Goal: Information Seeking & Learning: Learn about a topic

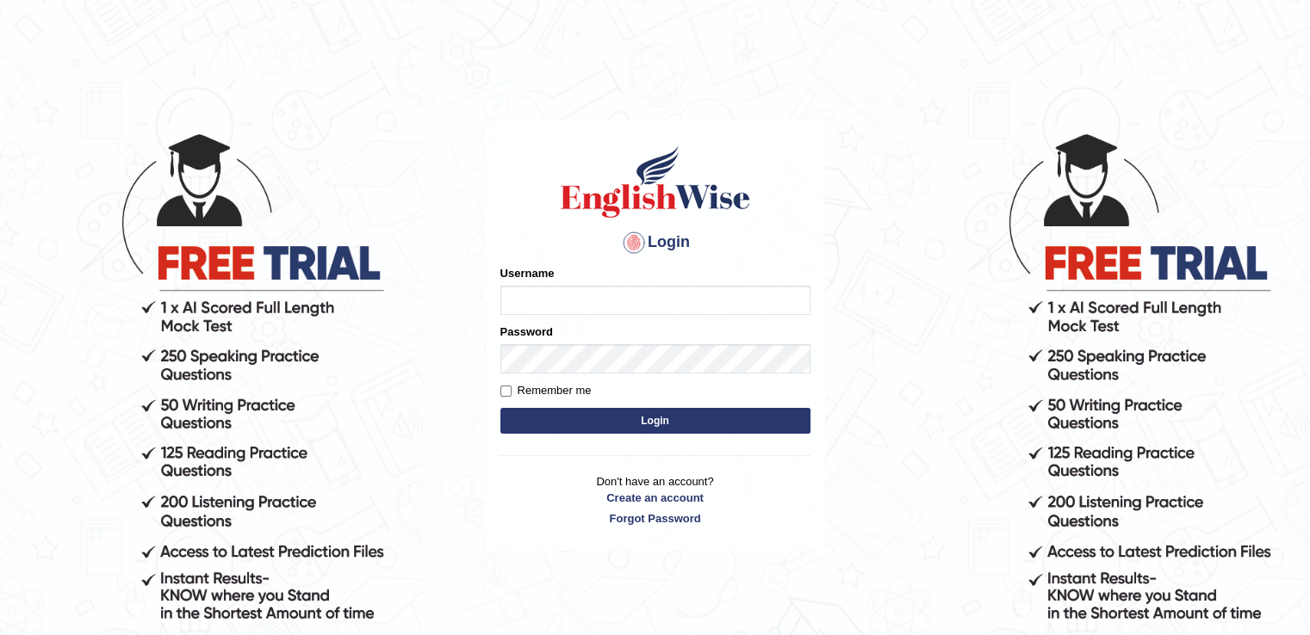
type input "Angle2024"
click at [607, 426] on button "Login" at bounding box center [655, 421] width 310 height 26
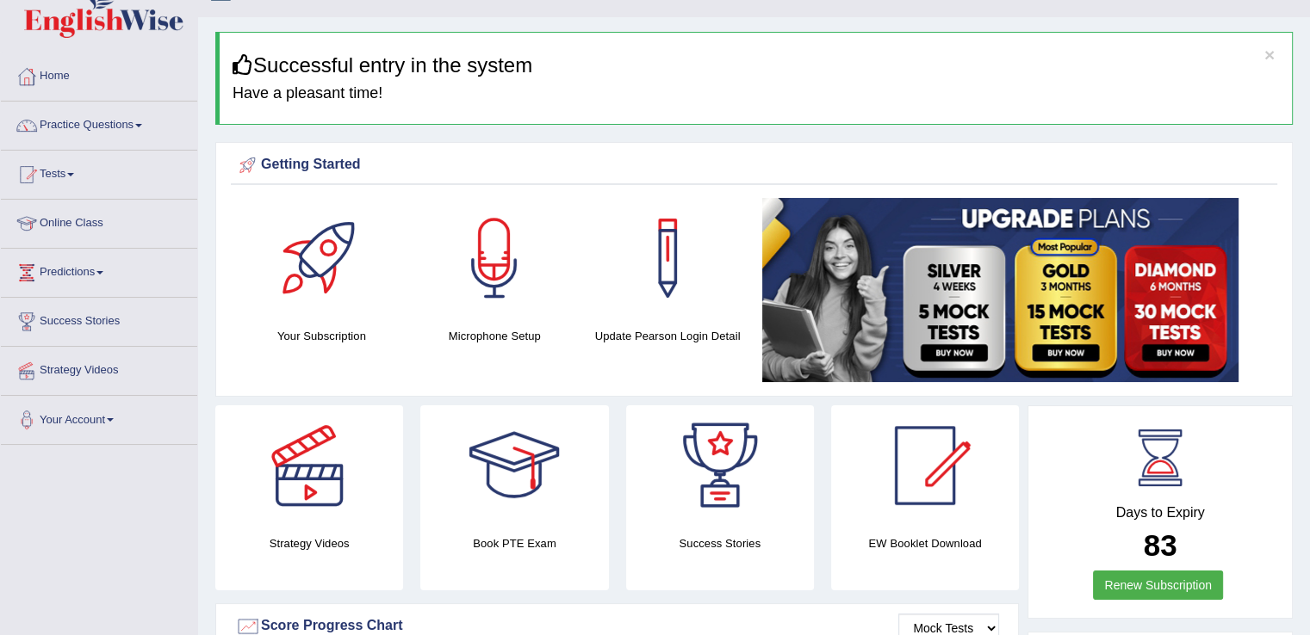
scroll to position [34, 0]
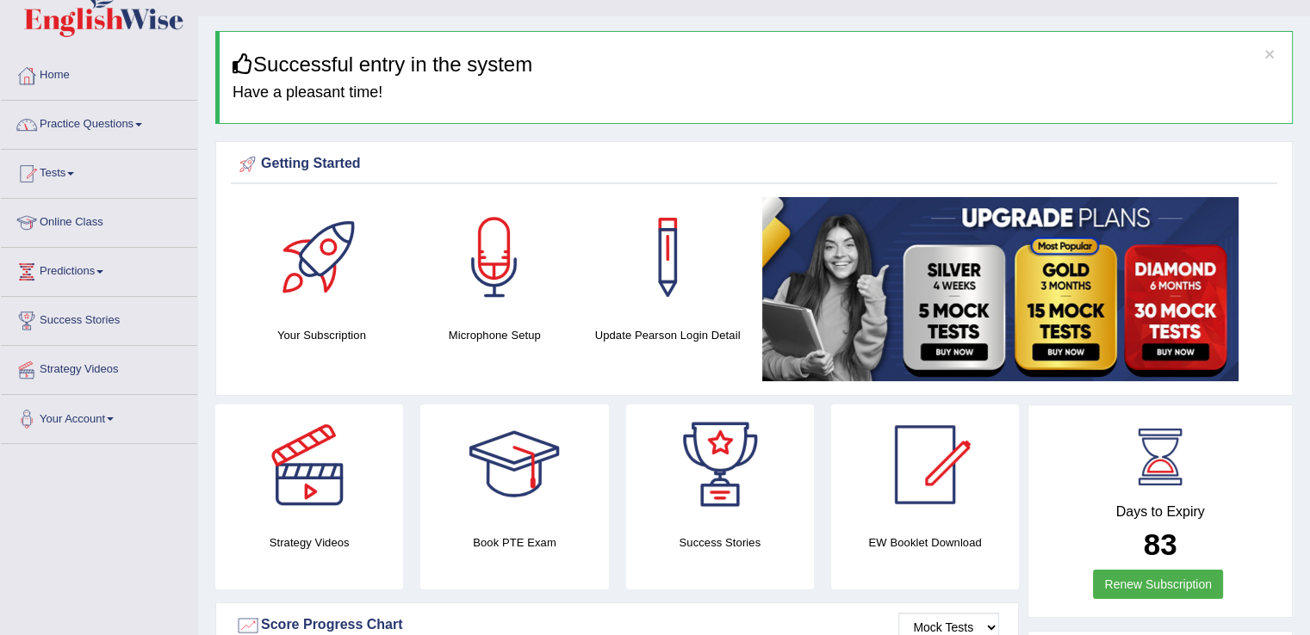
click at [139, 121] on link "Practice Questions" at bounding box center [99, 122] width 196 height 43
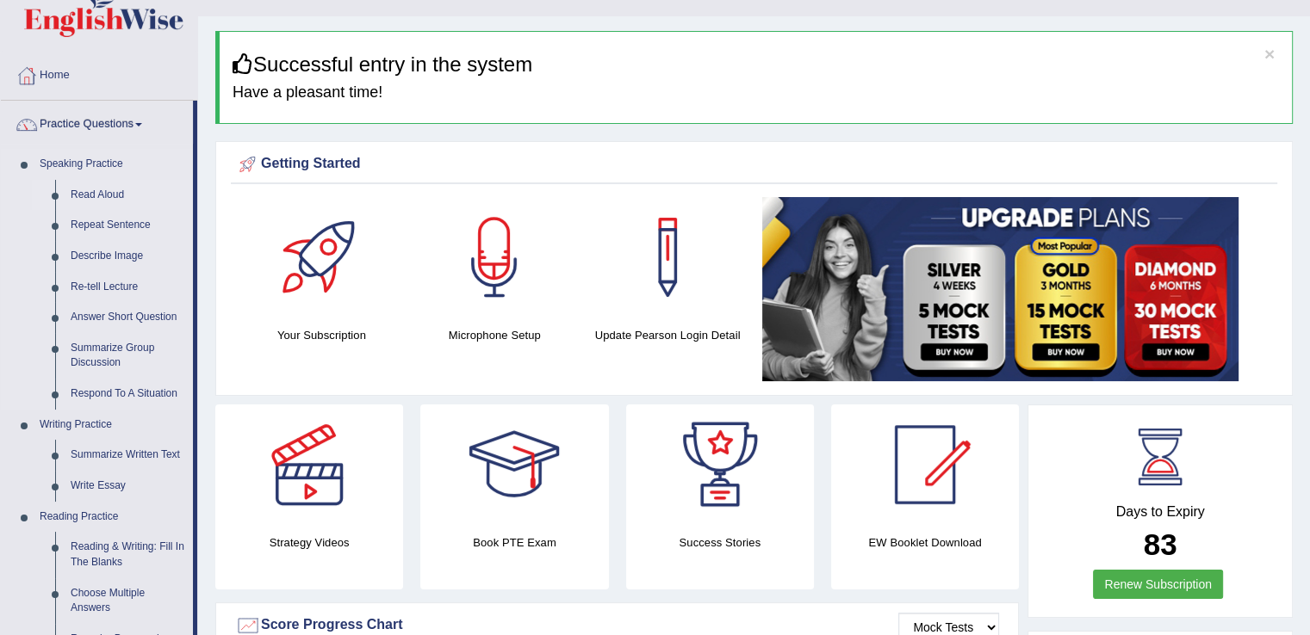
click at [104, 189] on link "Read Aloud" at bounding box center [128, 195] width 130 height 31
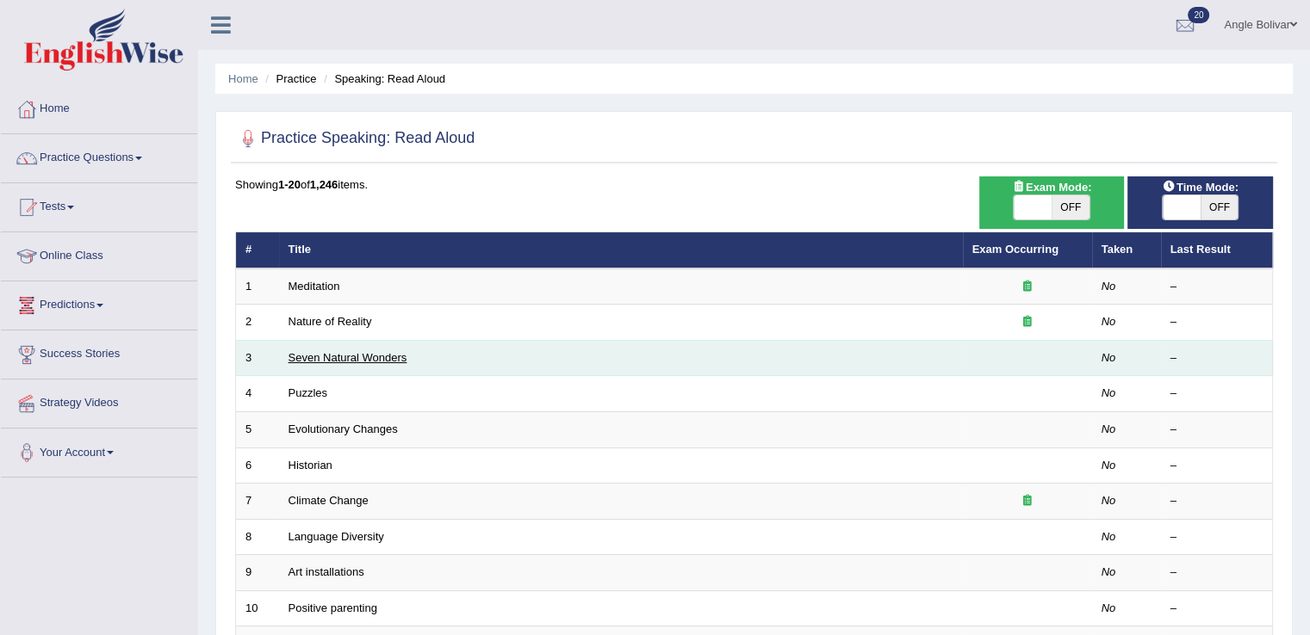
click at [359, 357] on link "Seven Natural Wonders" at bounding box center [347, 357] width 119 height 13
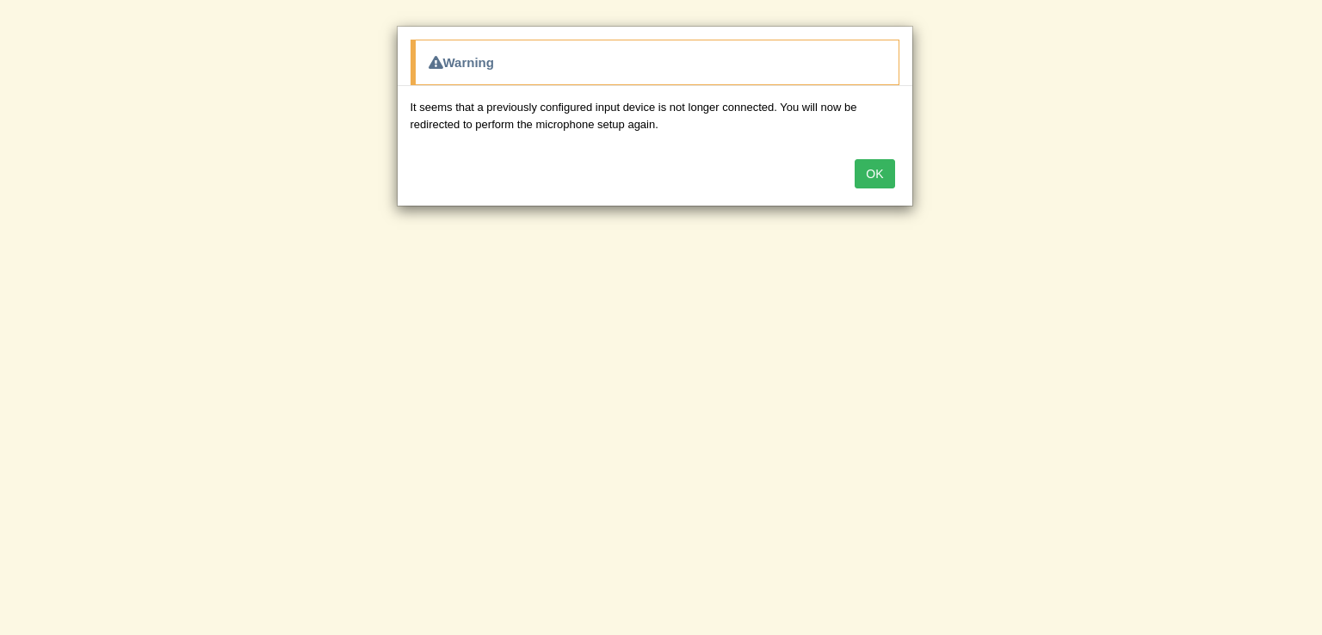
click at [876, 173] on button "OK" at bounding box center [875, 173] width 40 height 29
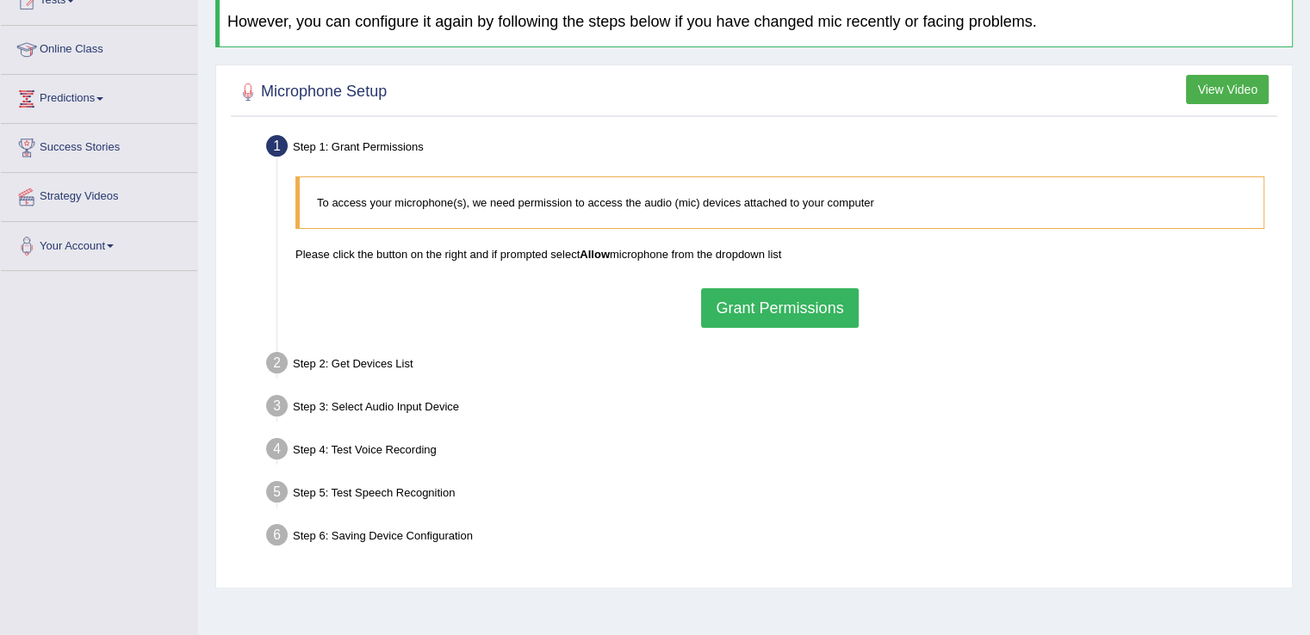
scroll to position [208, 0]
click at [799, 300] on button "Grant Permissions" at bounding box center [779, 307] width 157 height 40
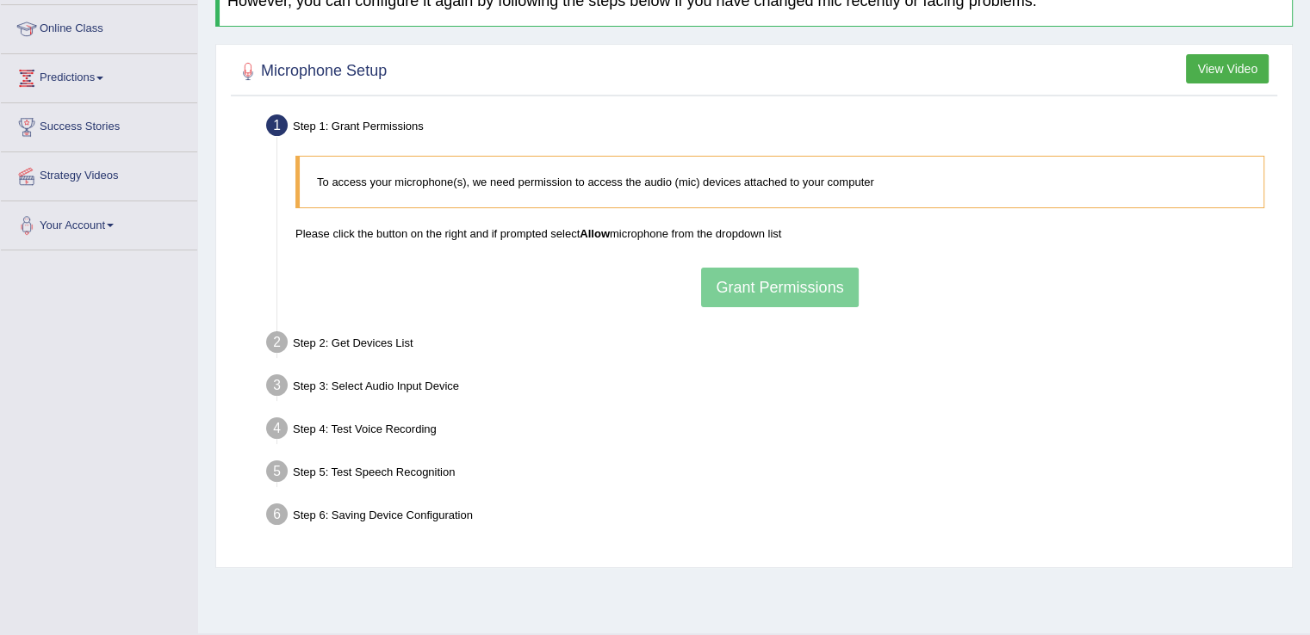
scroll to position [229, 0]
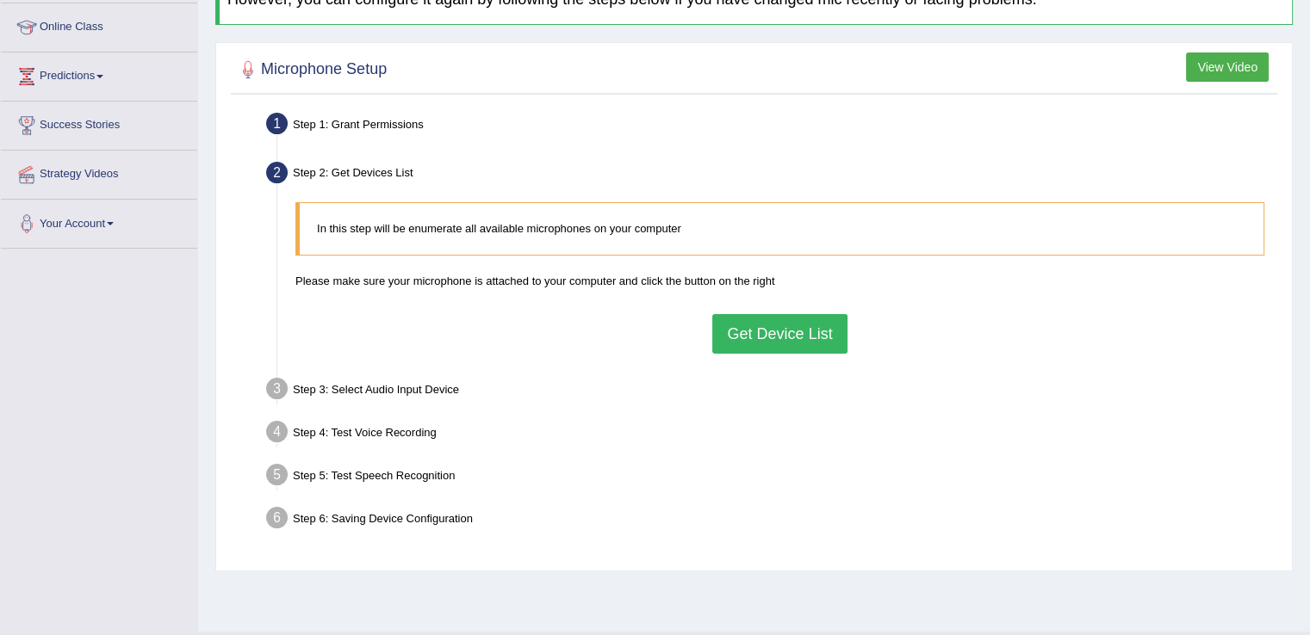
click at [796, 343] on button "Get Device List" at bounding box center [779, 334] width 134 height 40
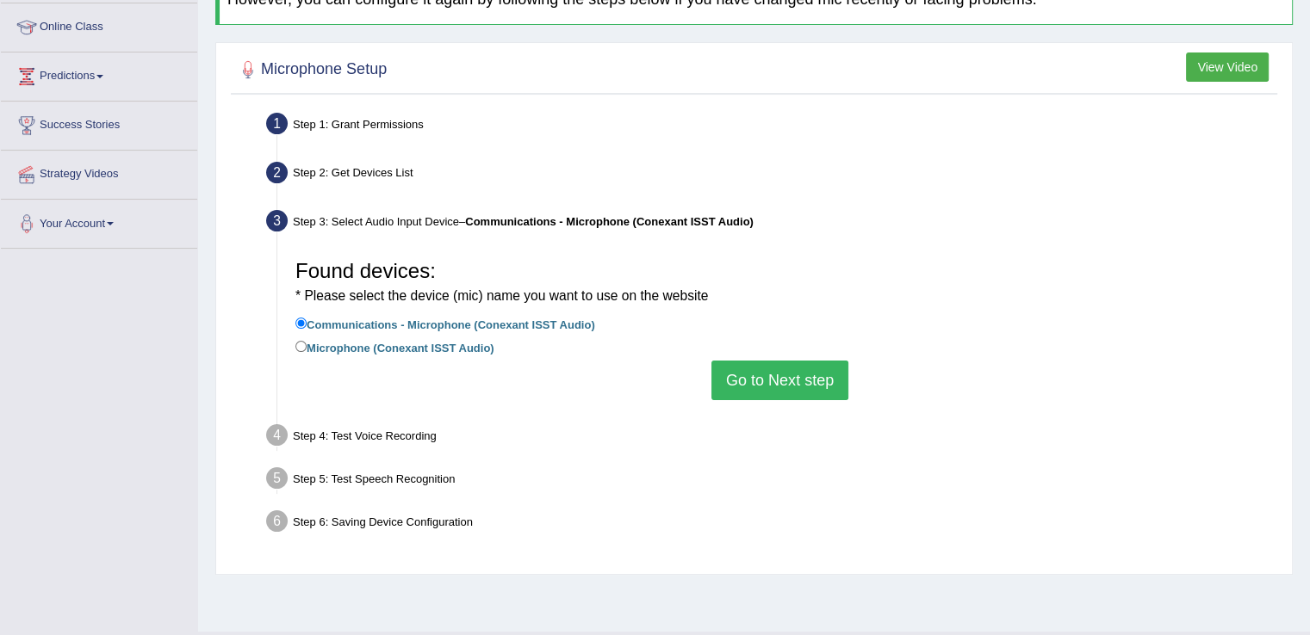
click at [732, 378] on button "Go to Next step" at bounding box center [779, 381] width 137 height 40
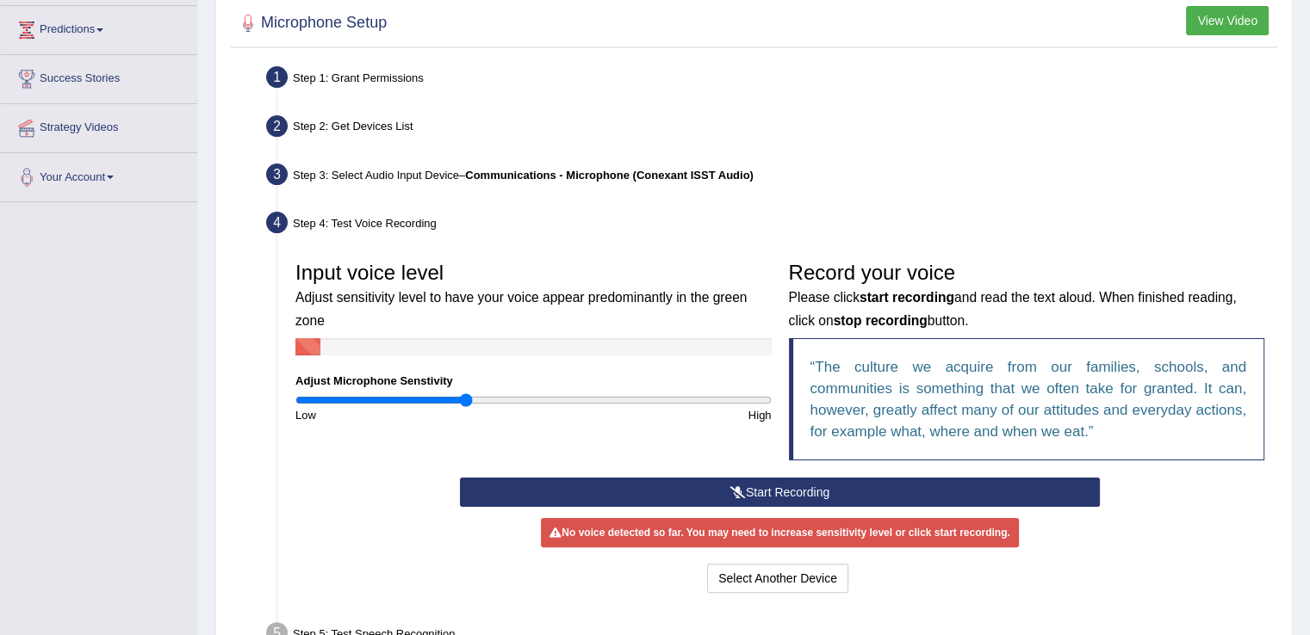
scroll to position [286, 0]
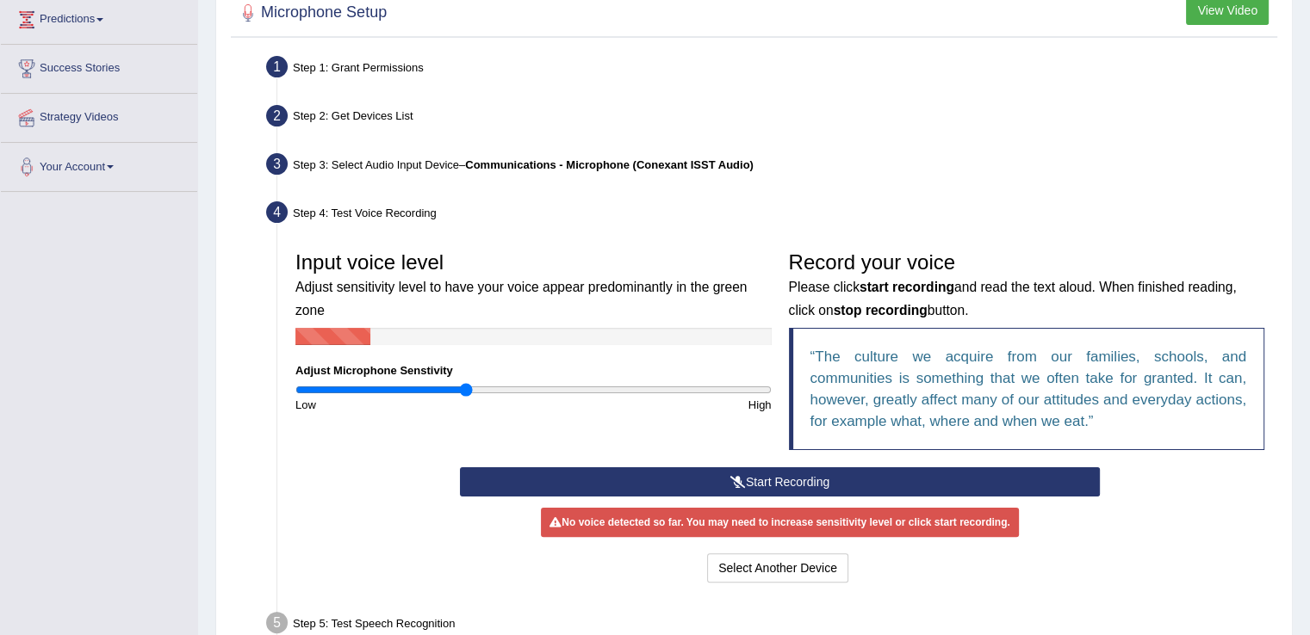
click at [733, 483] on icon at bounding box center [737, 482] width 15 height 12
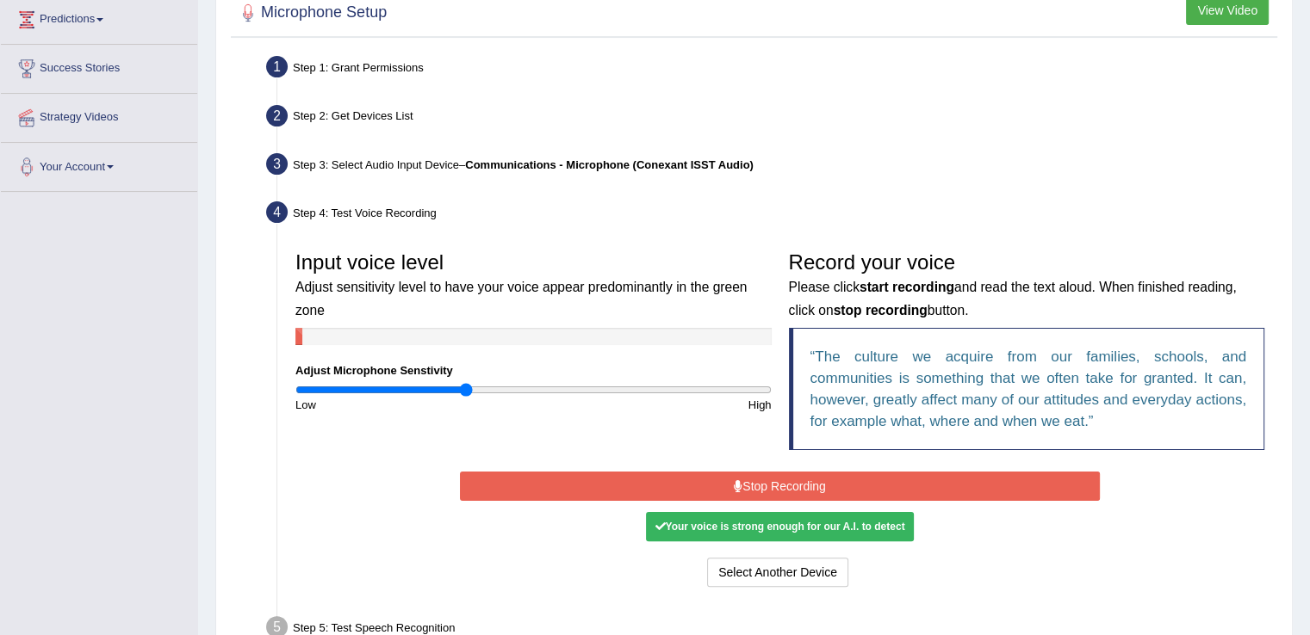
click at [734, 483] on icon at bounding box center [738, 486] width 9 height 12
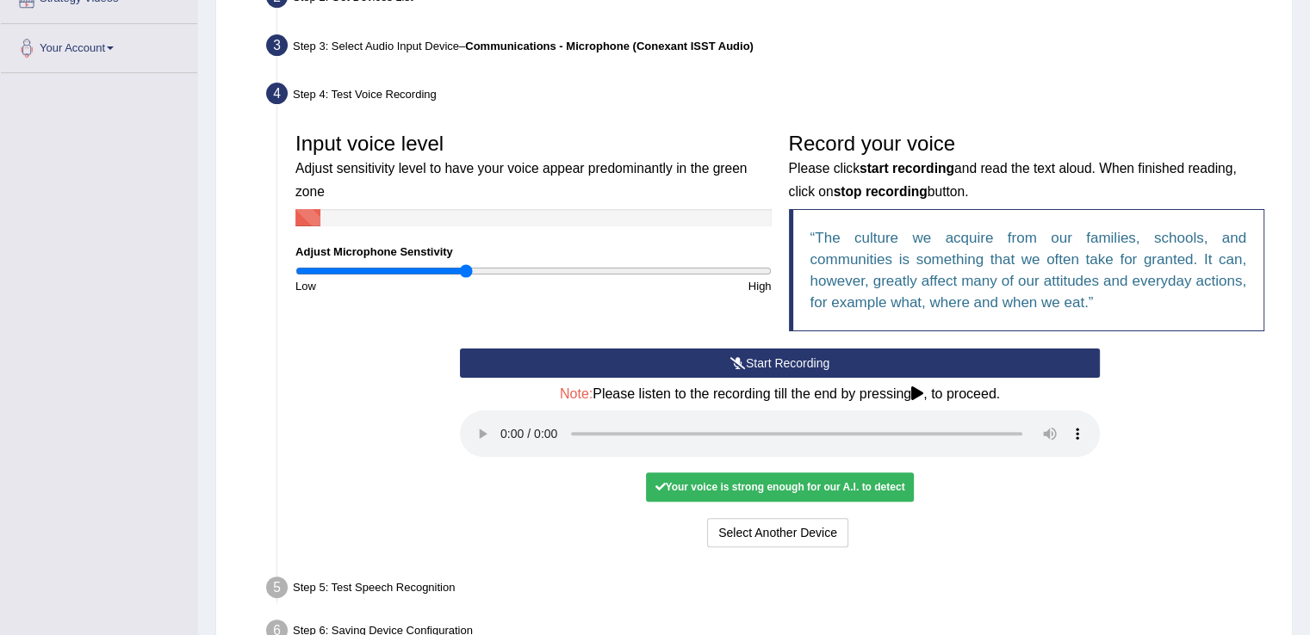
scroll to position [406, 0]
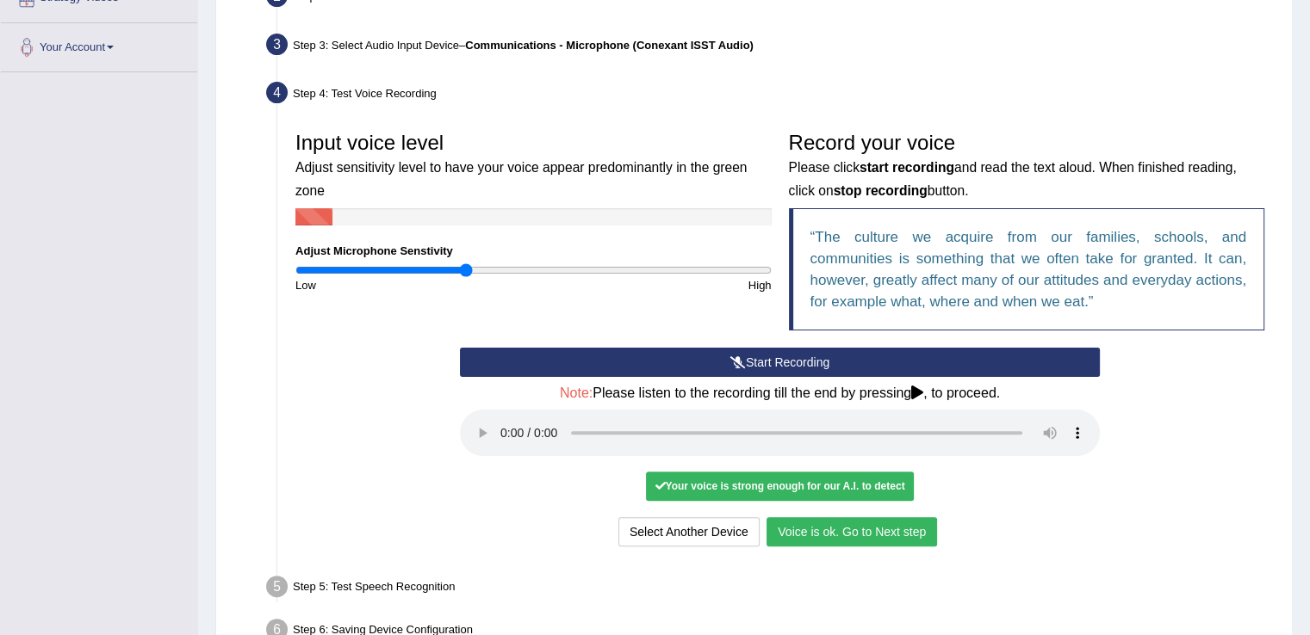
click at [861, 534] on button "Voice is ok. Go to Next step" at bounding box center [851, 531] width 170 height 29
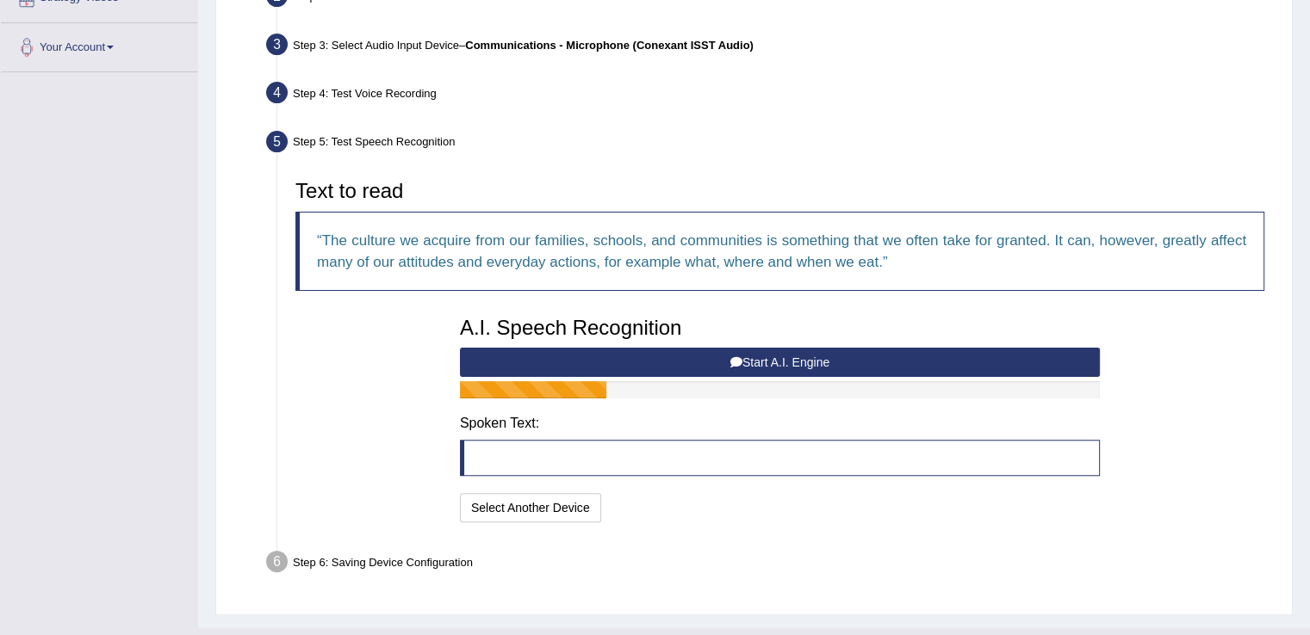
click at [755, 358] on button "Start A.I. Engine" at bounding box center [780, 362] width 640 height 29
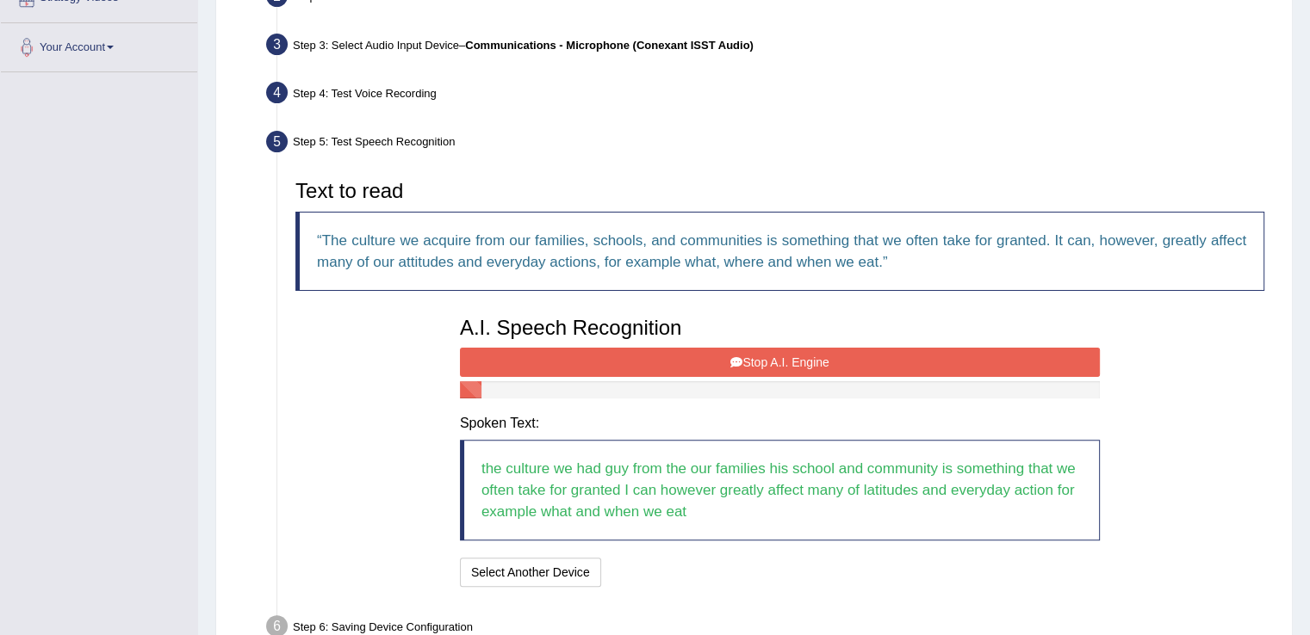
click at [755, 358] on button "Stop A.I. Engine" at bounding box center [780, 362] width 640 height 29
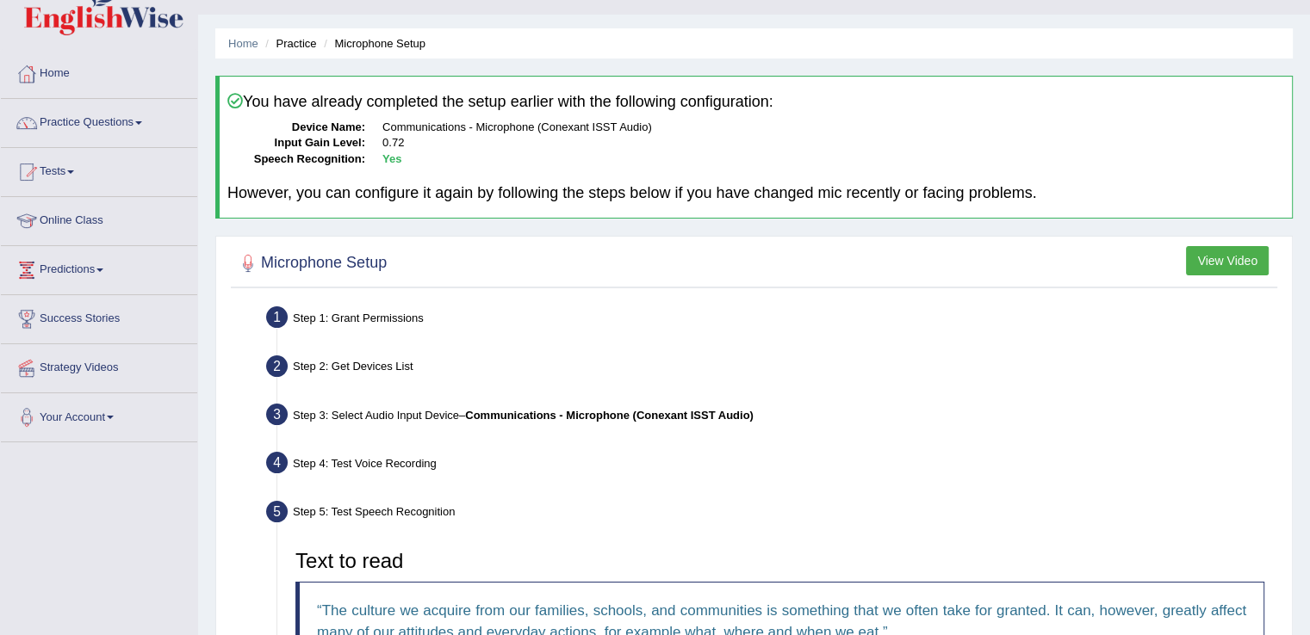
scroll to position [29, 0]
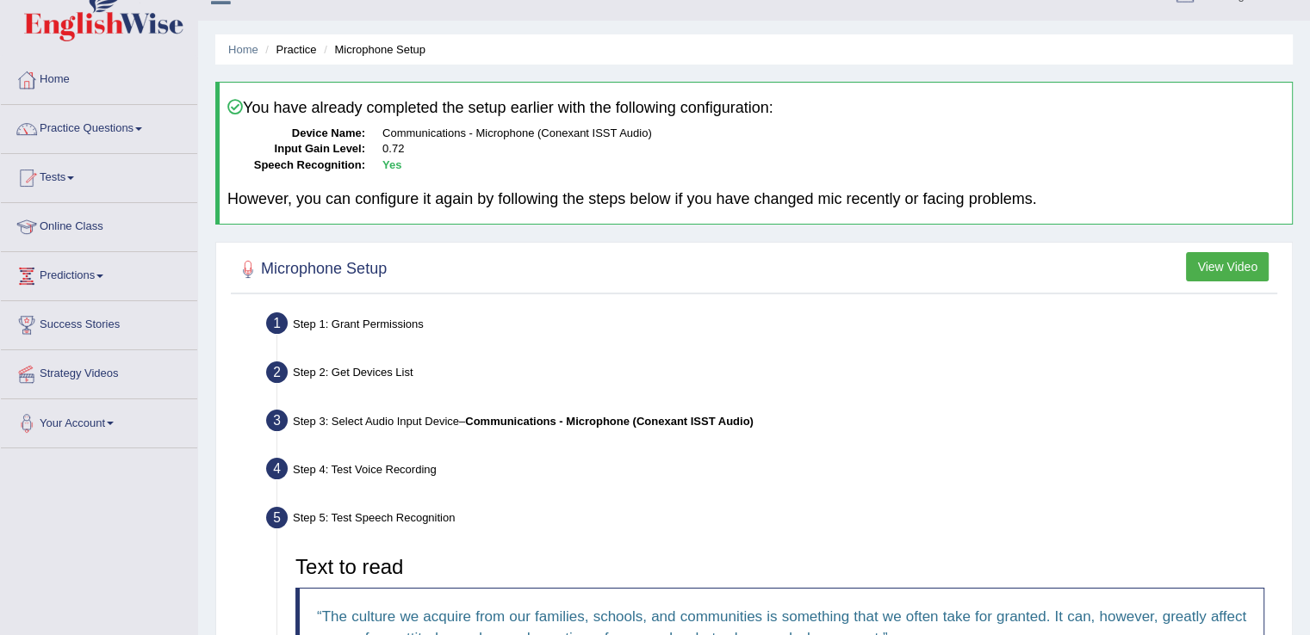
click at [82, 131] on link "Practice Questions" at bounding box center [99, 126] width 196 height 43
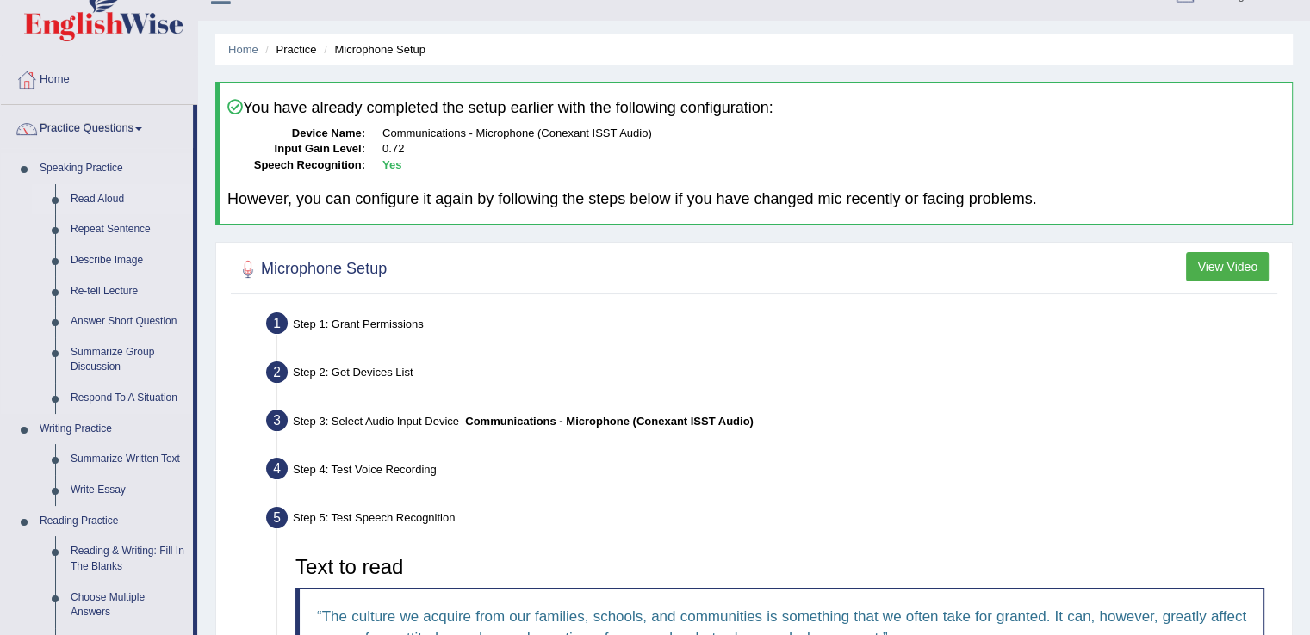
click at [90, 202] on link "Read Aloud" at bounding box center [128, 199] width 130 height 31
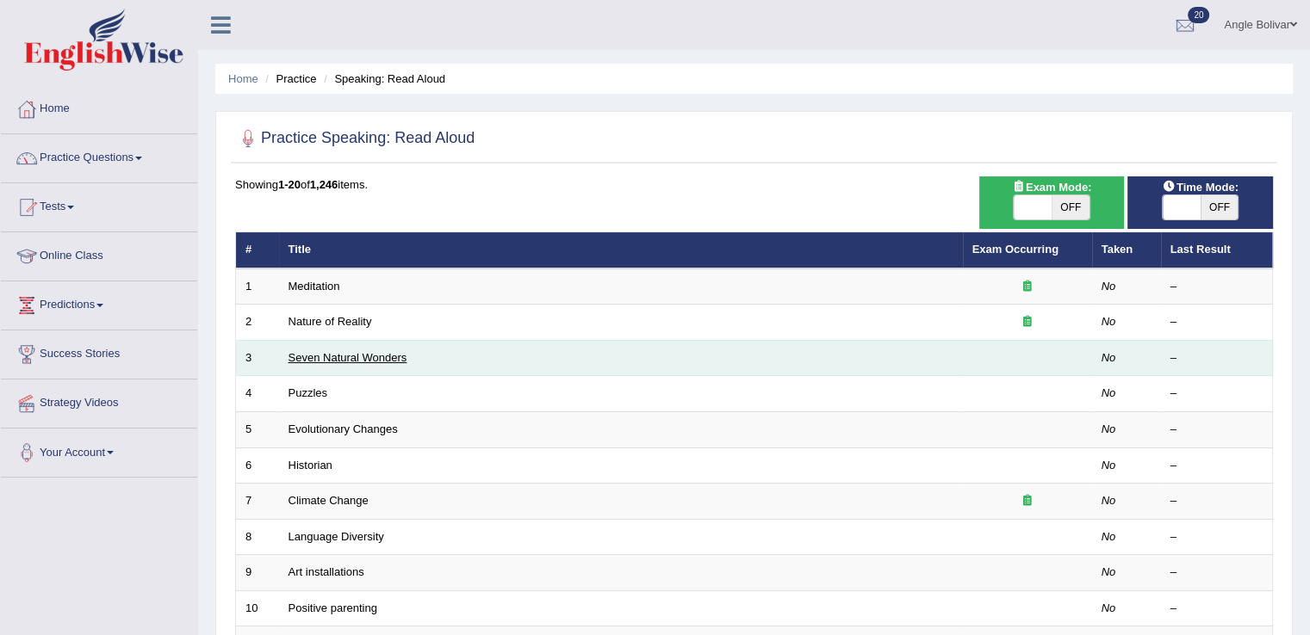
click at [321, 360] on link "Seven Natural Wonders" at bounding box center [347, 357] width 119 height 13
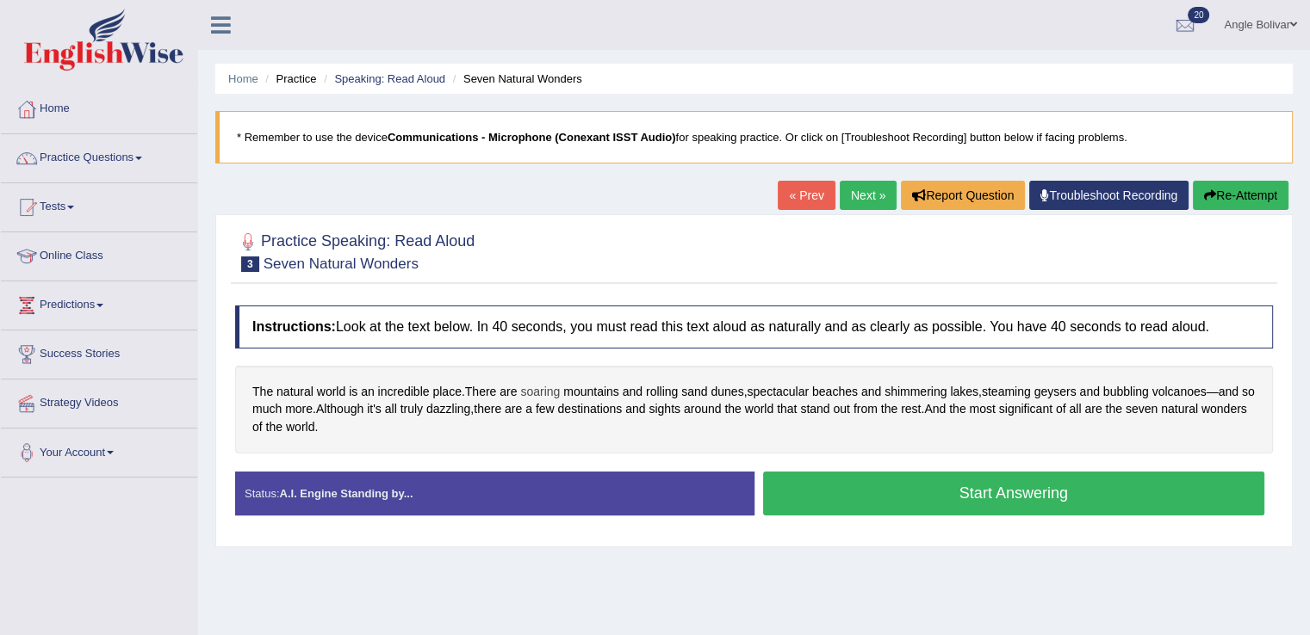
click at [540, 391] on span "soaring" at bounding box center [540, 392] width 40 height 18
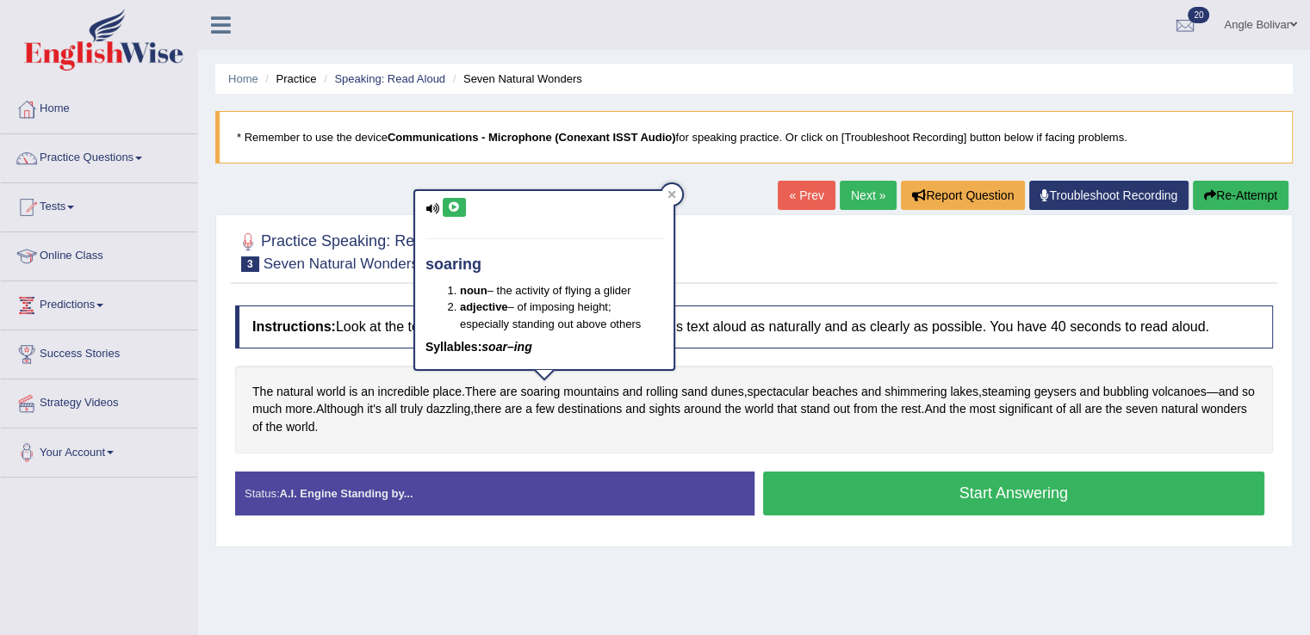
click at [430, 209] on icon at bounding box center [432, 208] width 14 height 11
click at [462, 204] on button at bounding box center [454, 207] width 23 height 19
click at [451, 209] on icon at bounding box center [454, 207] width 13 height 10
click at [673, 193] on icon at bounding box center [671, 195] width 8 height 8
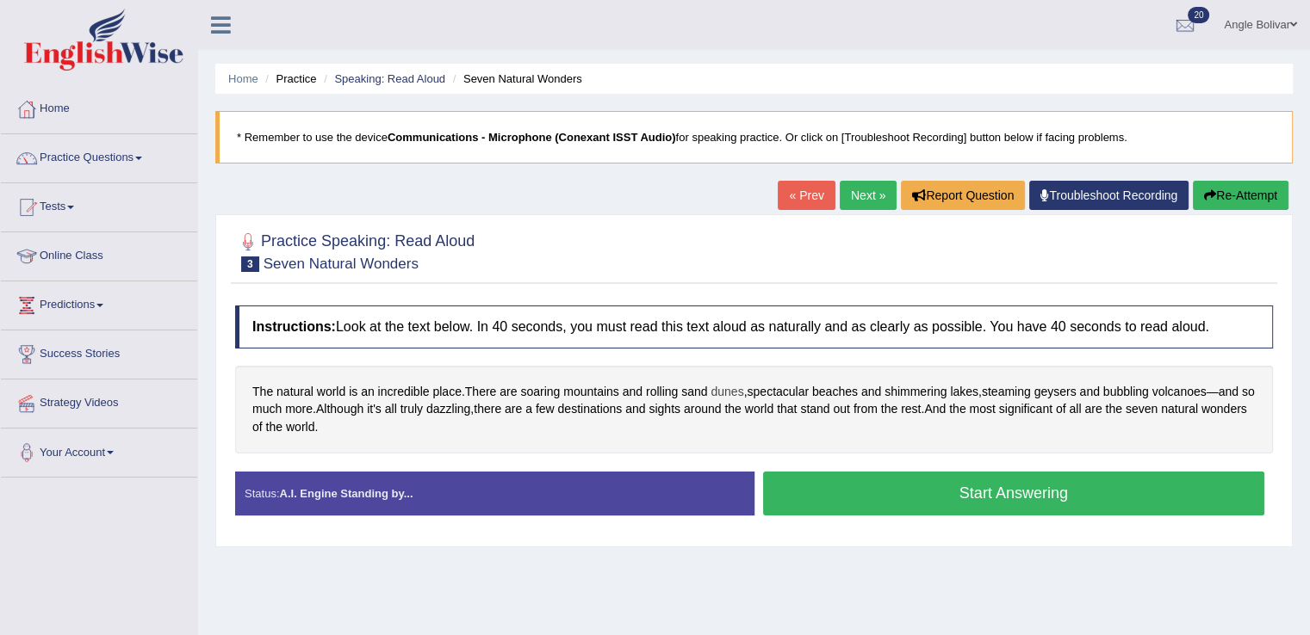
click at [738, 393] on span "dunes" at bounding box center [726, 392] width 33 height 18
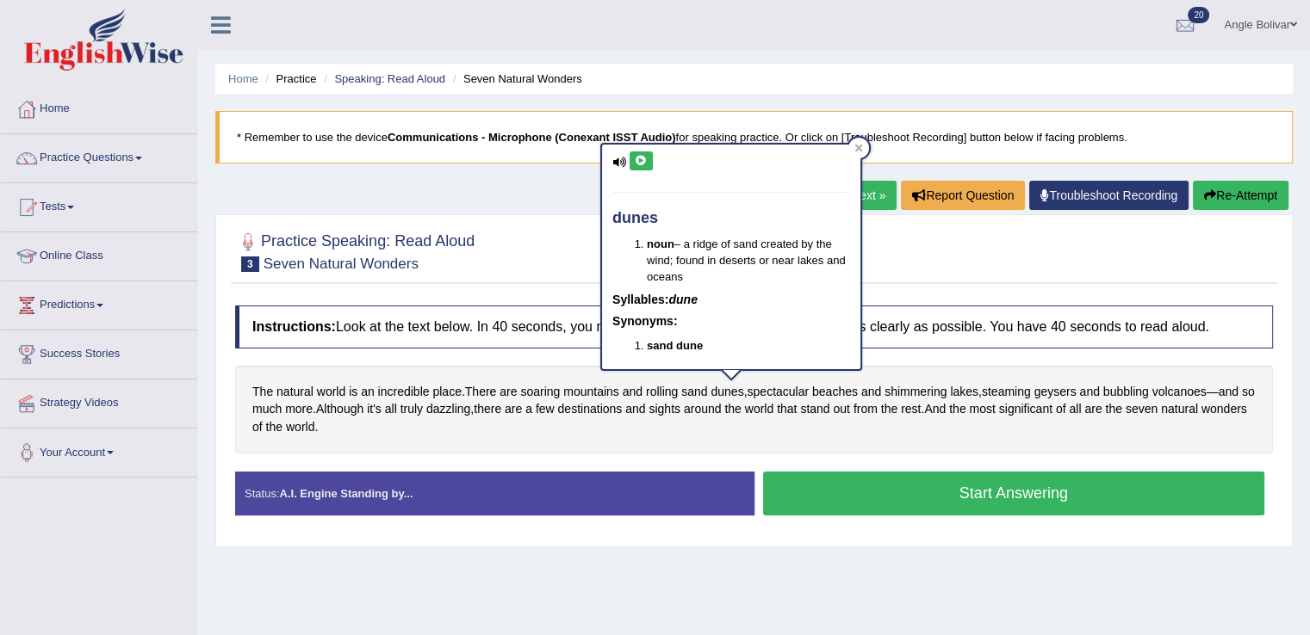
click at [633, 160] on button at bounding box center [640, 161] width 23 height 19
click at [852, 148] on div at bounding box center [858, 148] width 21 height 21
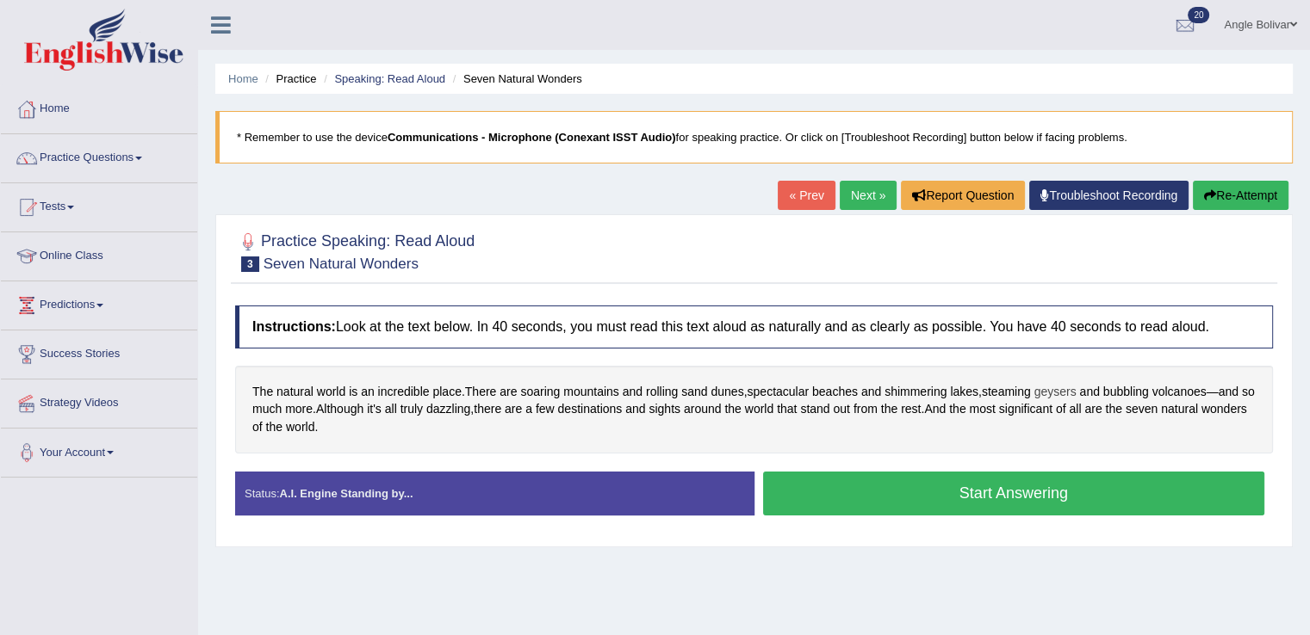
click at [1064, 387] on span "geysers" at bounding box center [1055, 392] width 42 height 18
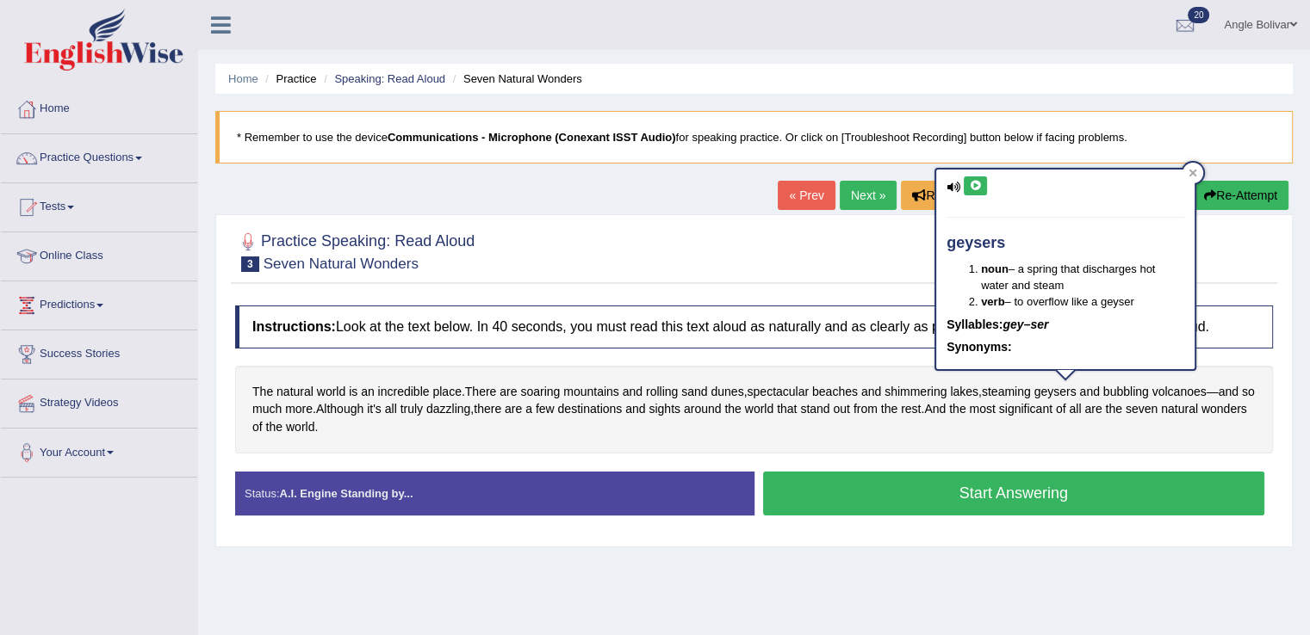
click at [973, 183] on icon at bounding box center [975, 186] width 13 height 10
click at [837, 251] on div at bounding box center [753, 251] width 1037 height 53
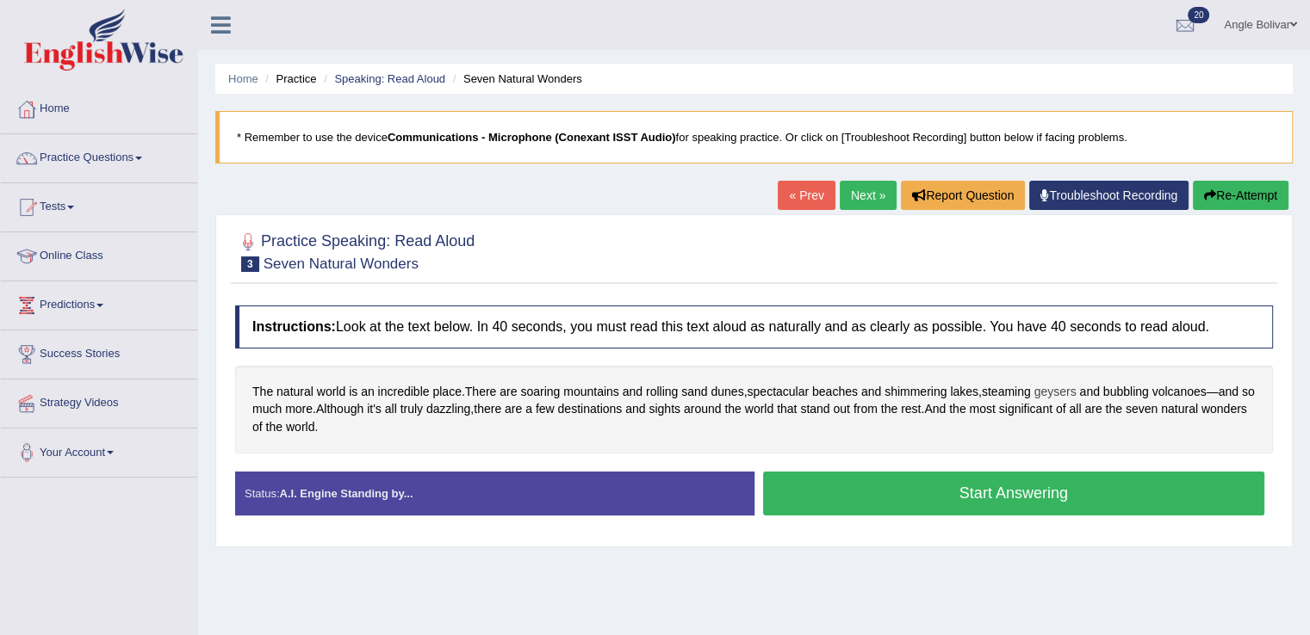
click at [1061, 390] on span "geysers" at bounding box center [1055, 392] width 42 height 18
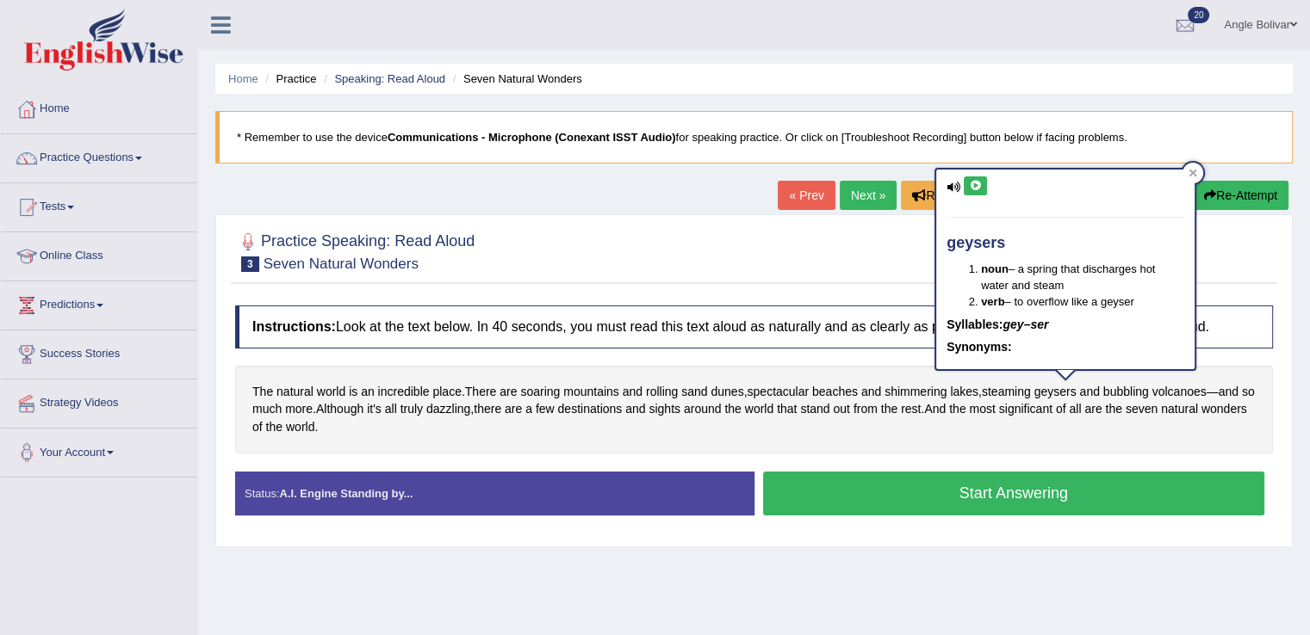
click at [969, 184] on icon at bounding box center [975, 186] width 13 height 10
click at [1194, 176] on icon at bounding box center [1192, 173] width 9 height 9
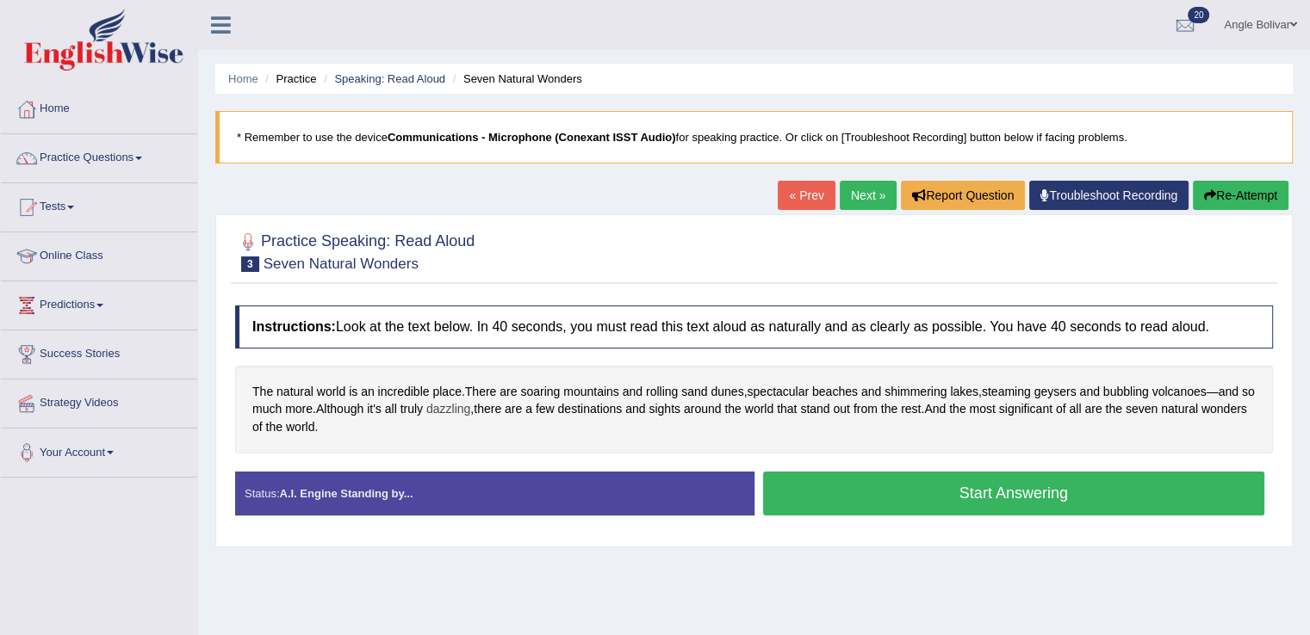
click at [461, 414] on span "dazzling" at bounding box center [448, 409] width 44 height 18
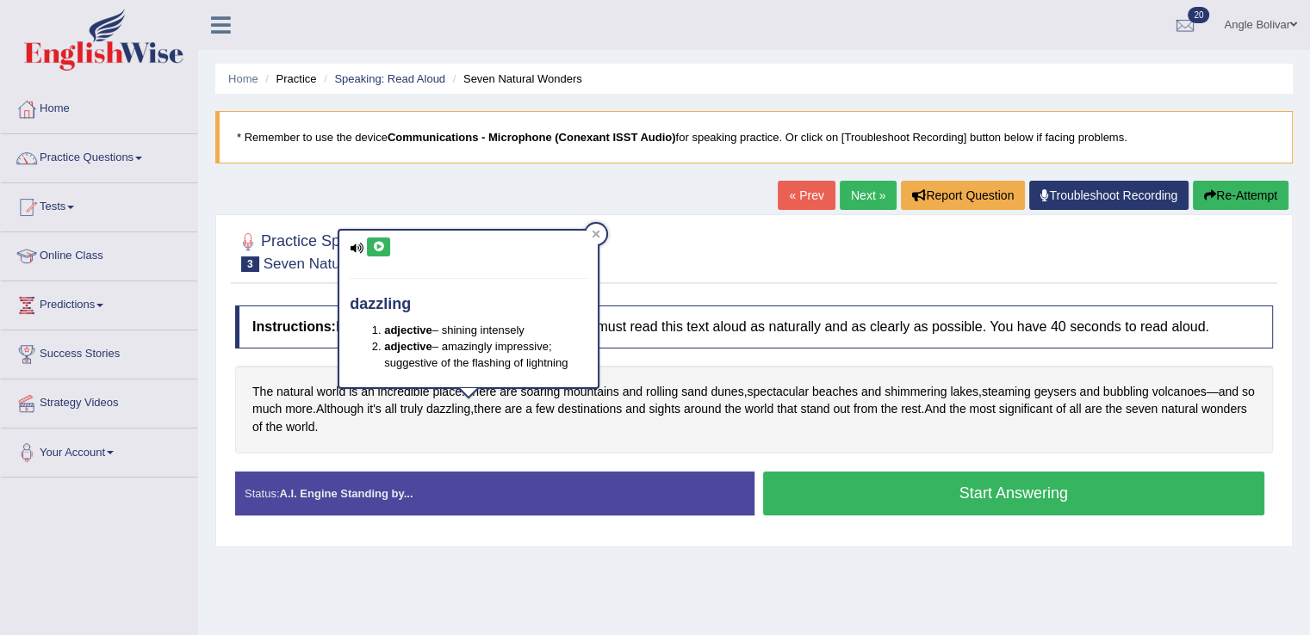
click at [385, 245] on button at bounding box center [378, 247] width 23 height 19
click at [595, 238] on icon at bounding box center [595, 234] width 9 height 9
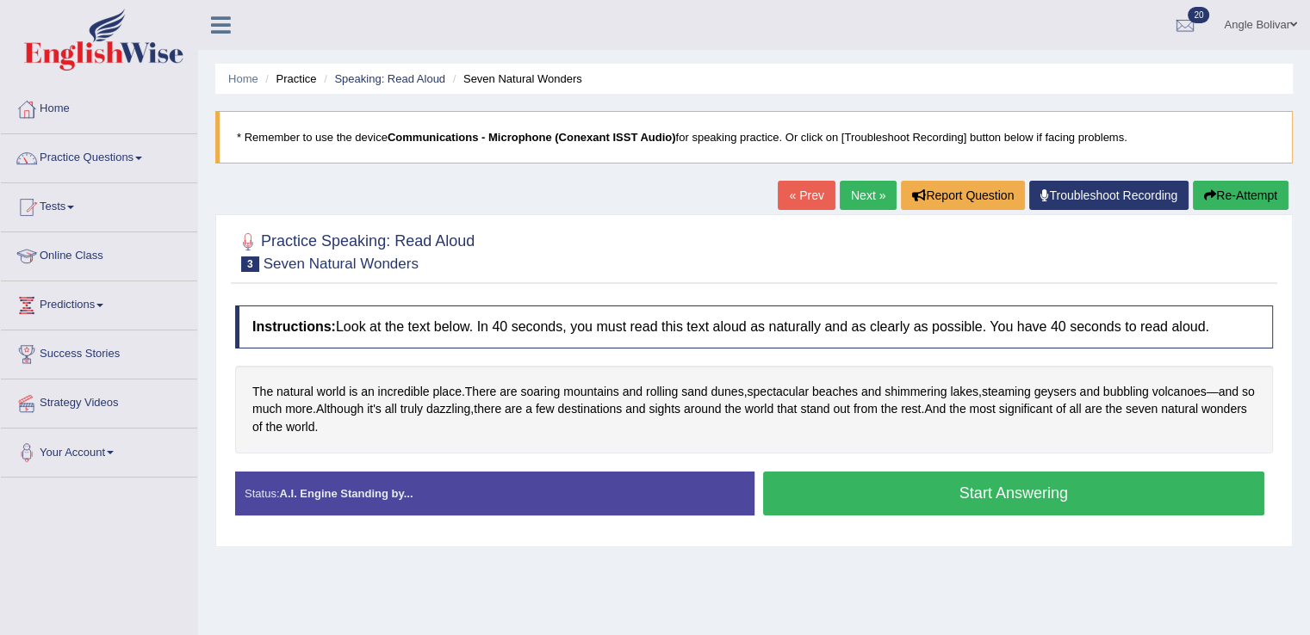
click at [990, 490] on button "Start Answering" at bounding box center [1014, 494] width 502 height 44
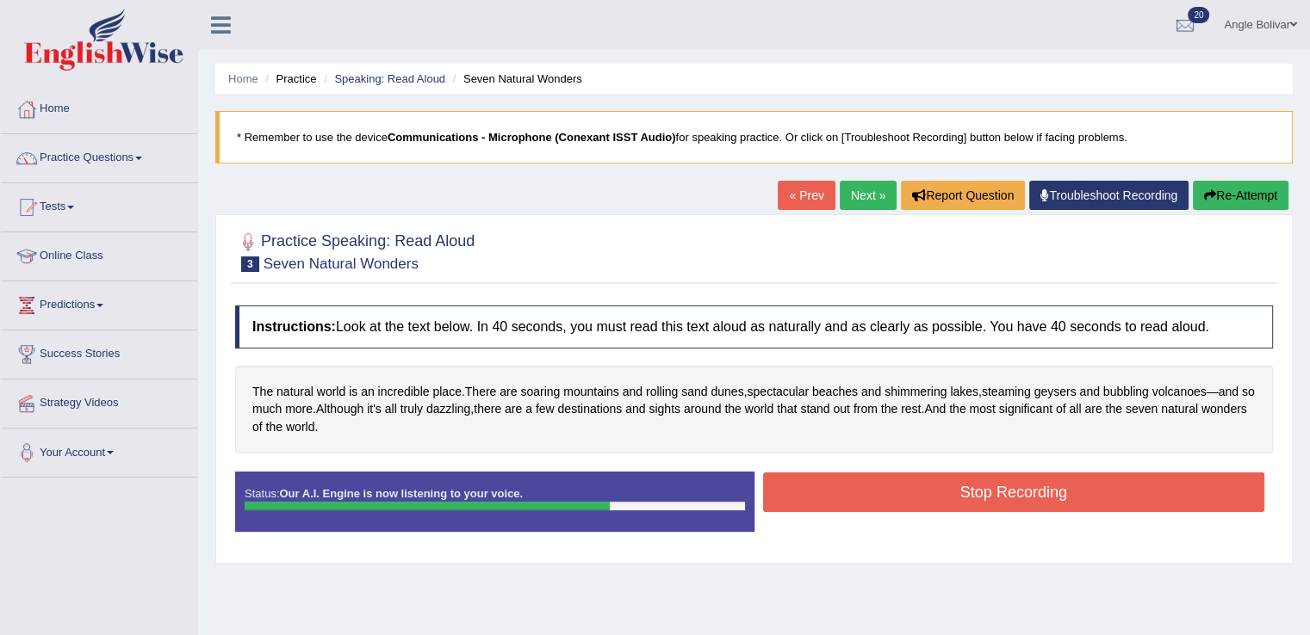
click at [990, 490] on button "Stop Recording" at bounding box center [1014, 493] width 502 height 40
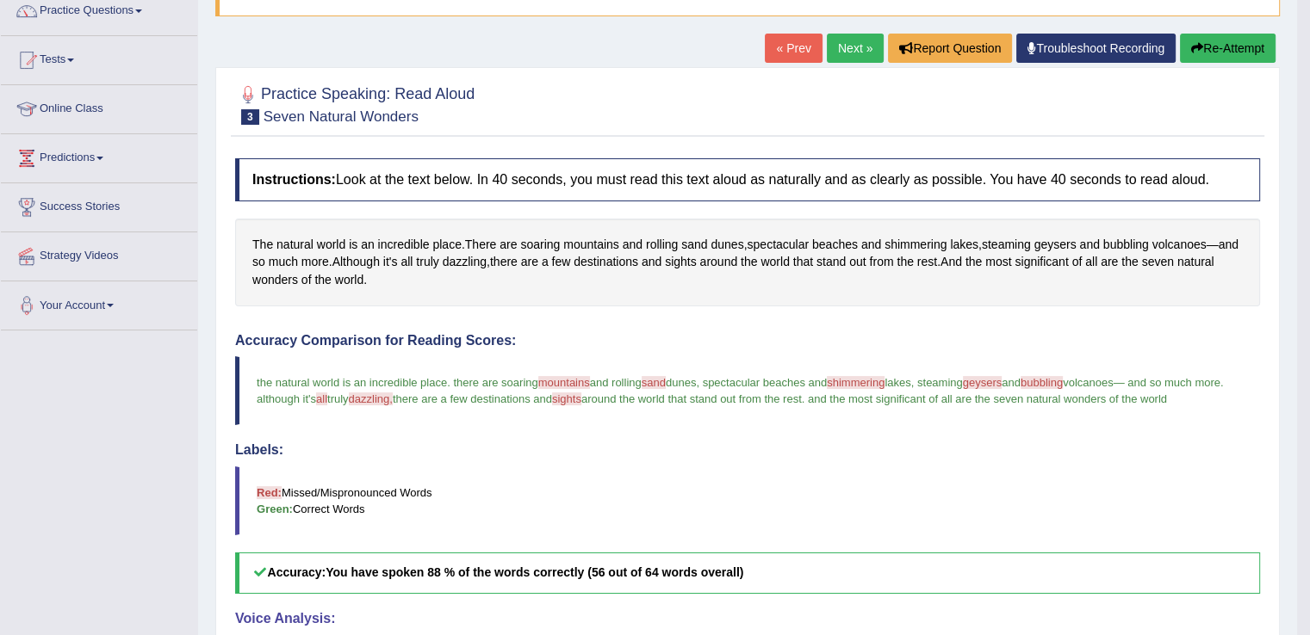
scroll to position [148, 0]
click at [843, 35] on link "Next »" at bounding box center [855, 47] width 57 height 29
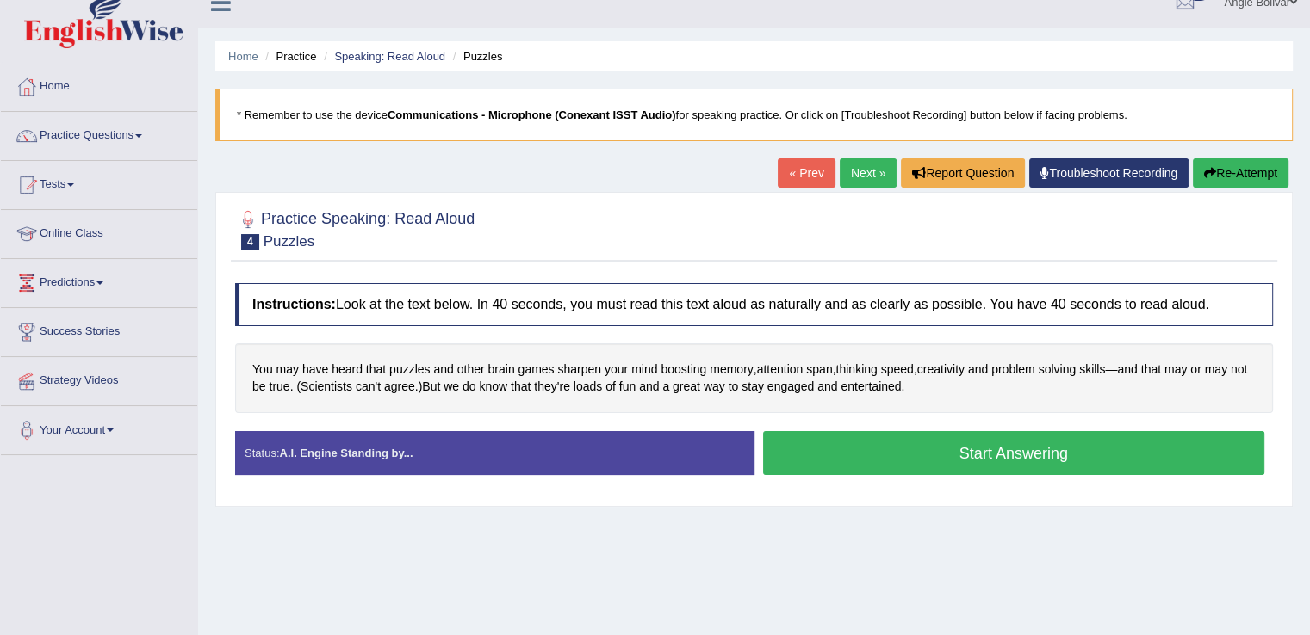
scroll to position [23, 0]
click at [327, 360] on div "You may have heard that puzzles and other brain games sharpen your mind boostin…" at bounding box center [753, 378] width 1037 height 70
click at [338, 361] on span "heard" at bounding box center [346, 369] width 31 height 18
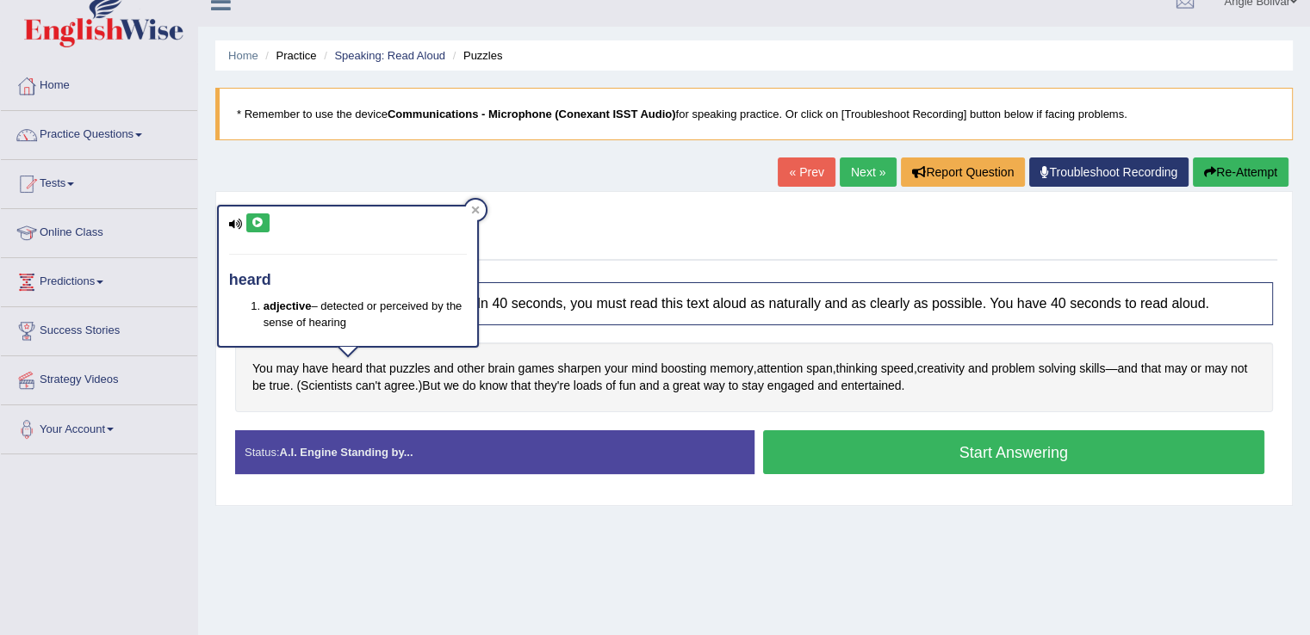
click at [248, 214] on button at bounding box center [257, 223] width 23 height 19
click at [478, 211] on icon at bounding box center [475, 210] width 9 height 9
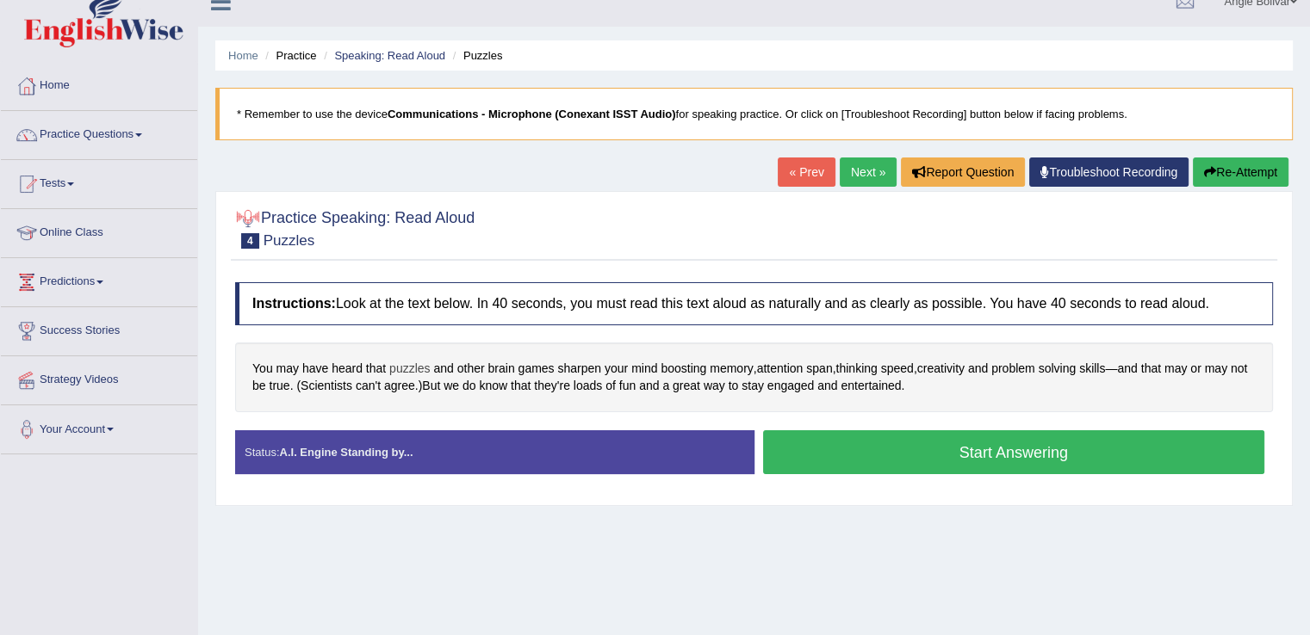
click at [417, 361] on span "puzzles" at bounding box center [409, 369] width 40 height 18
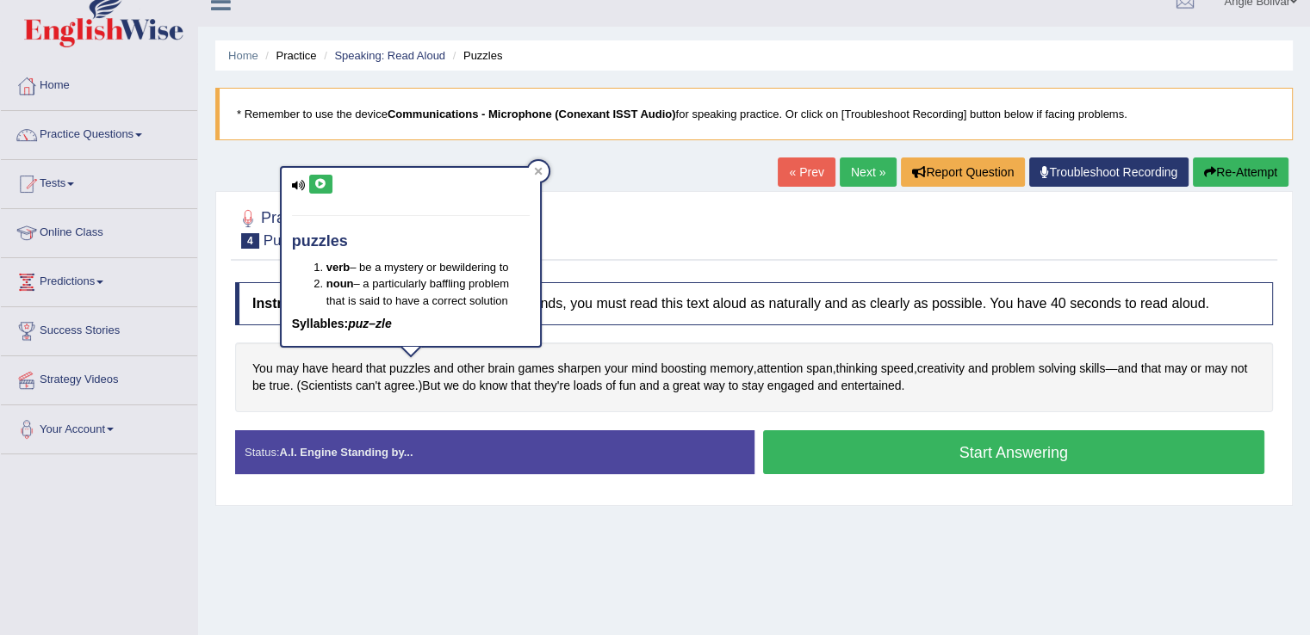
click at [323, 189] on button at bounding box center [320, 184] width 23 height 19
click at [537, 170] on icon at bounding box center [538, 171] width 9 height 9
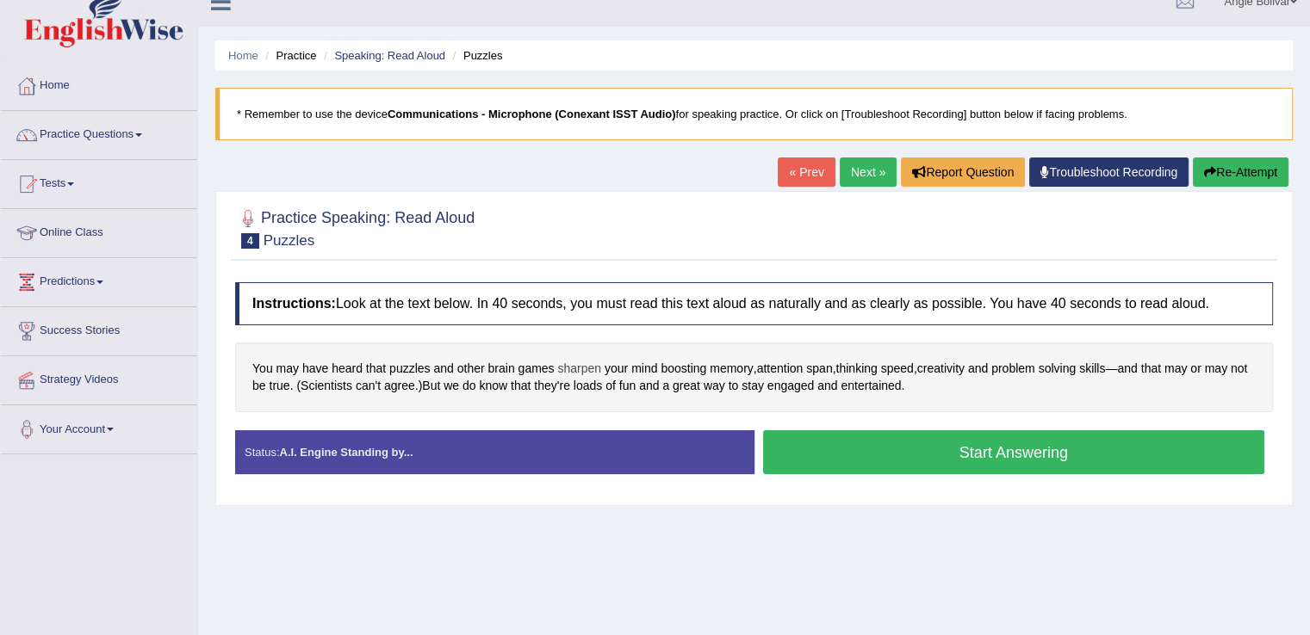
click at [580, 366] on span "sharpen" at bounding box center [579, 369] width 44 height 18
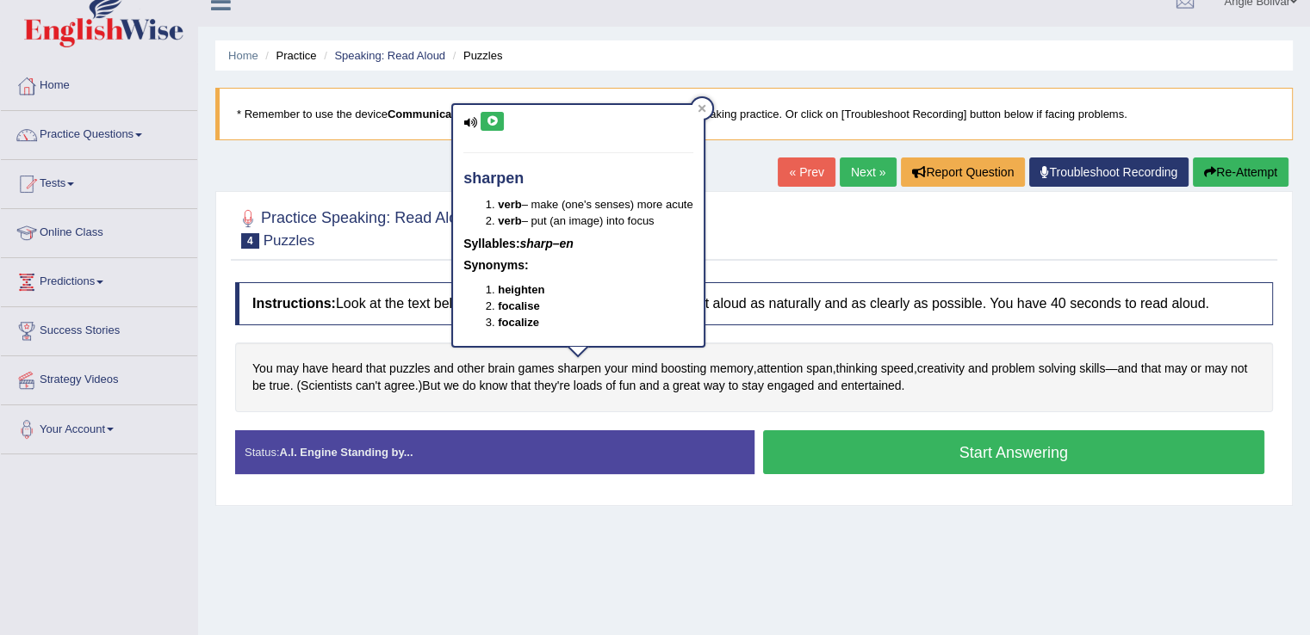
click at [487, 121] on icon at bounding box center [492, 121] width 13 height 10
click at [700, 106] on icon at bounding box center [701, 108] width 9 height 9
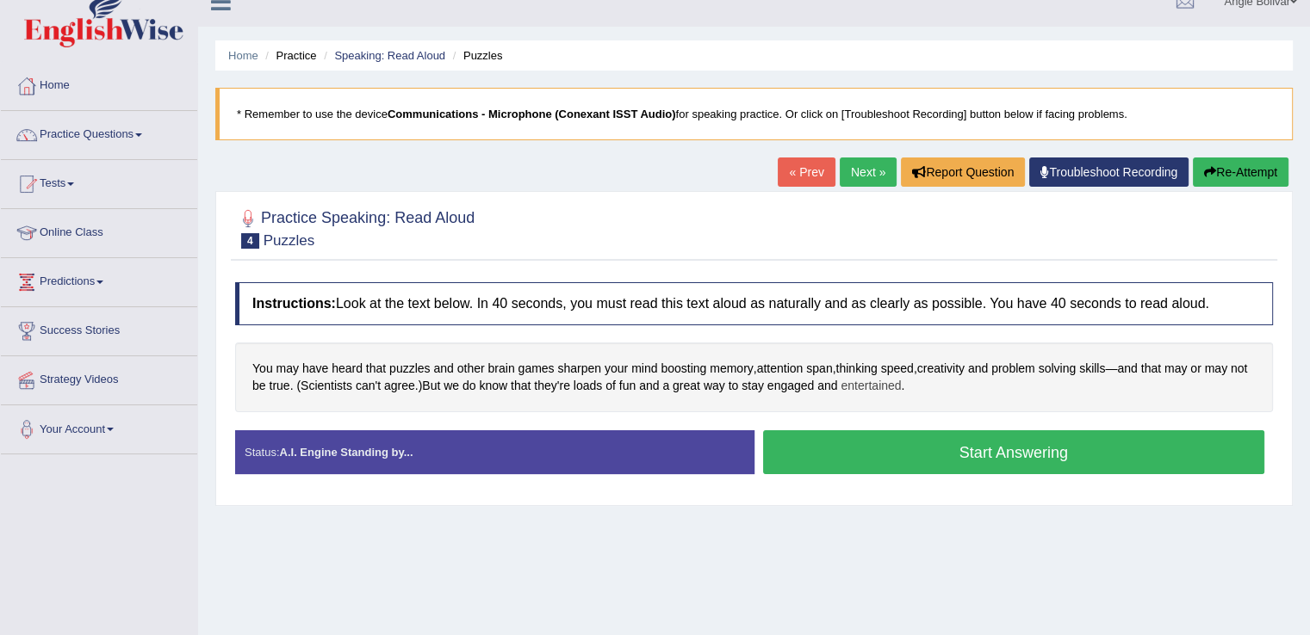
click at [892, 387] on span "entertained" at bounding box center [870, 386] width 60 height 18
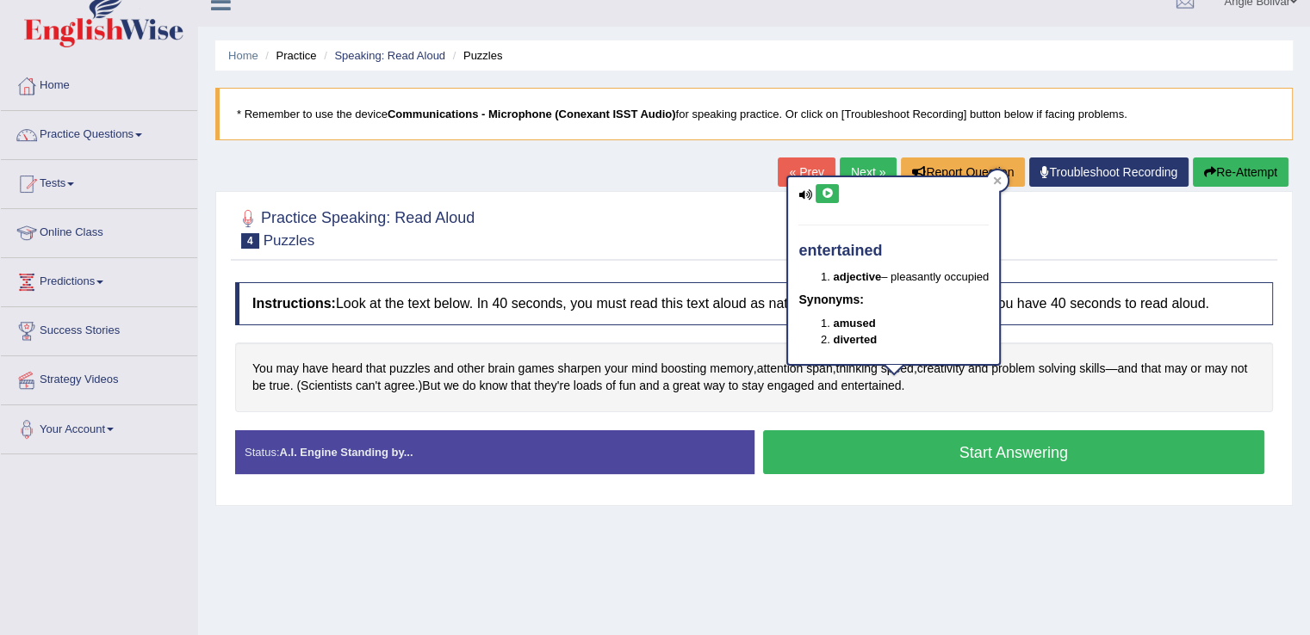
click at [830, 194] on icon at bounding box center [826, 194] width 13 height 10
click at [1000, 183] on icon at bounding box center [997, 180] width 9 height 9
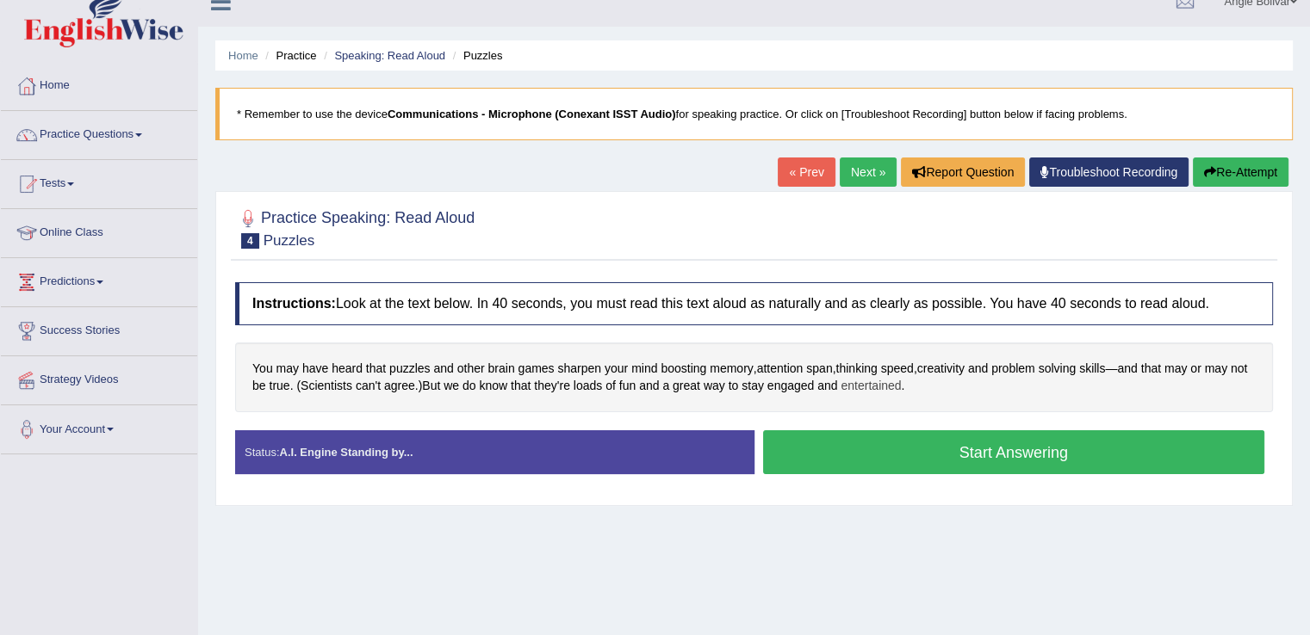
click at [901, 383] on span "entertained" at bounding box center [870, 386] width 60 height 18
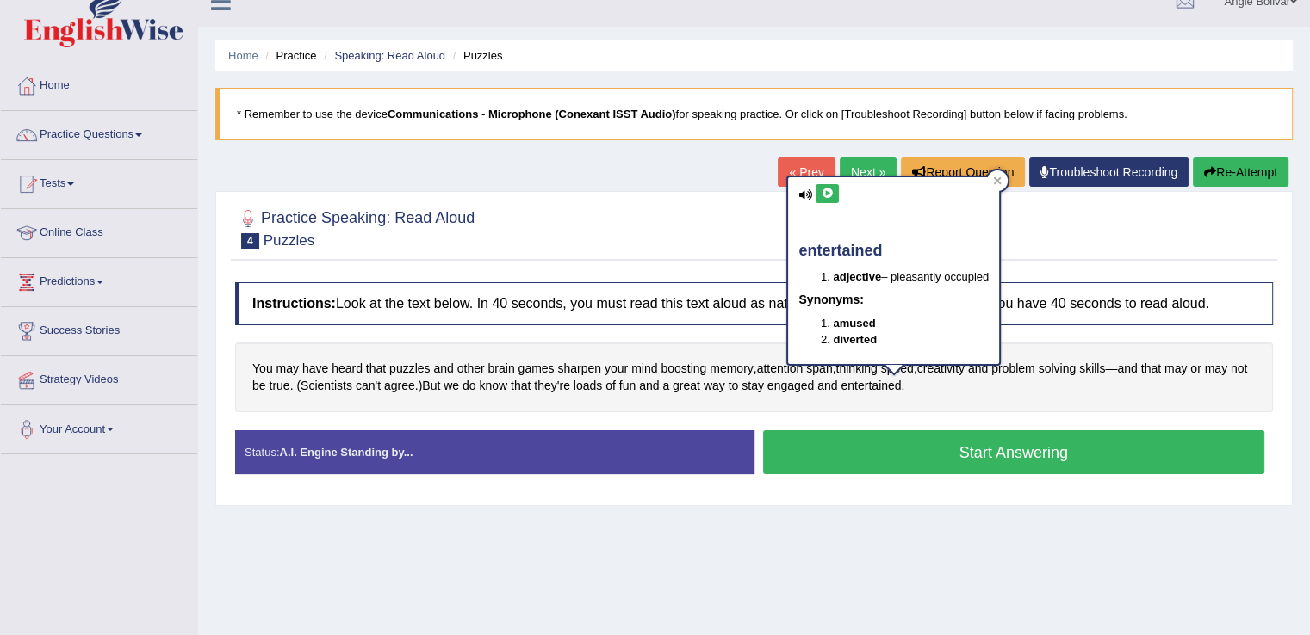
click at [830, 189] on icon at bounding box center [826, 194] width 13 height 10
click at [999, 175] on div at bounding box center [997, 180] width 21 height 21
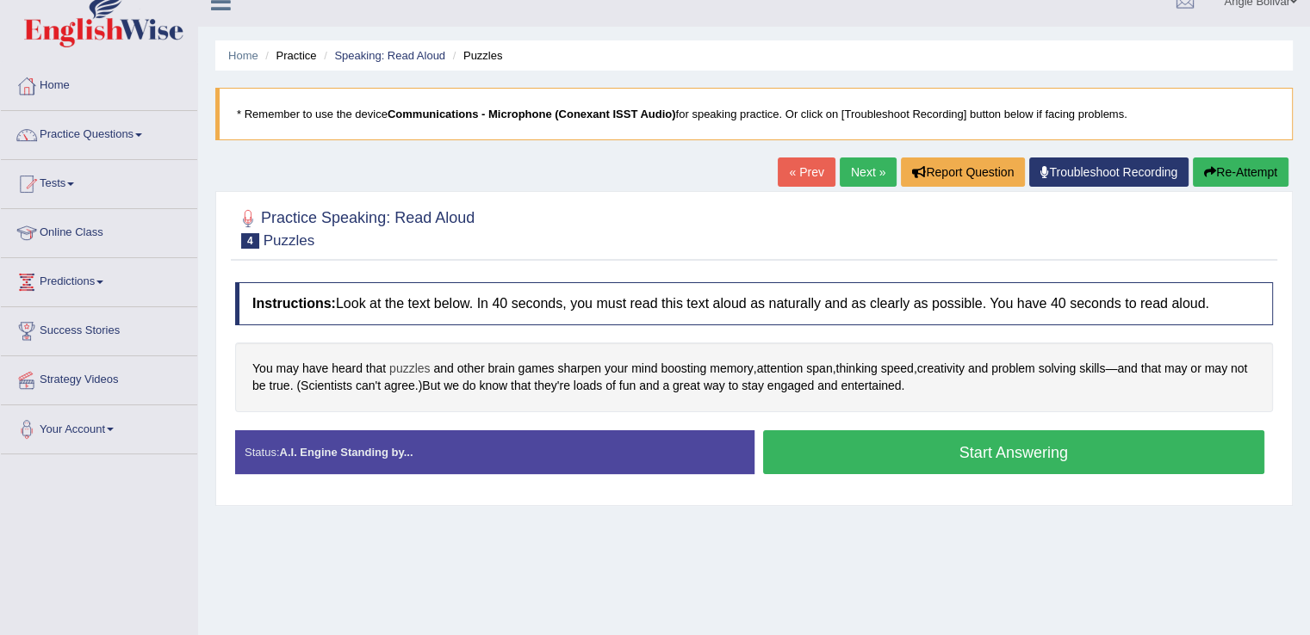
click at [406, 366] on span "puzzles" at bounding box center [409, 369] width 40 height 18
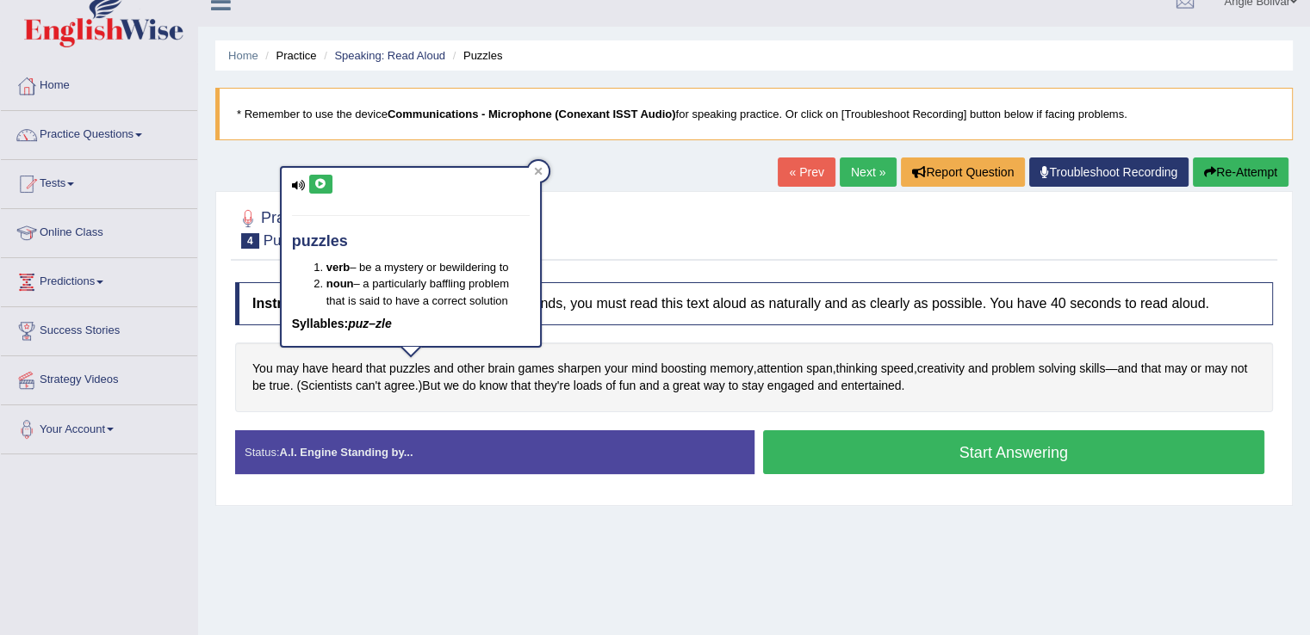
click at [321, 181] on icon at bounding box center [320, 184] width 13 height 10
click at [534, 171] on icon at bounding box center [538, 171] width 9 height 9
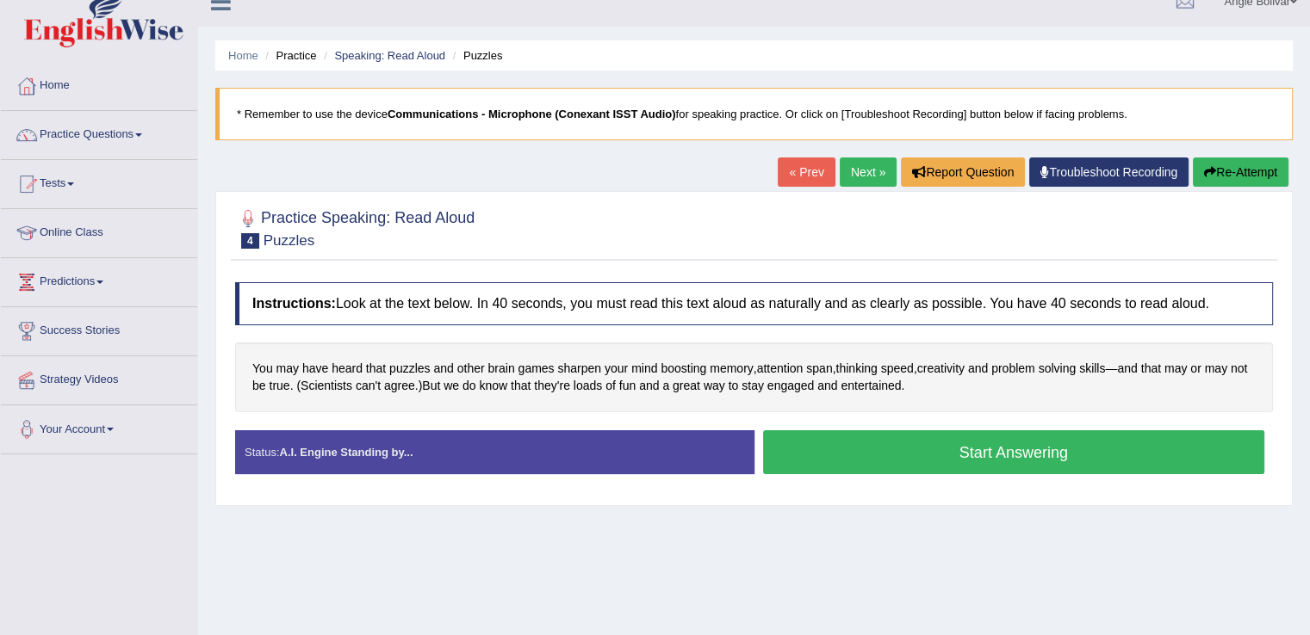
click at [851, 442] on button "Start Answering" at bounding box center [1014, 452] width 502 height 44
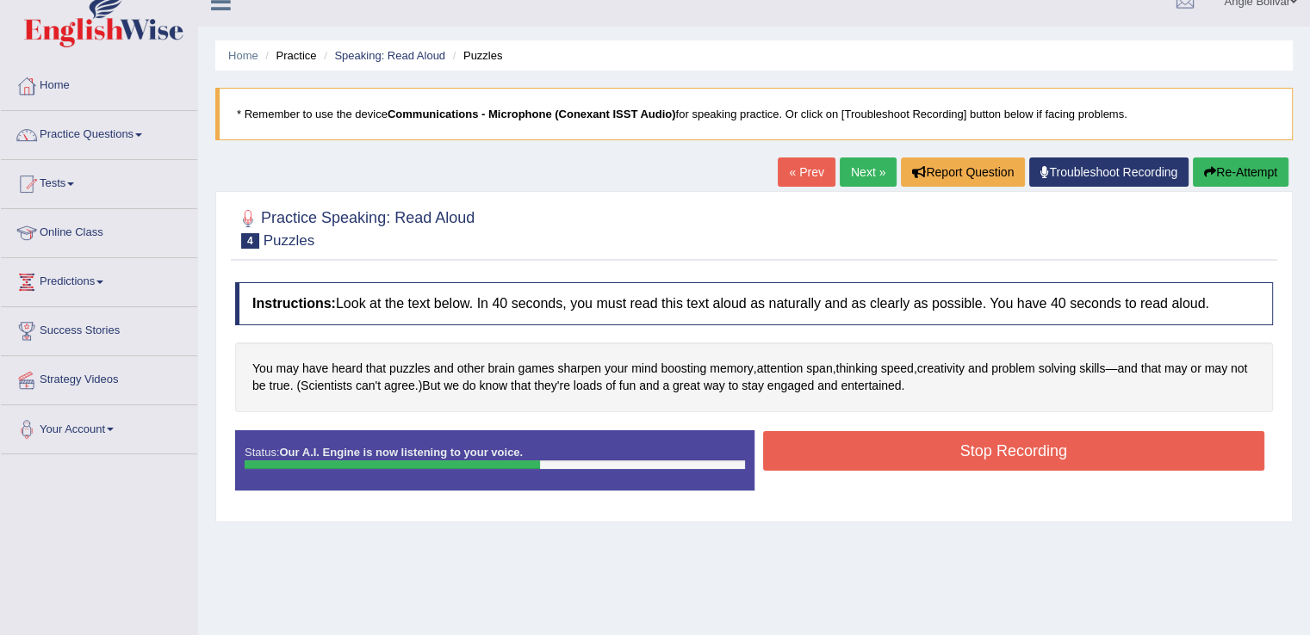
click at [851, 442] on button "Stop Recording" at bounding box center [1014, 451] width 502 height 40
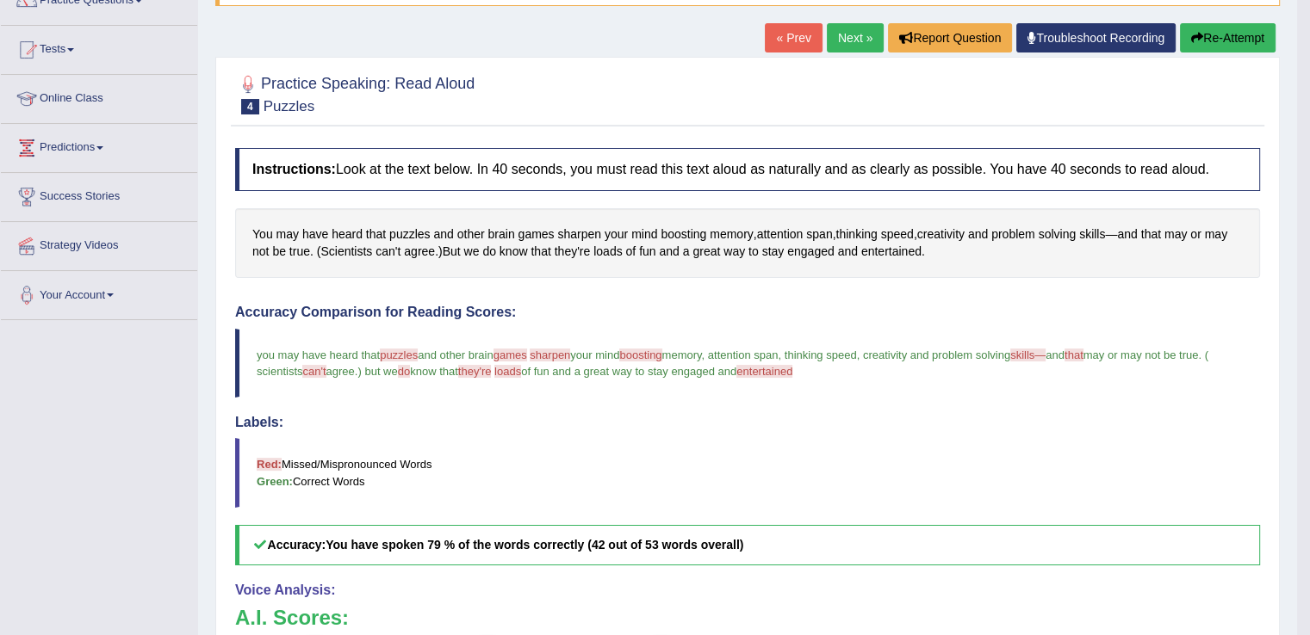
scroll to position [157, 0]
click at [844, 37] on link "Next »" at bounding box center [855, 38] width 57 height 29
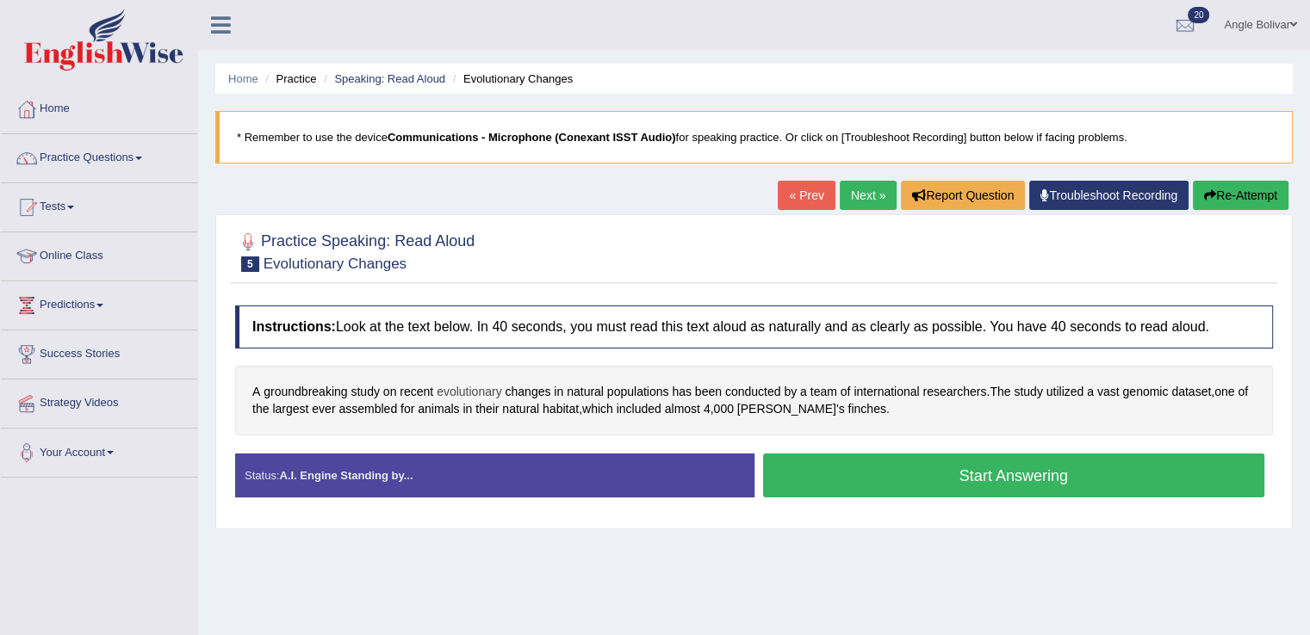
click at [481, 383] on span "evolutionary" at bounding box center [469, 392] width 65 height 18
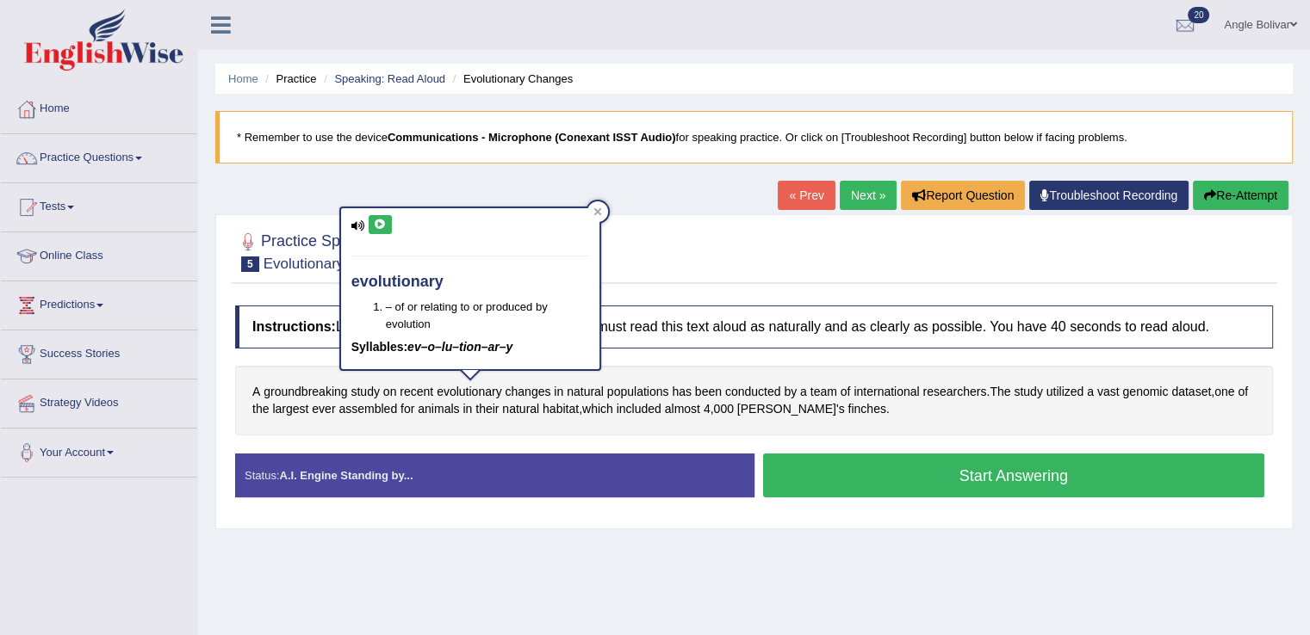
click at [381, 224] on icon at bounding box center [380, 225] width 13 height 10
click at [379, 228] on button at bounding box center [379, 224] width 23 height 19
click at [381, 225] on icon at bounding box center [380, 225] width 13 height 10
click at [595, 207] on icon at bounding box center [597, 211] width 8 height 8
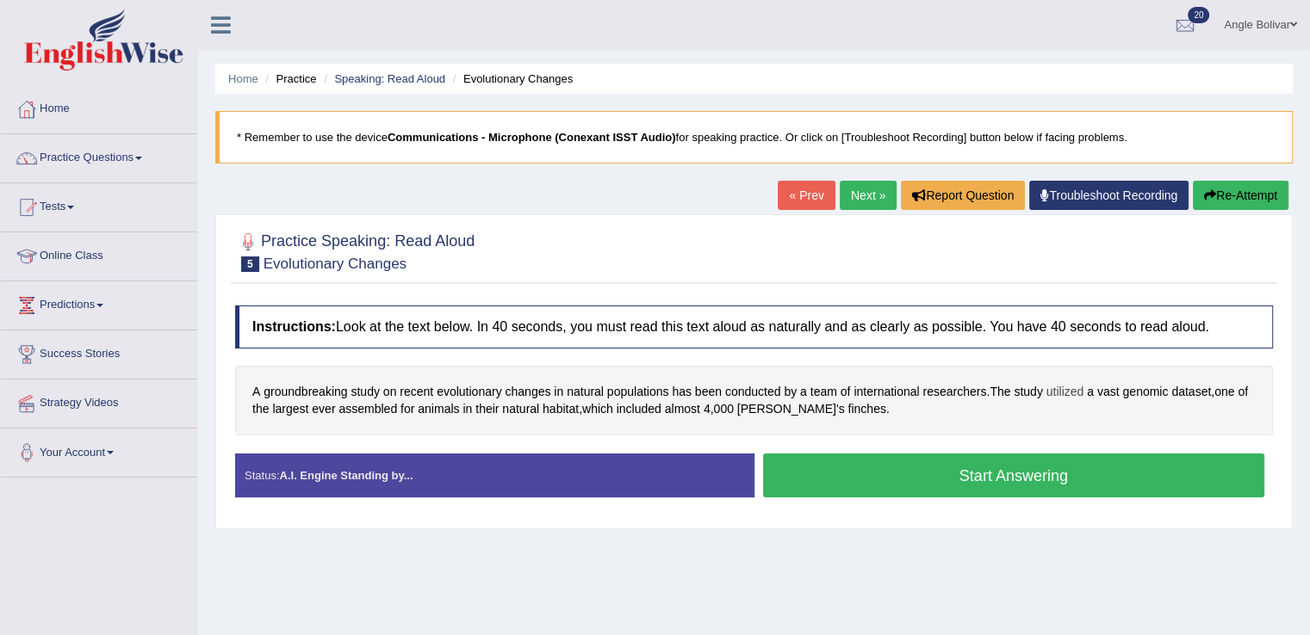
click at [1064, 390] on span "utilized" at bounding box center [1065, 392] width 38 height 18
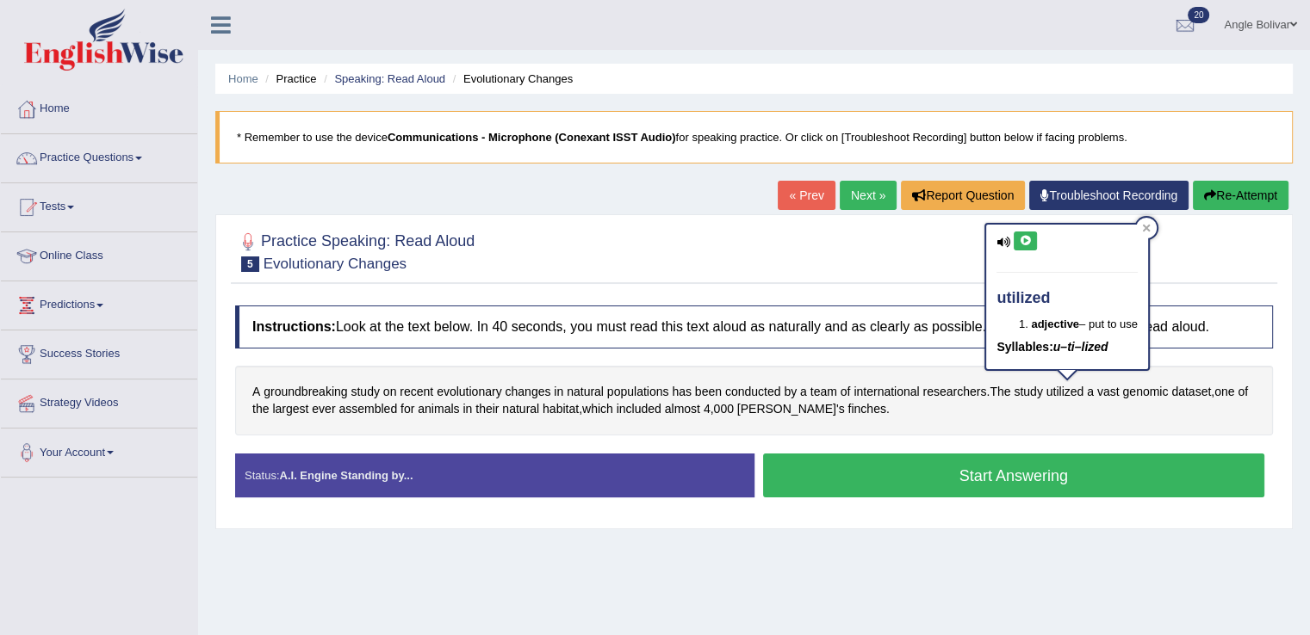
click at [1029, 241] on icon at bounding box center [1025, 241] width 13 height 10
click at [1148, 226] on icon at bounding box center [1146, 228] width 8 height 8
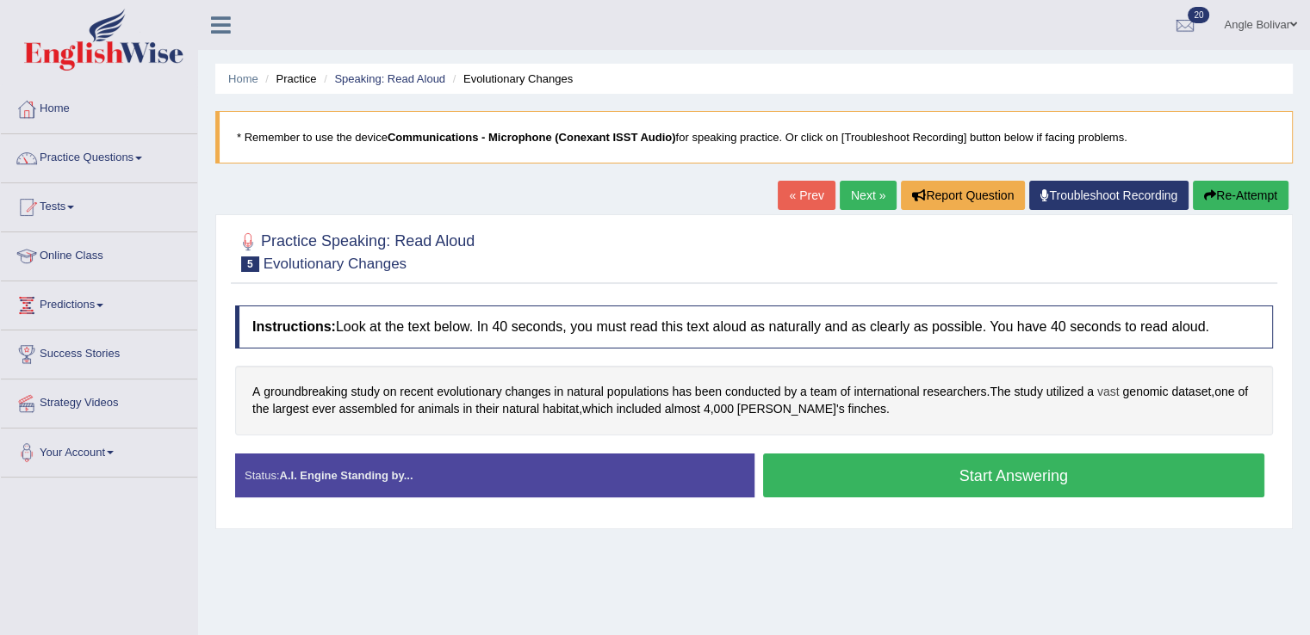
click at [1112, 390] on span "vast" at bounding box center [1108, 392] width 22 height 18
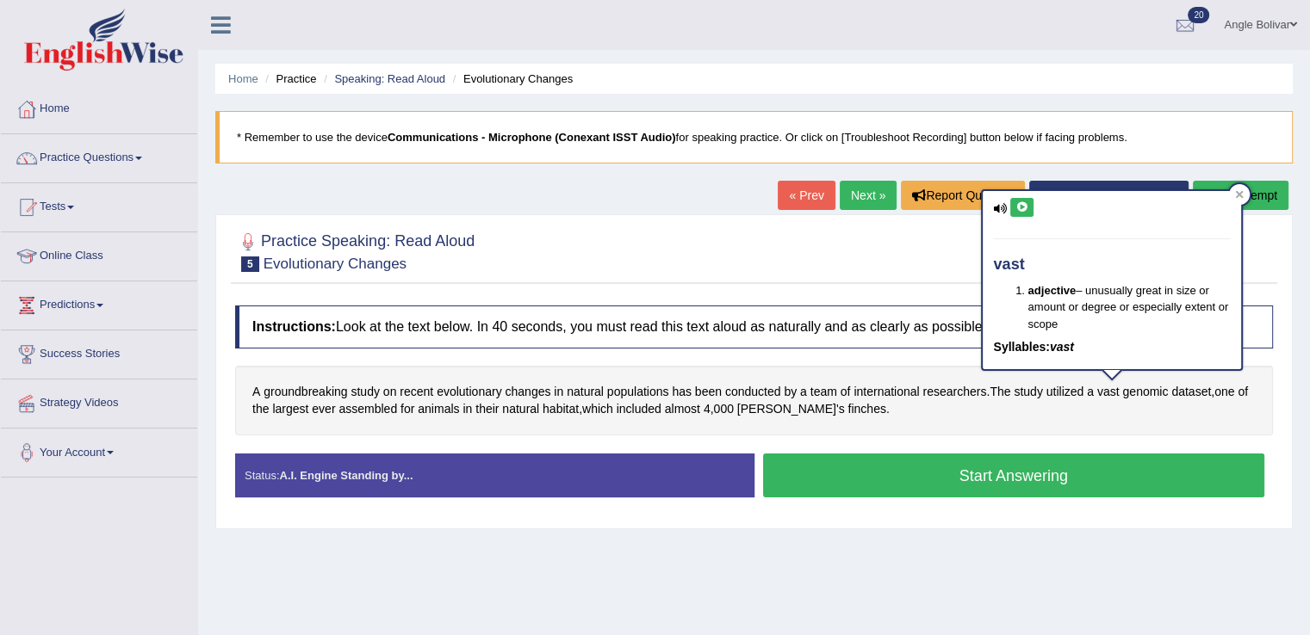
click at [1029, 207] on button at bounding box center [1021, 207] width 23 height 19
click at [1245, 193] on div at bounding box center [1239, 194] width 21 height 21
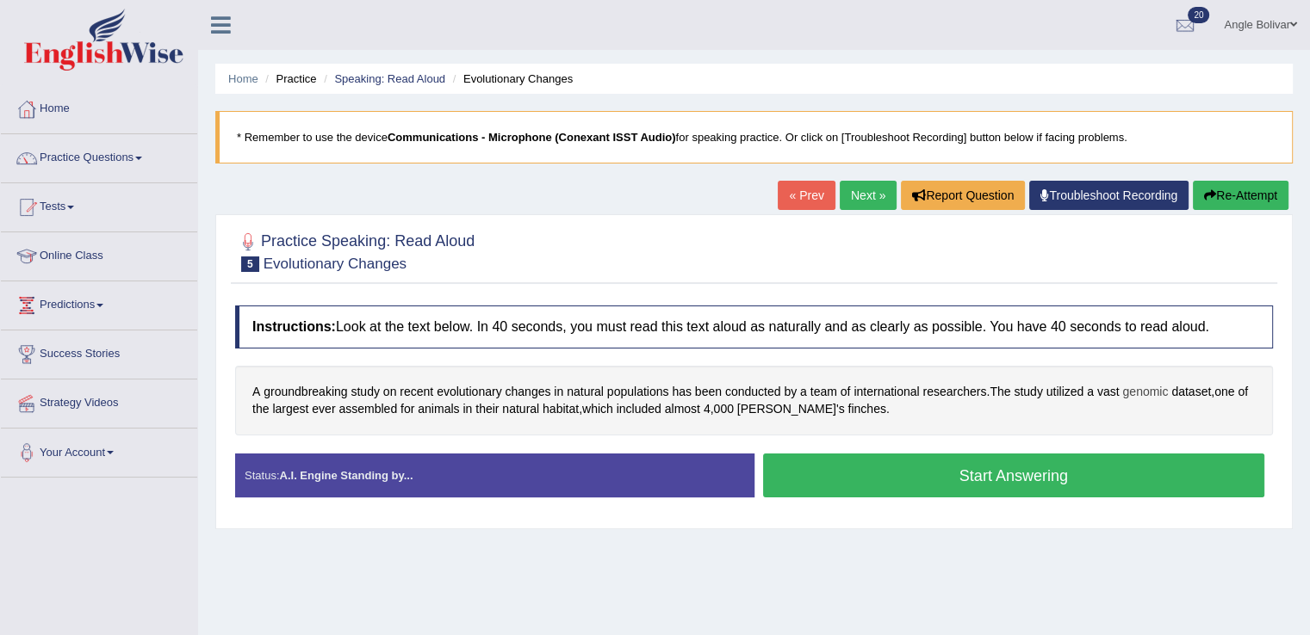
click at [1136, 390] on span "genomic" at bounding box center [1145, 392] width 46 height 18
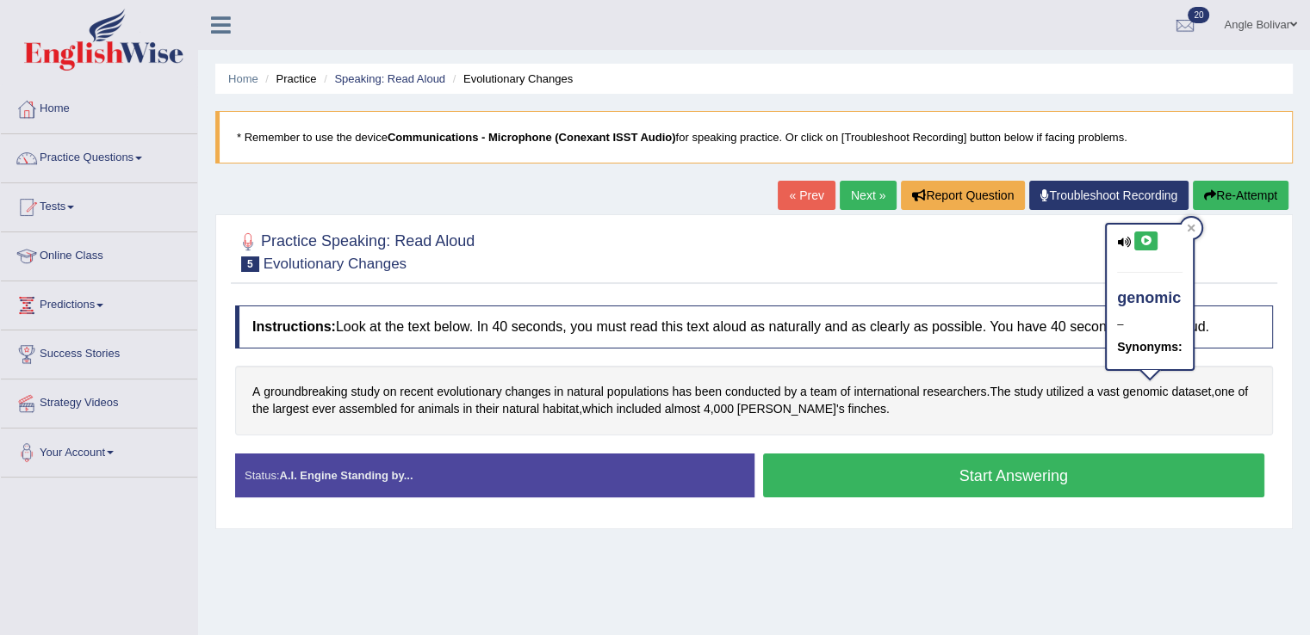
click at [1147, 245] on button at bounding box center [1145, 241] width 23 height 19
click at [1188, 224] on icon at bounding box center [1190, 228] width 9 height 9
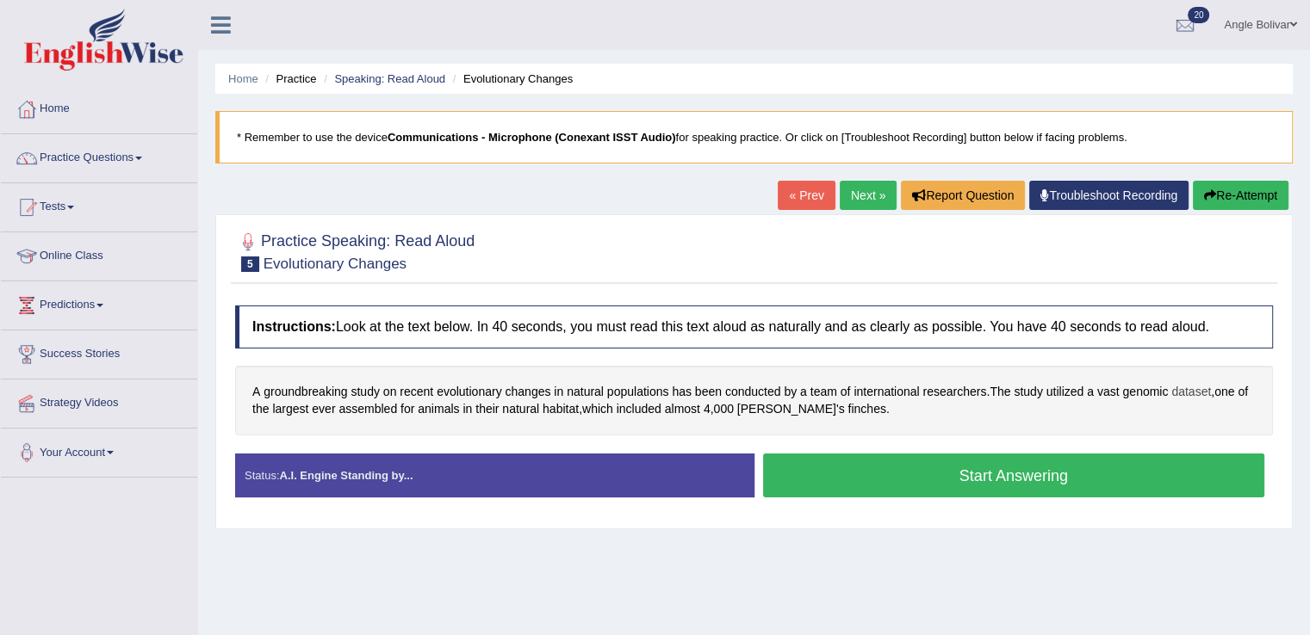
click at [1201, 385] on span "dataset" at bounding box center [1191, 392] width 40 height 18
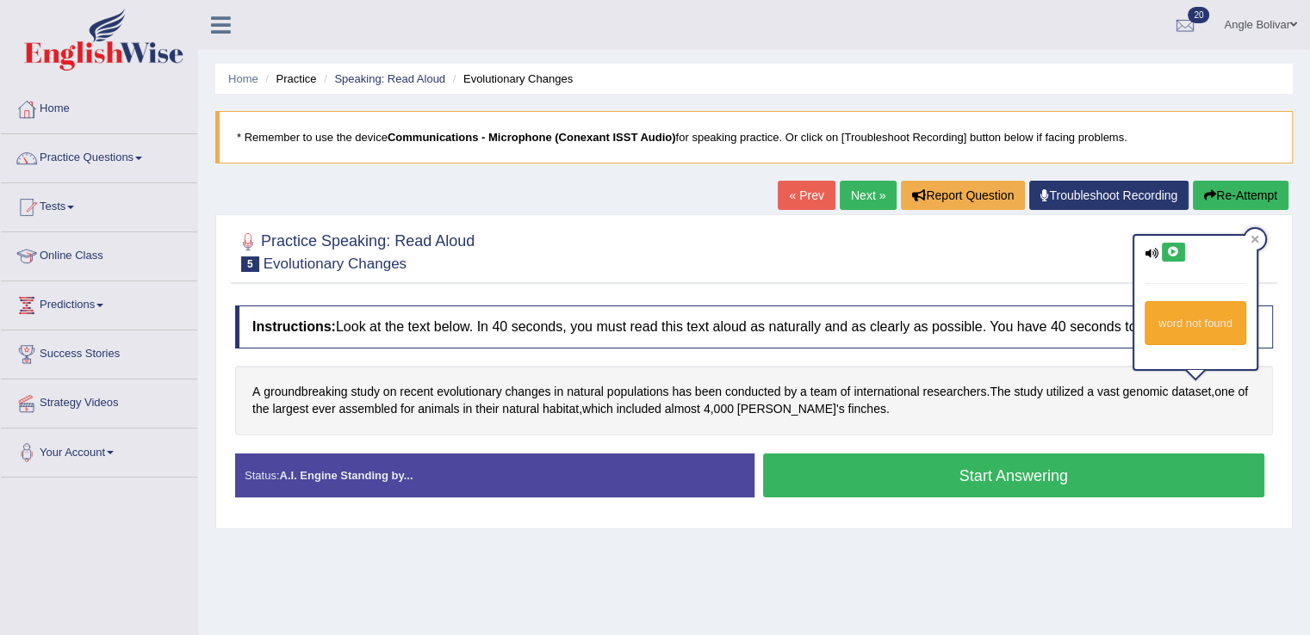
click at [1180, 249] on button at bounding box center [1172, 252] width 23 height 19
click at [1173, 250] on icon at bounding box center [1173, 252] width 13 height 10
click at [1255, 236] on icon at bounding box center [1255, 240] width 8 height 8
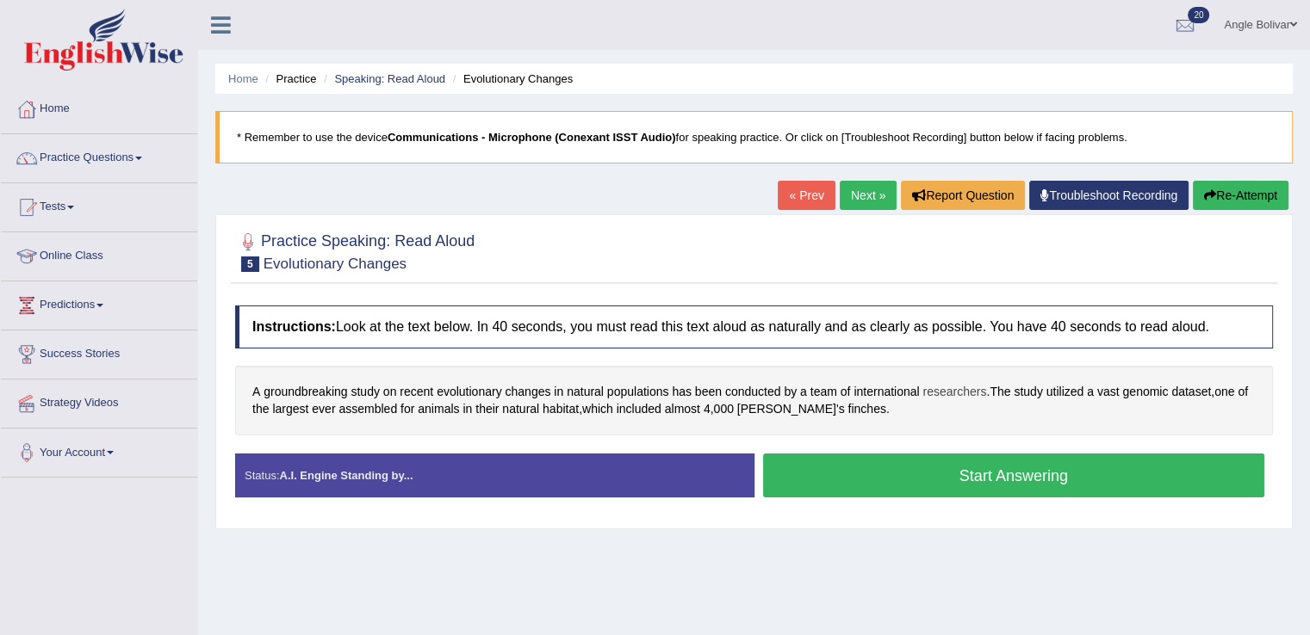
click at [975, 393] on span "researchers" at bounding box center [954, 392] width 64 height 18
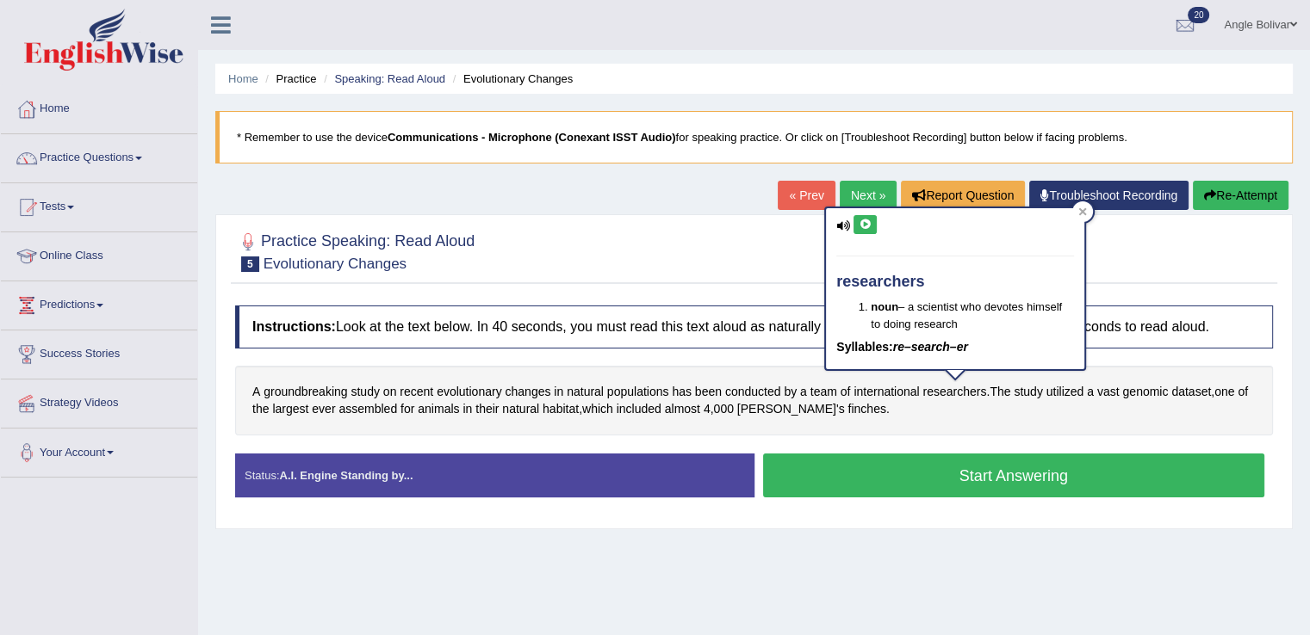
click at [865, 225] on icon at bounding box center [864, 225] width 13 height 10
click at [1081, 214] on icon at bounding box center [1082, 211] width 9 height 9
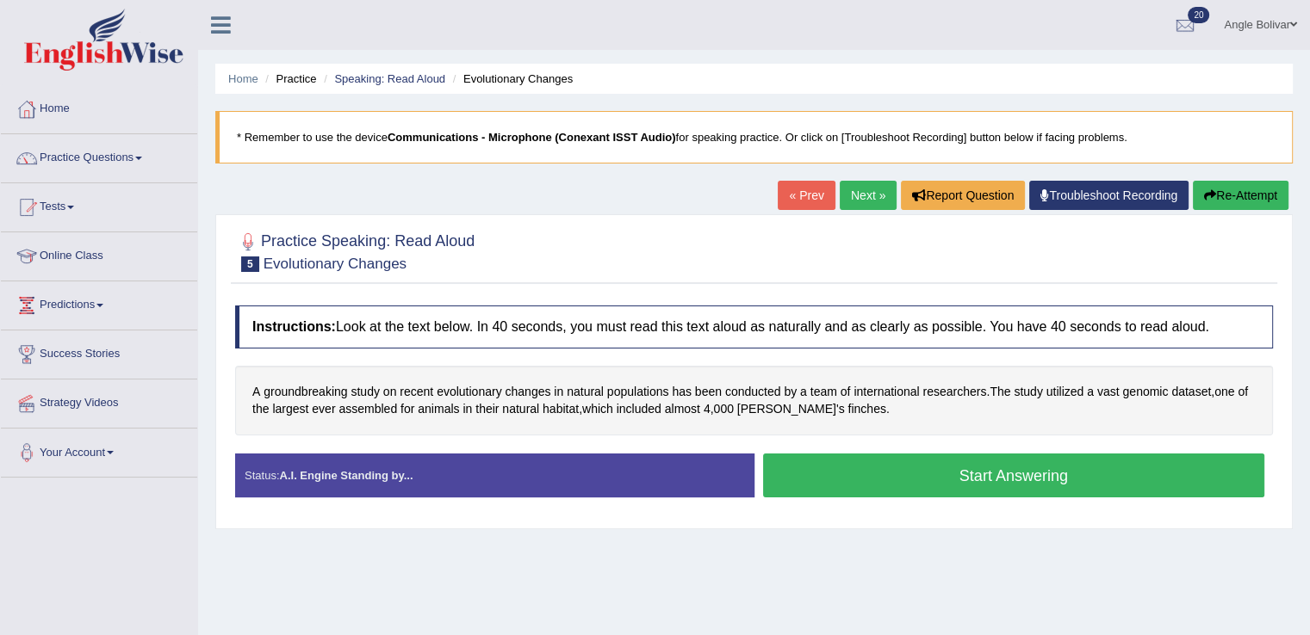
click at [957, 473] on button "Start Answering" at bounding box center [1014, 476] width 502 height 44
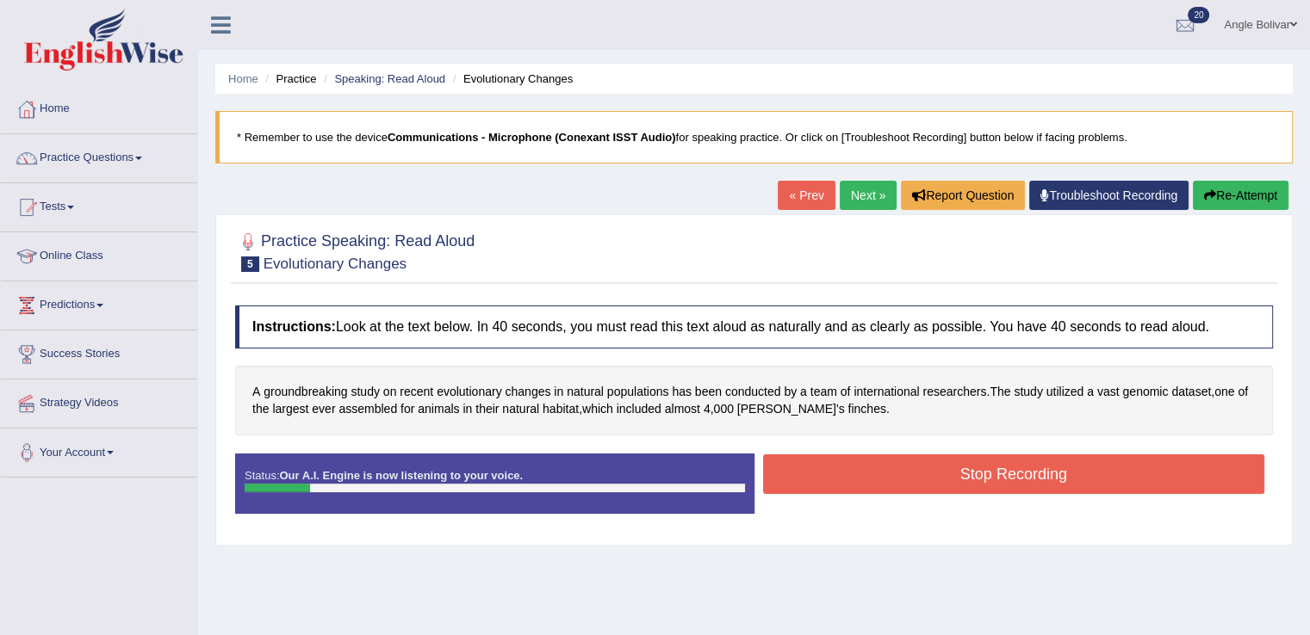
click at [957, 473] on button "Stop Recording" at bounding box center [1014, 475] width 502 height 40
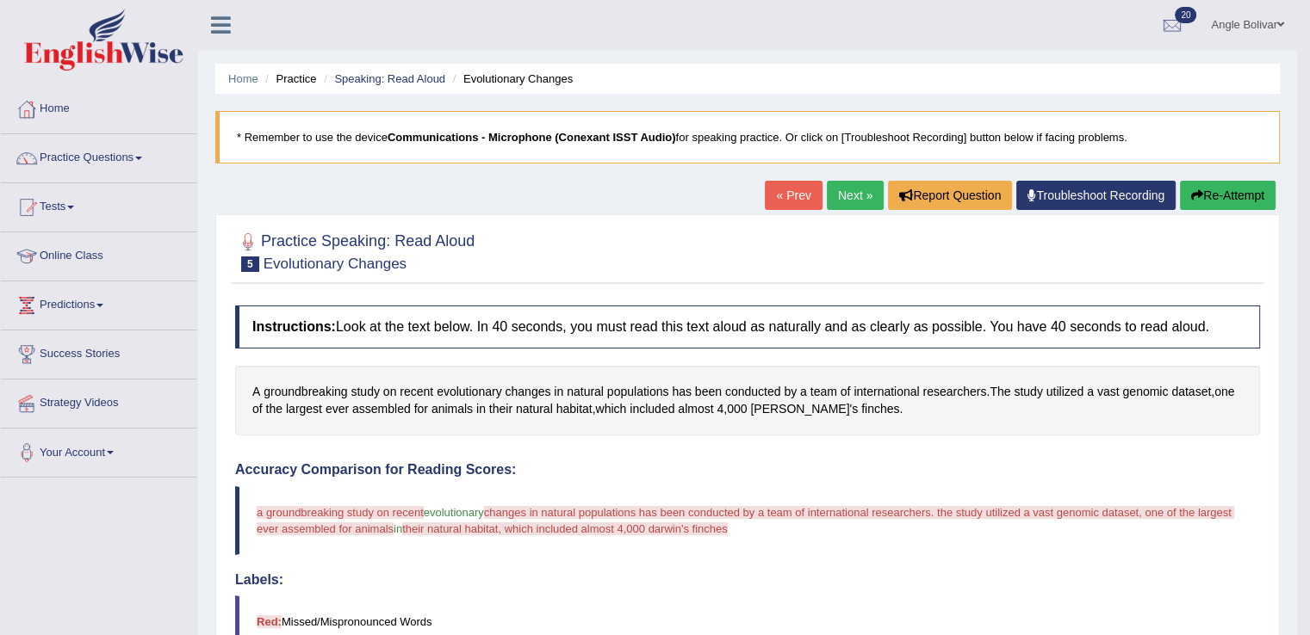
click at [1183, 200] on button "Re-Attempt" at bounding box center [1228, 195] width 96 height 29
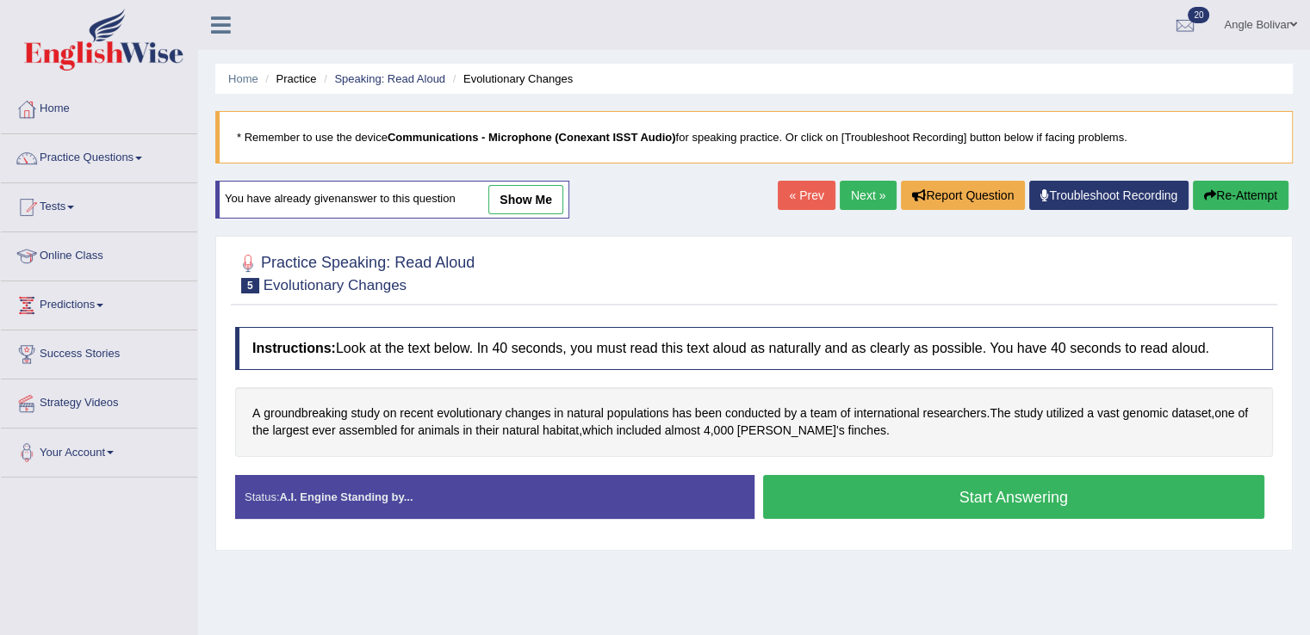
click at [914, 494] on button "Start Answering" at bounding box center [1014, 497] width 502 height 44
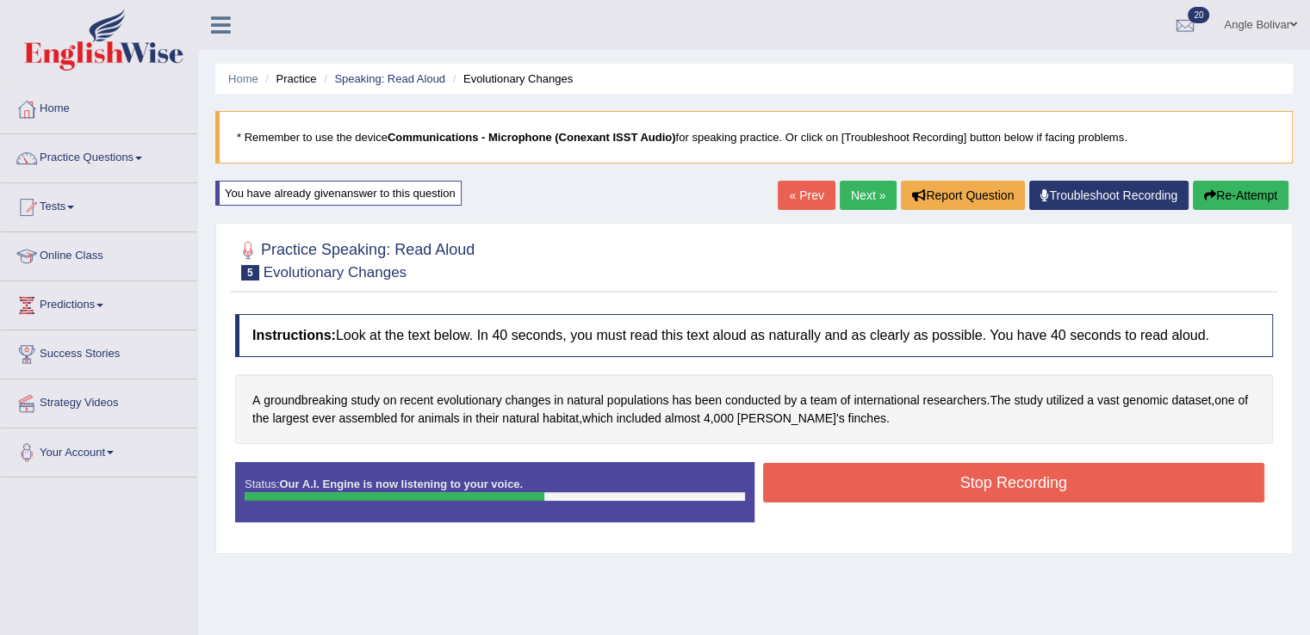
click at [914, 494] on button "Stop Recording" at bounding box center [1014, 483] width 502 height 40
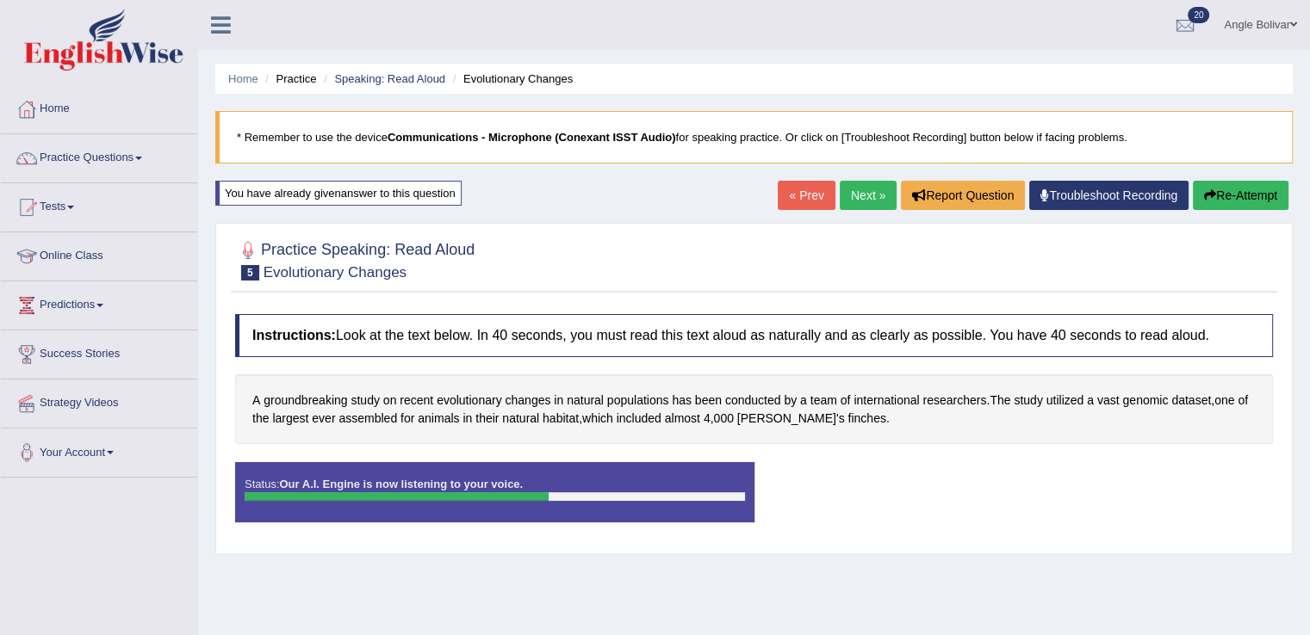
click at [914, 494] on div "Status: Our A.I. Engine is now listening to your voice. Start Answering Stop Re…" at bounding box center [753, 500] width 1037 height 77
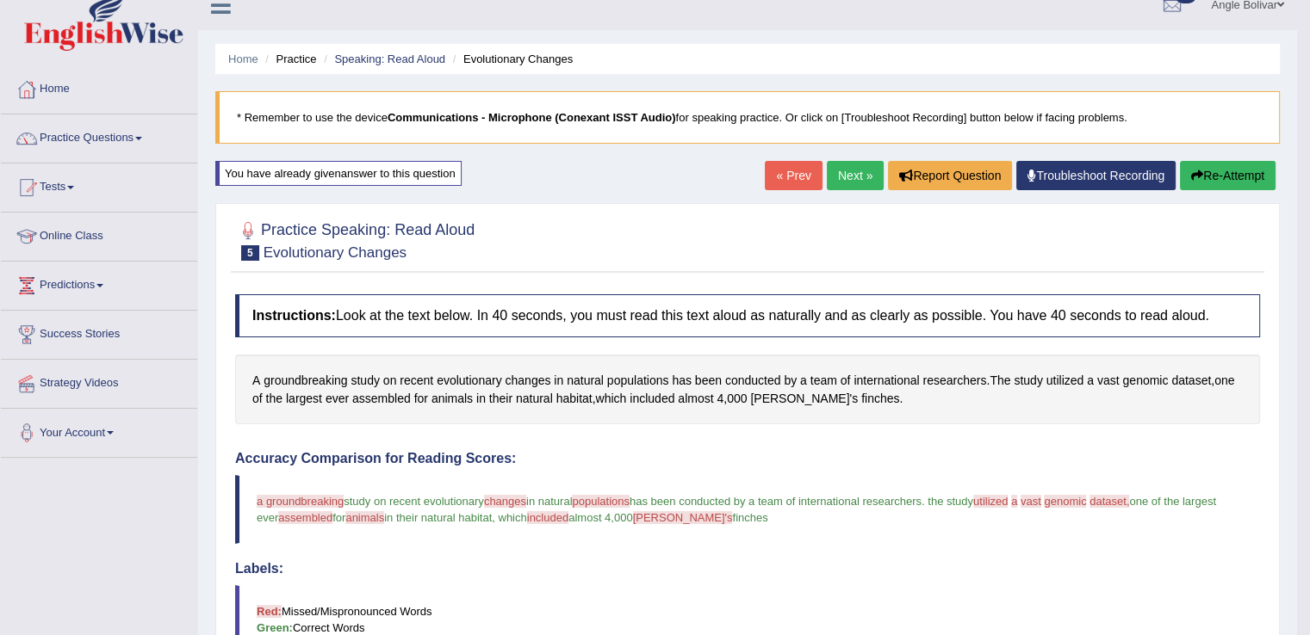
scroll to position [21, 0]
click at [1152, 376] on span "genomic" at bounding box center [1145, 380] width 46 height 18
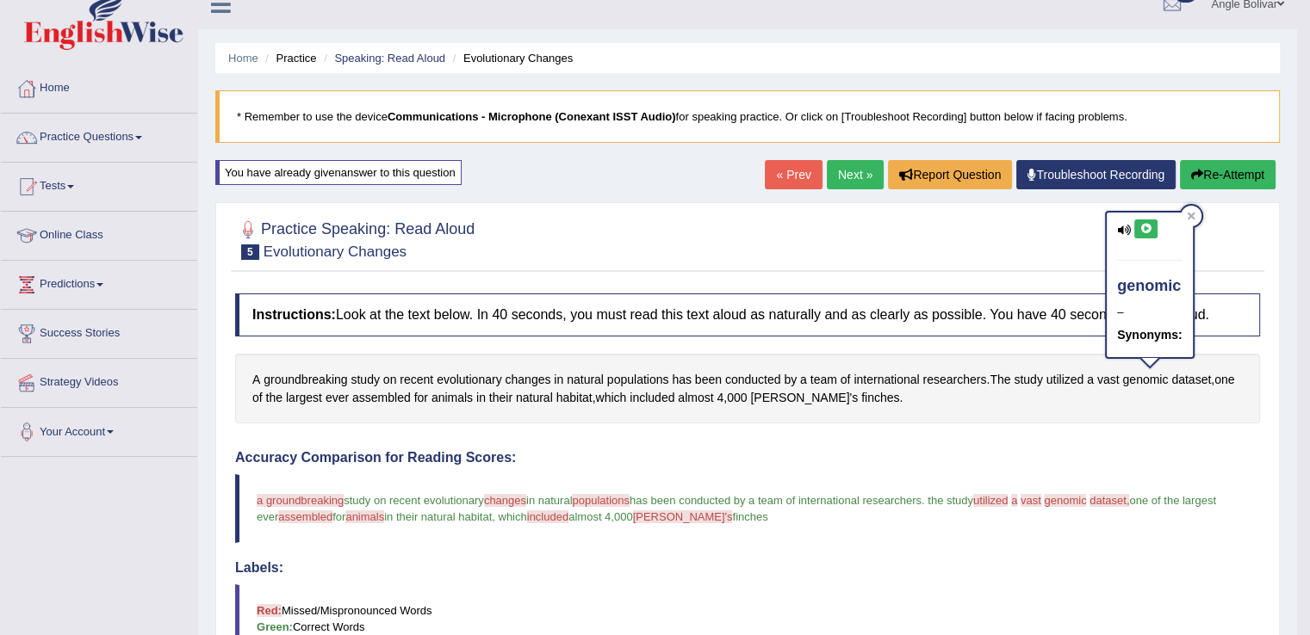
click at [1136, 228] on button at bounding box center [1145, 229] width 23 height 19
click at [1189, 214] on icon at bounding box center [1190, 216] width 8 height 8
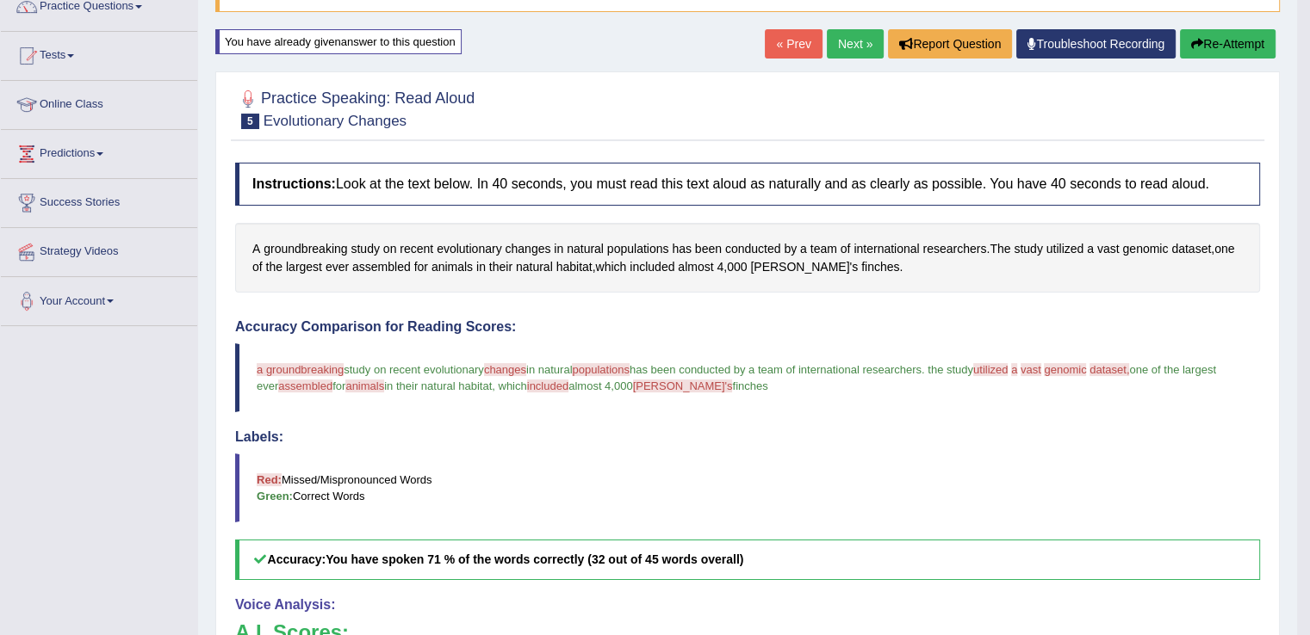
scroll to position [146, 0]
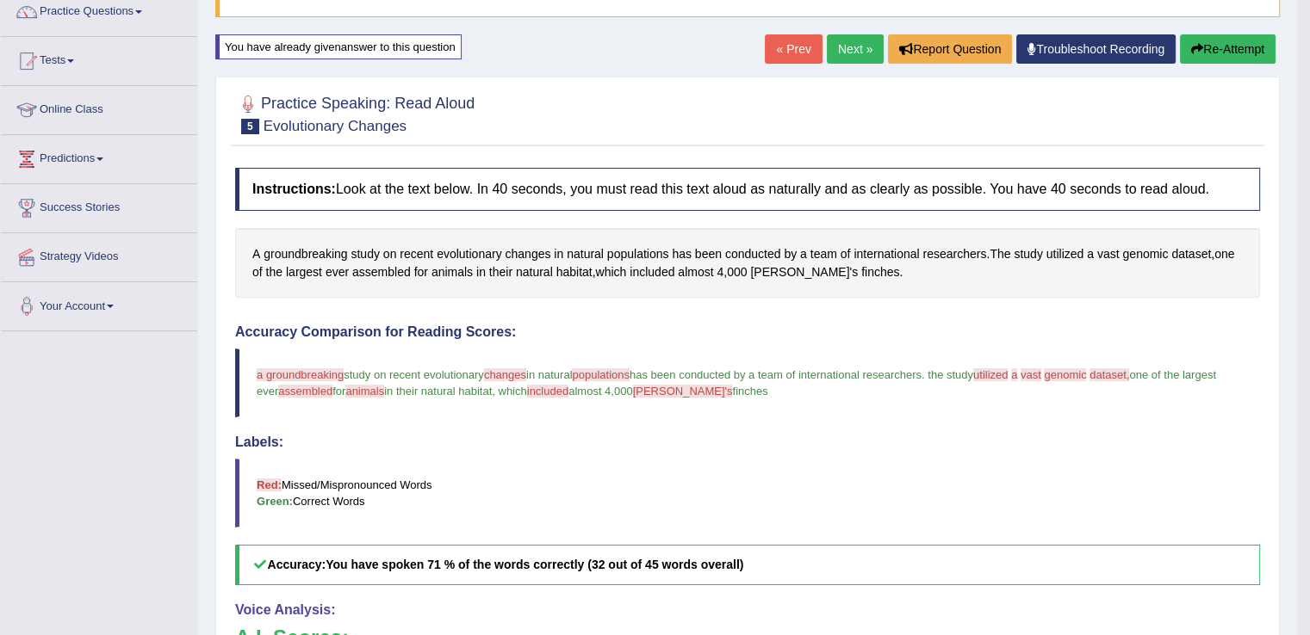
click at [286, 373] on span "a groundbreaking" at bounding box center [300, 374] width 87 height 13
click at [313, 248] on span "groundbreaking" at bounding box center [305, 254] width 84 height 18
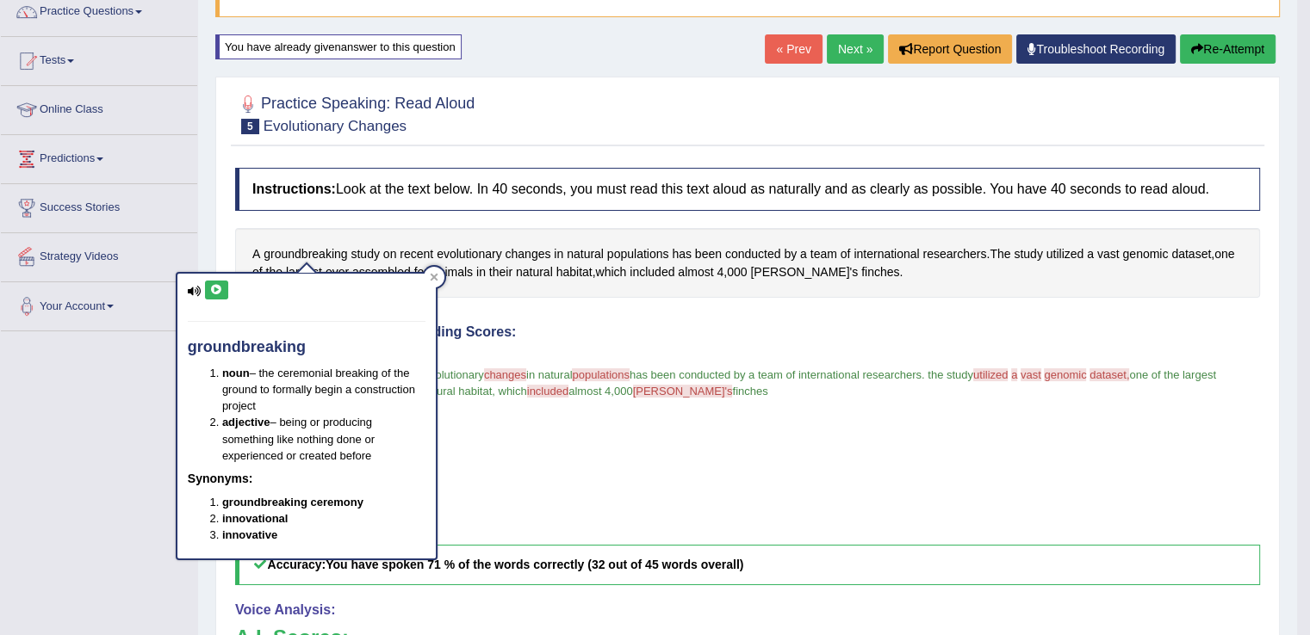
click at [215, 288] on icon at bounding box center [216, 290] width 13 height 10
click at [434, 269] on div at bounding box center [434, 277] width 21 height 21
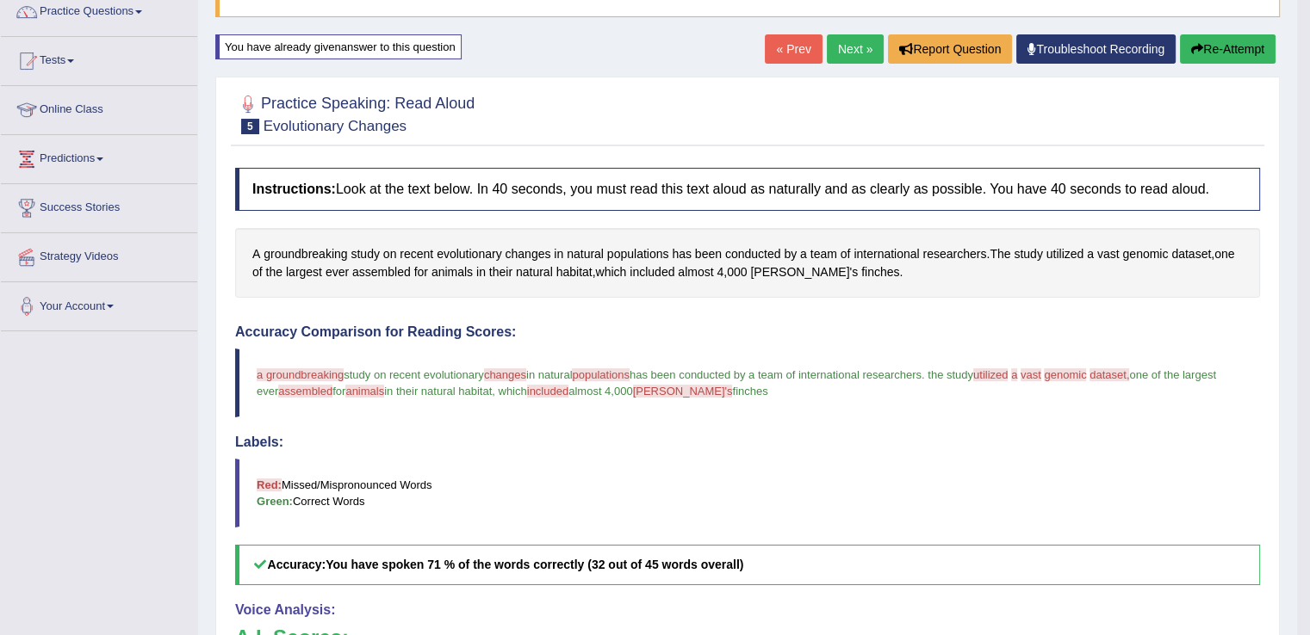
click at [521, 368] on span "changes" at bounding box center [505, 374] width 42 height 13
click at [519, 250] on span "changes" at bounding box center [528, 254] width 46 height 18
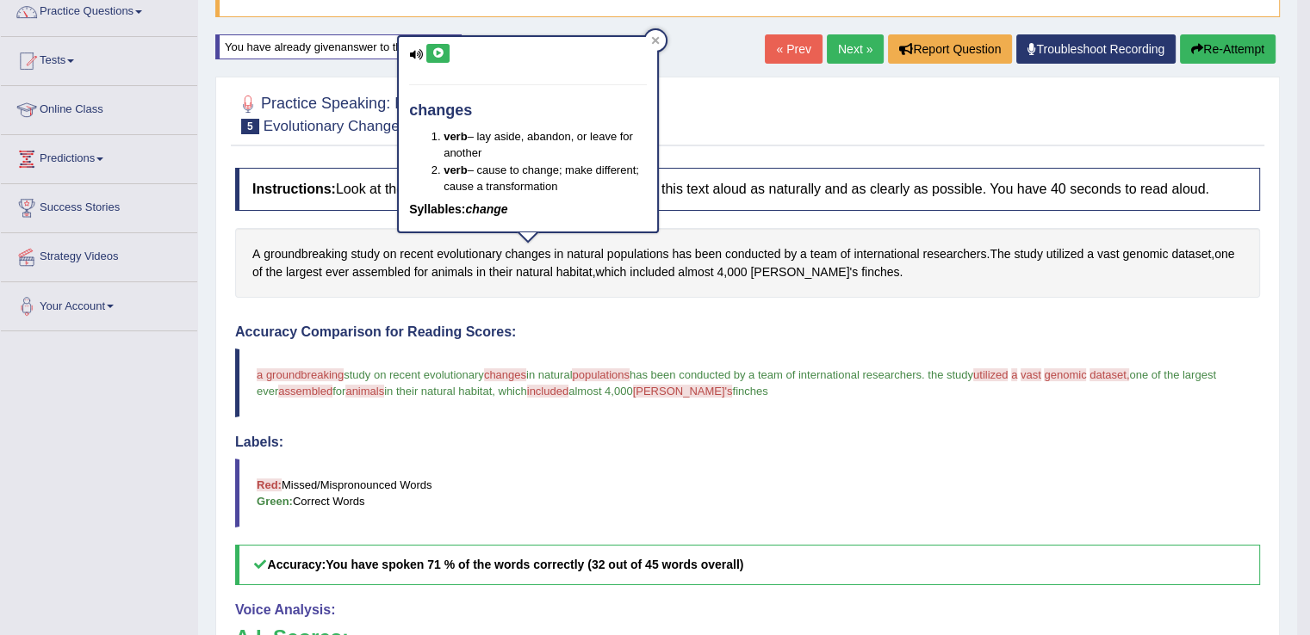
click at [437, 51] on icon at bounding box center [437, 53] width 13 height 10
click at [442, 48] on icon at bounding box center [437, 53] width 13 height 10
click at [656, 40] on icon at bounding box center [656, 41] width 8 height 8
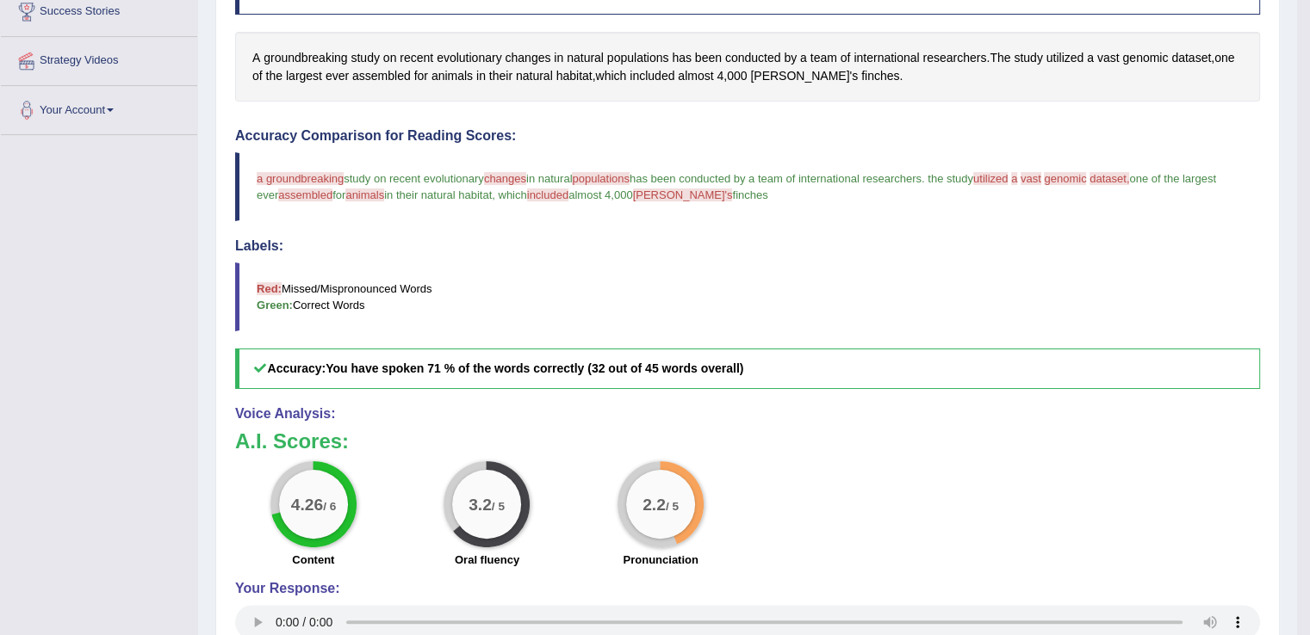
scroll to position [0, 0]
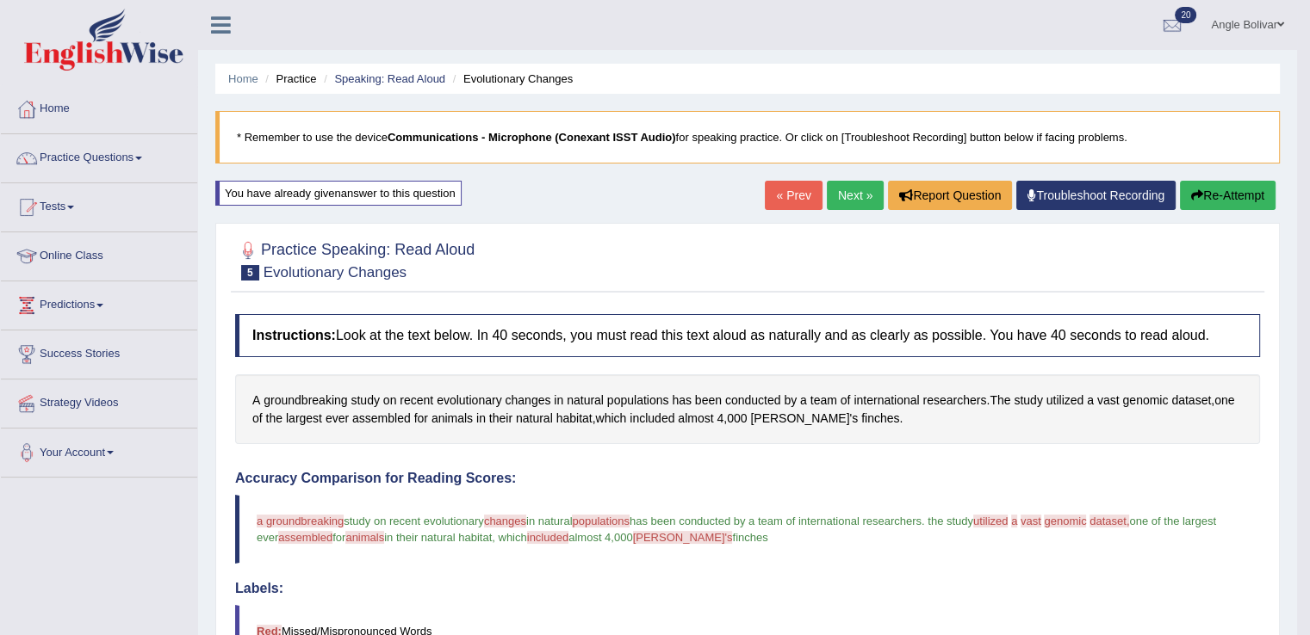
click at [1219, 190] on button "Re-Attempt" at bounding box center [1228, 195] width 96 height 29
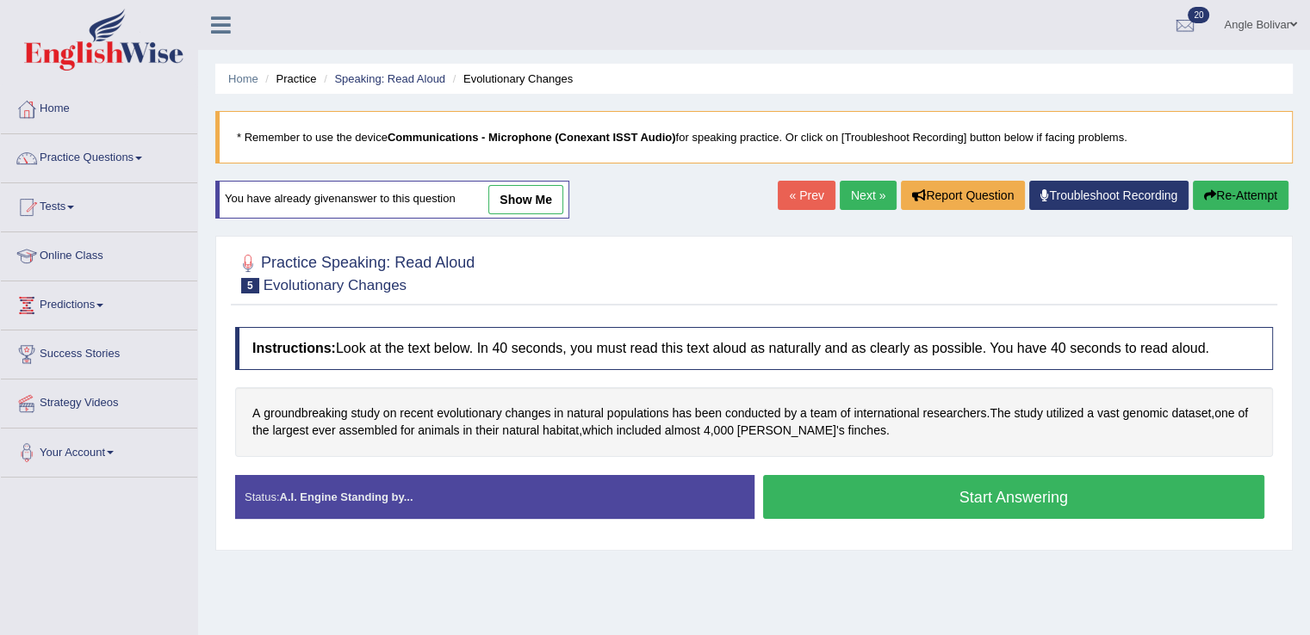
click at [959, 492] on button "Start Answering" at bounding box center [1014, 497] width 502 height 44
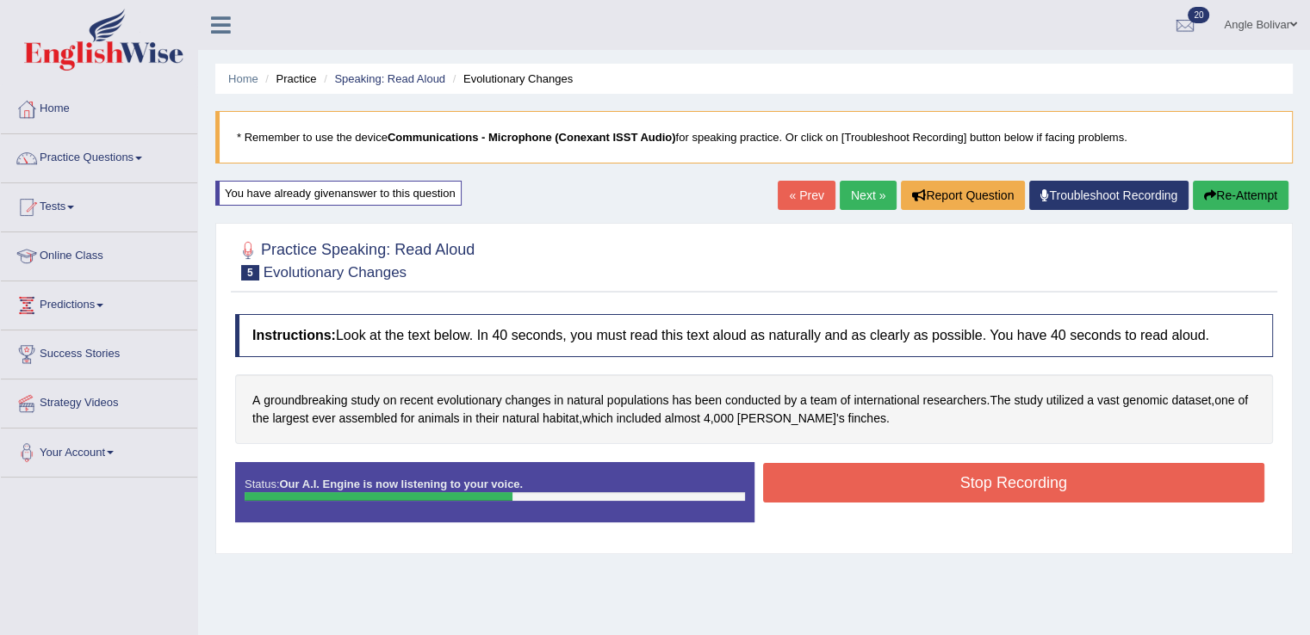
click at [959, 492] on button "Stop Recording" at bounding box center [1014, 483] width 502 height 40
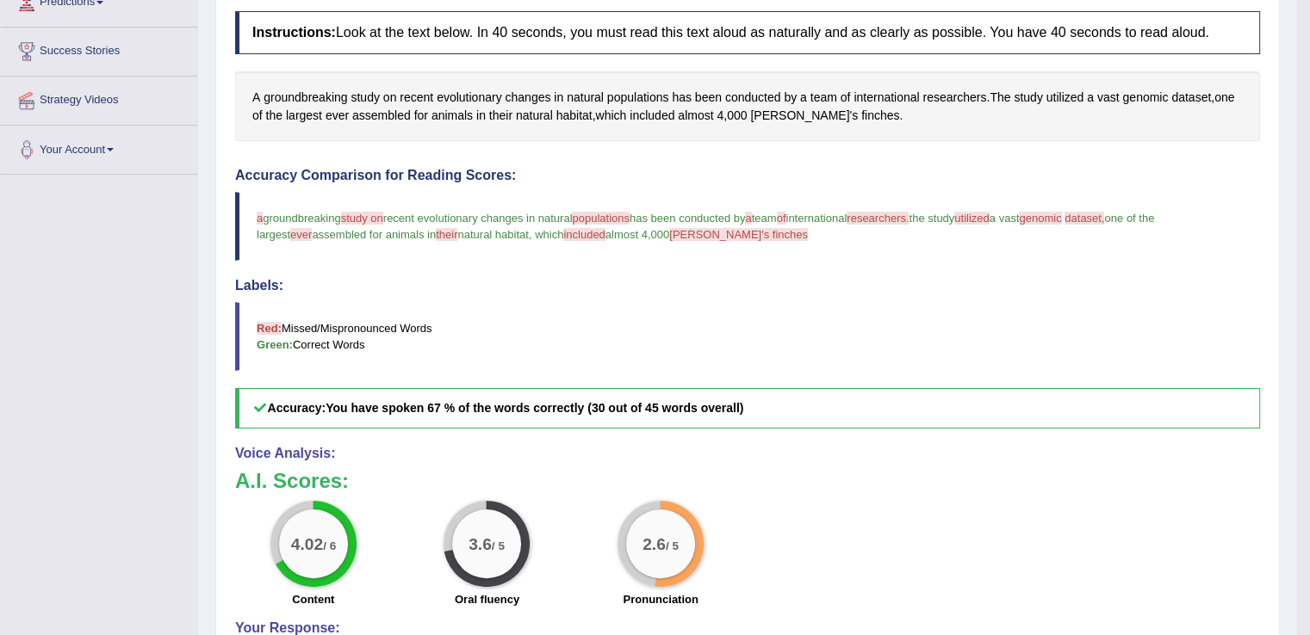
scroll to position [306, 0]
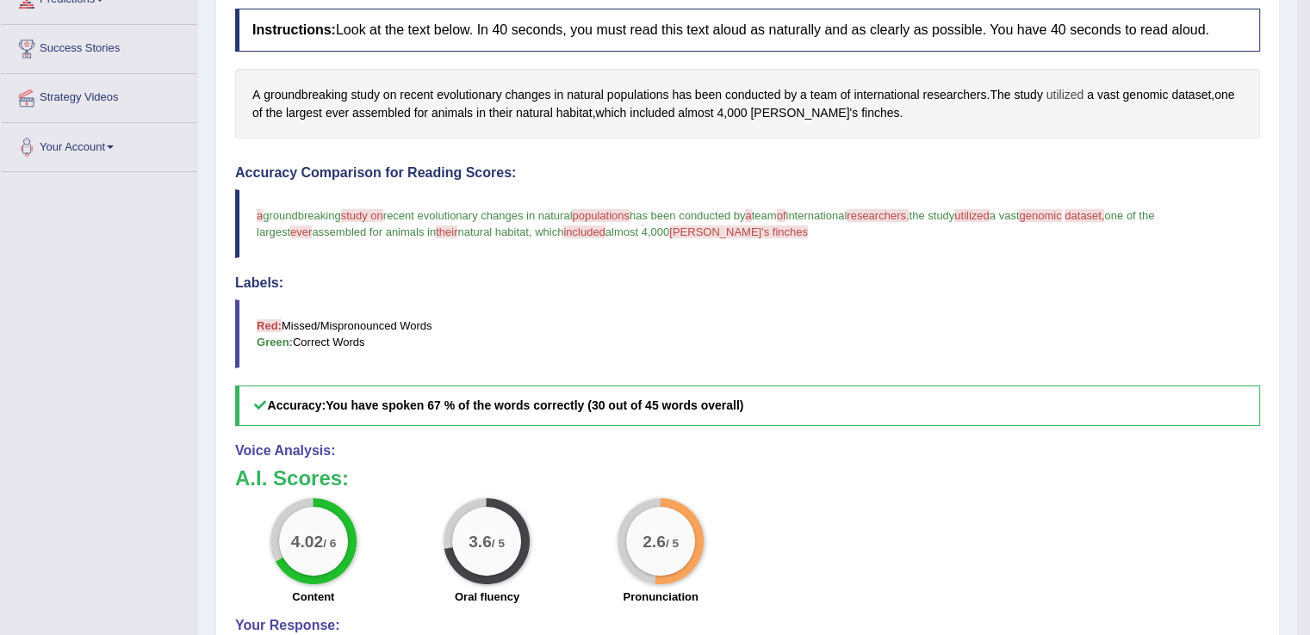
click at [1068, 95] on span "utilized" at bounding box center [1065, 95] width 38 height 18
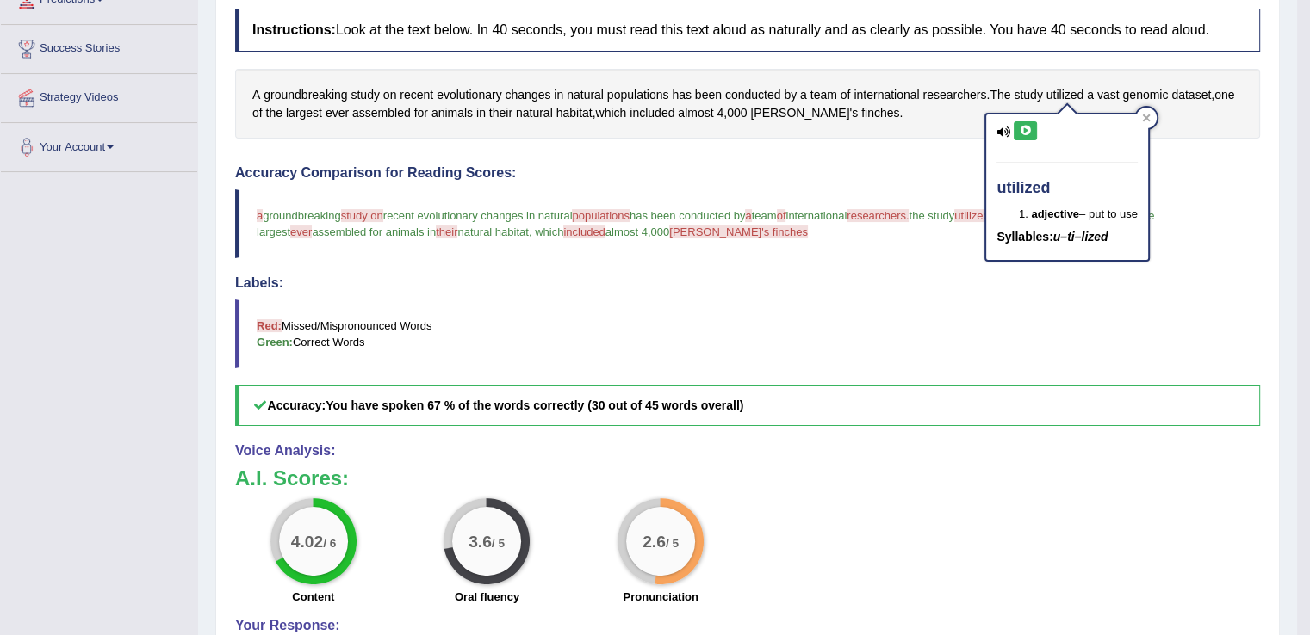
click at [1030, 128] on icon at bounding box center [1025, 131] width 13 height 10
click at [1150, 121] on div at bounding box center [1146, 118] width 21 height 21
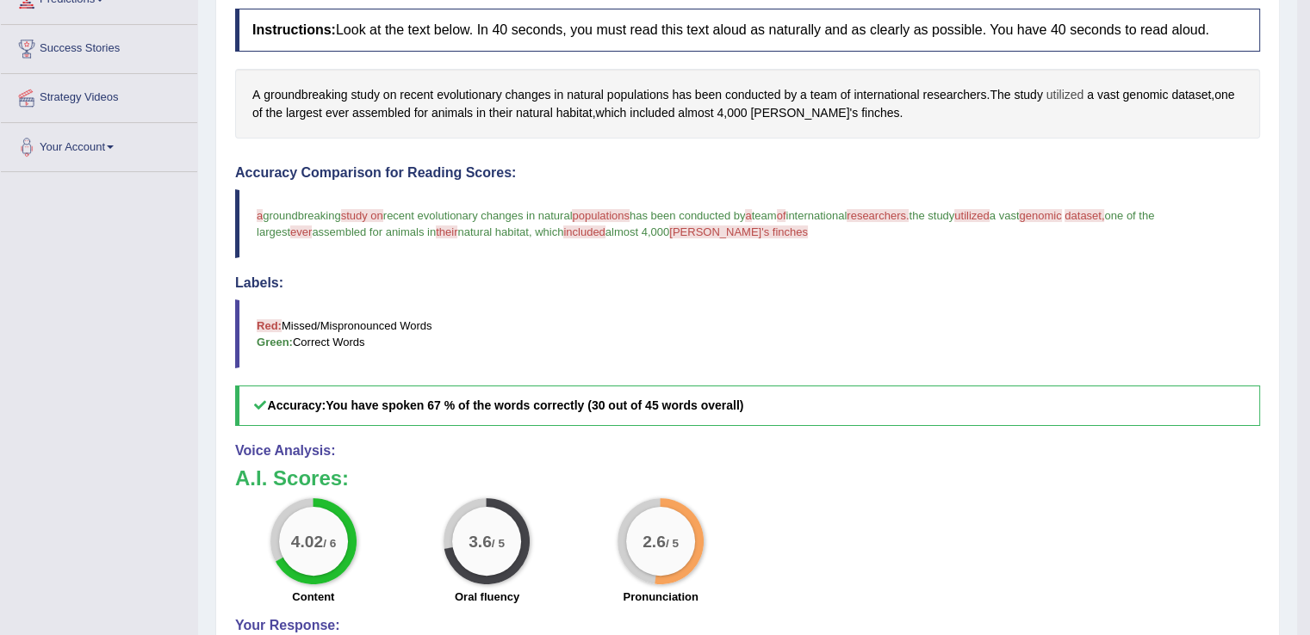
click at [1067, 88] on span "utilized" at bounding box center [1065, 95] width 38 height 18
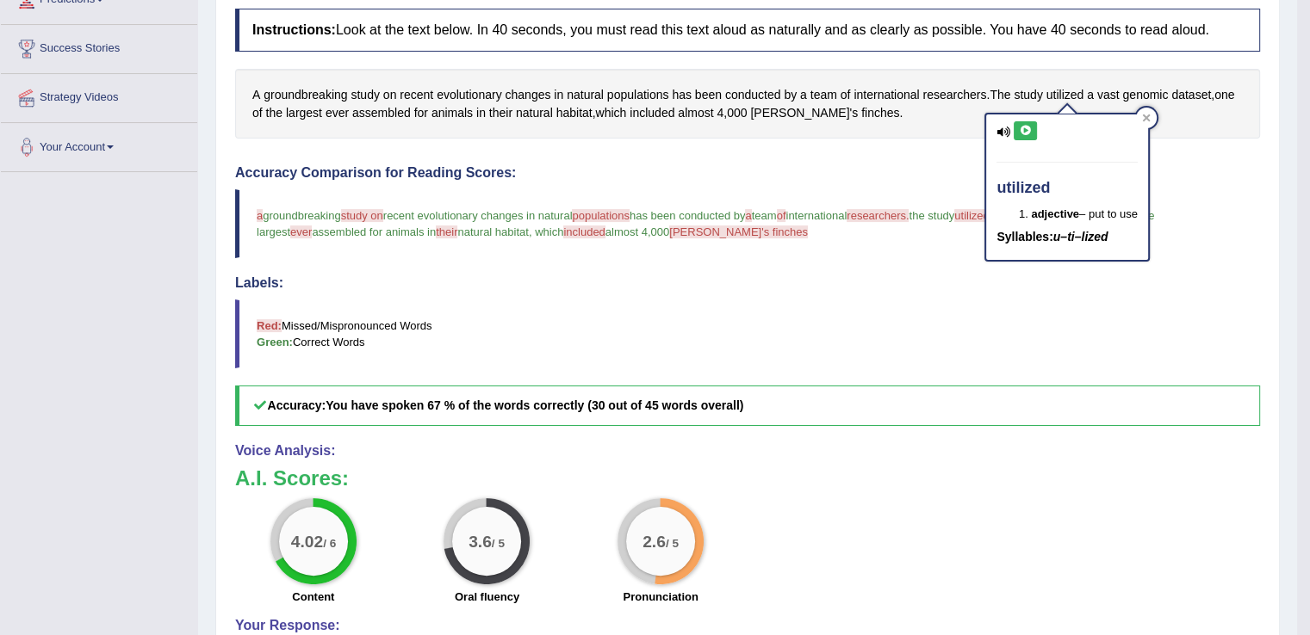
click at [1025, 129] on icon at bounding box center [1025, 131] width 13 height 10
click at [1147, 111] on div at bounding box center [1146, 118] width 21 height 21
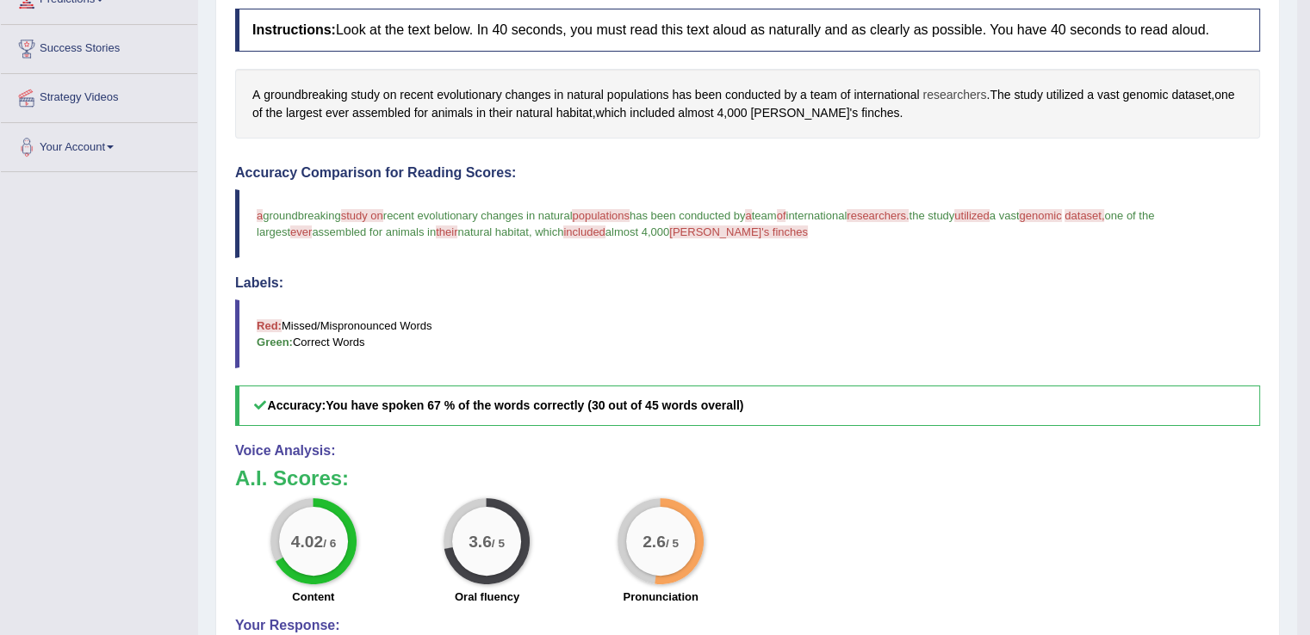
click at [941, 86] on span "researchers" at bounding box center [954, 95] width 64 height 18
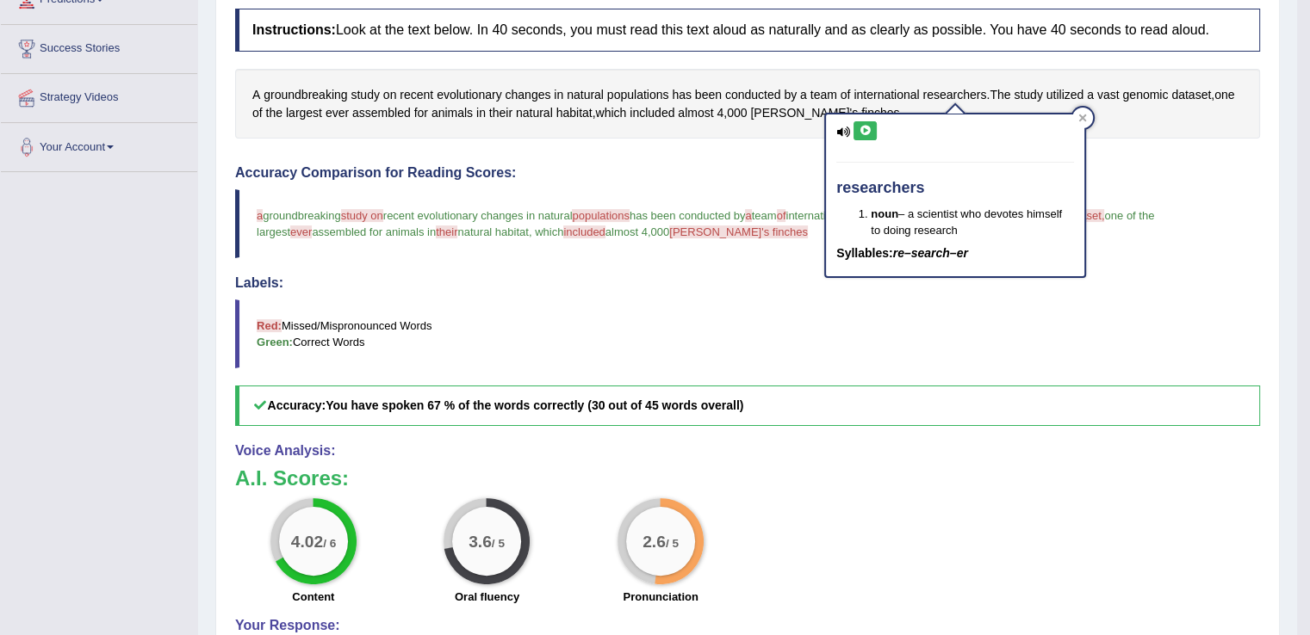
click at [861, 132] on icon at bounding box center [864, 131] width 13 height 10
click at [1079, 115] on icon at bounding box center [1083, 119] width 8 height 8
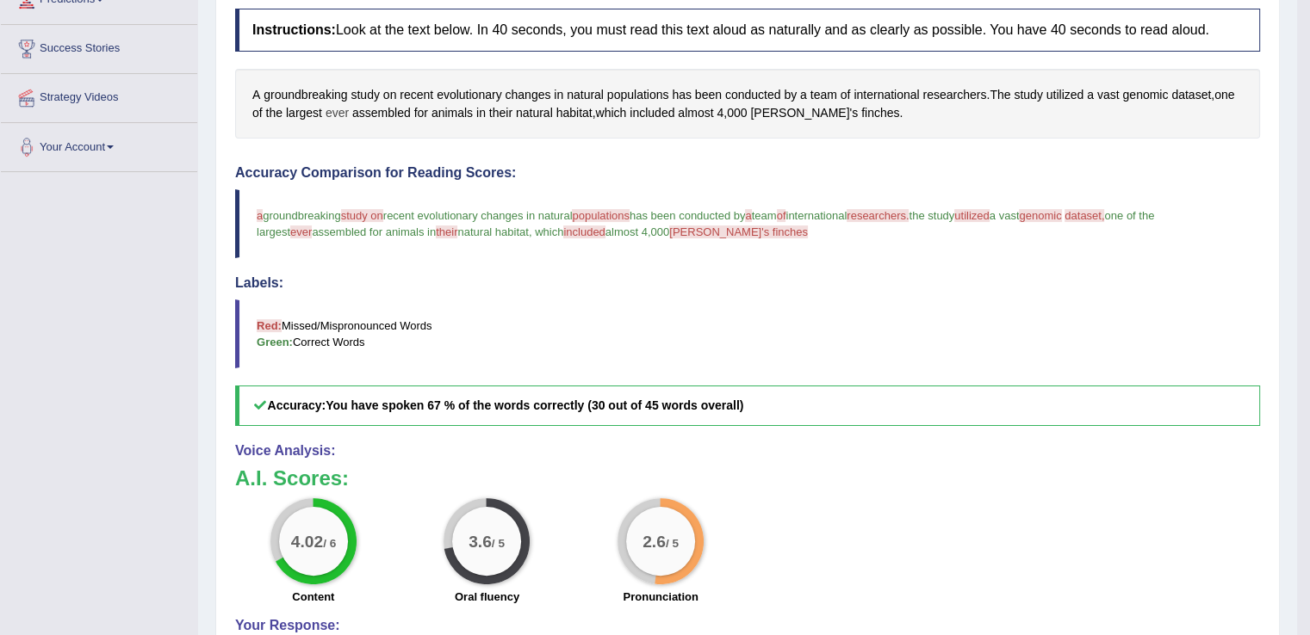
click at [337, 108] on span "ever" at bounding box center [336, 113] width 23 height 18
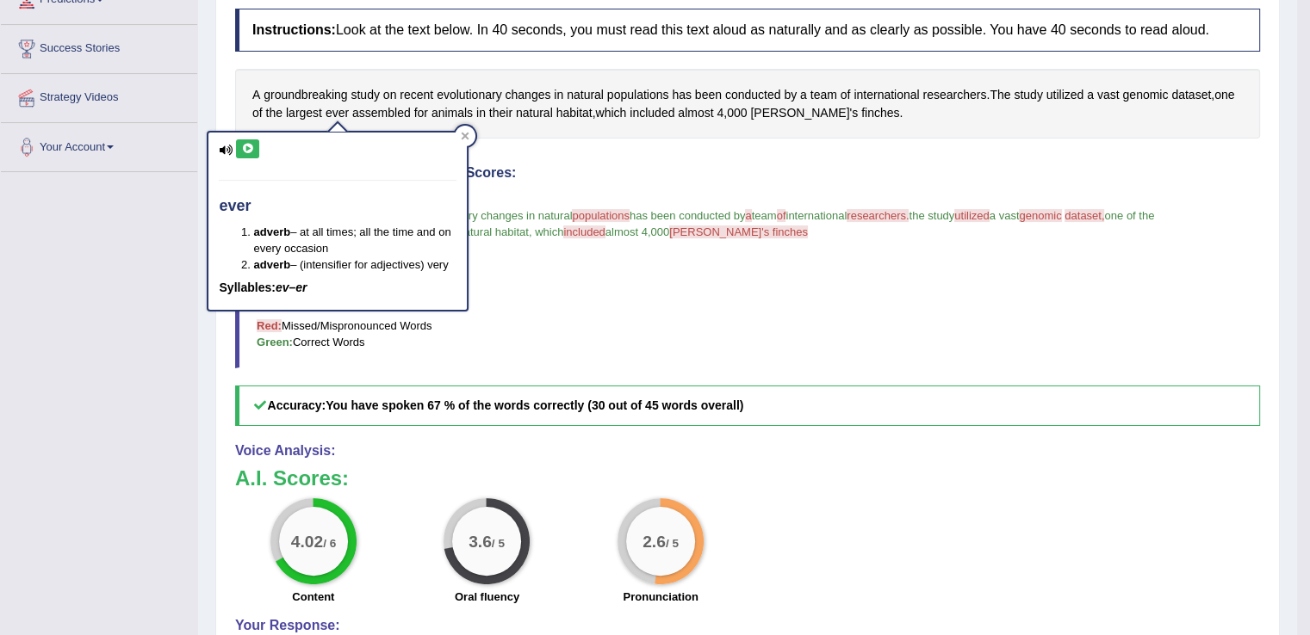
click at [248, 146] on icon at bounding box center [247, 149] width 13 height 10
click at [461, 127] on div at bounding box center [465, 136] width 21 height 21
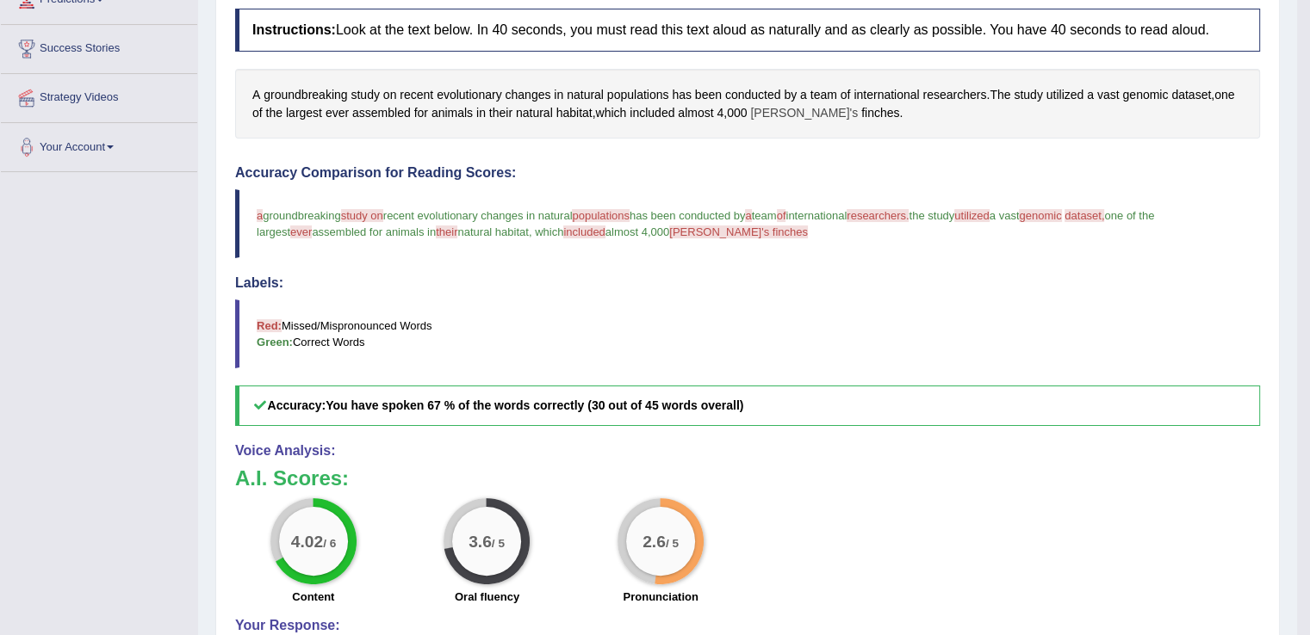
click at [768, 117] on span "Darwin's" at bounding box center [804, 113] width 108 height 18
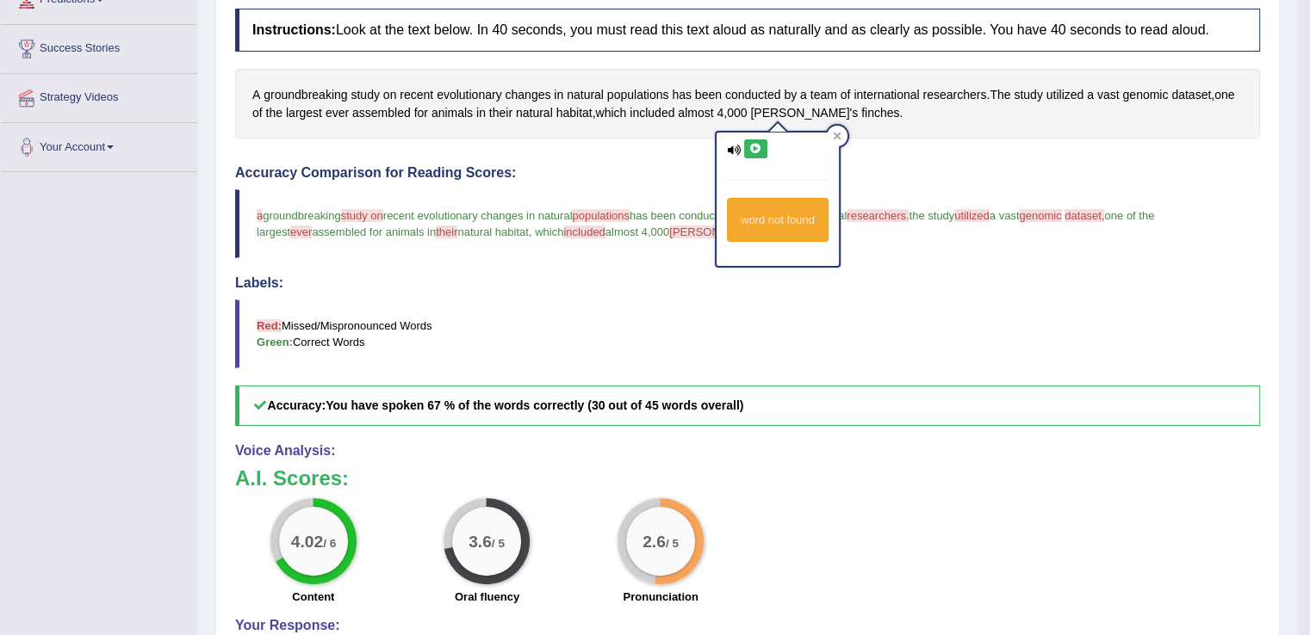
click at [746, 152] on button at bounding box center [755, 148] width 23 height 19
click at [756, 149] on icon at bounding box center [755, 149] width 13 height 10
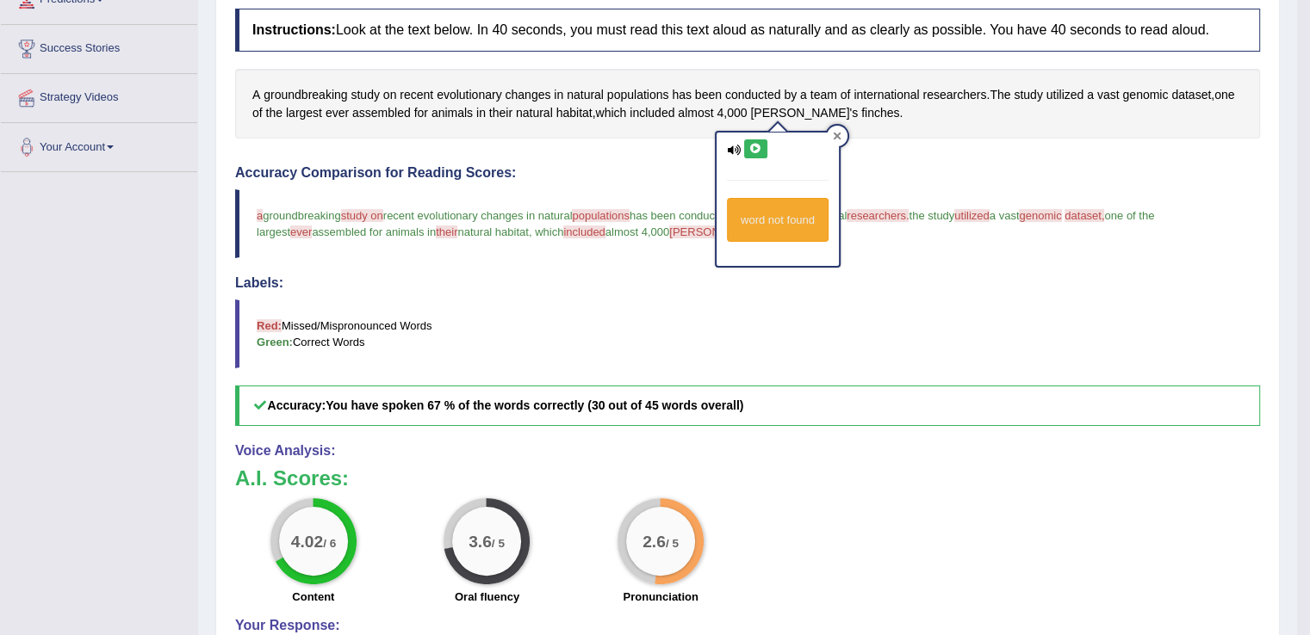
click at [833, 135] on icon at bounding box center [837, 136] width 9 height 9
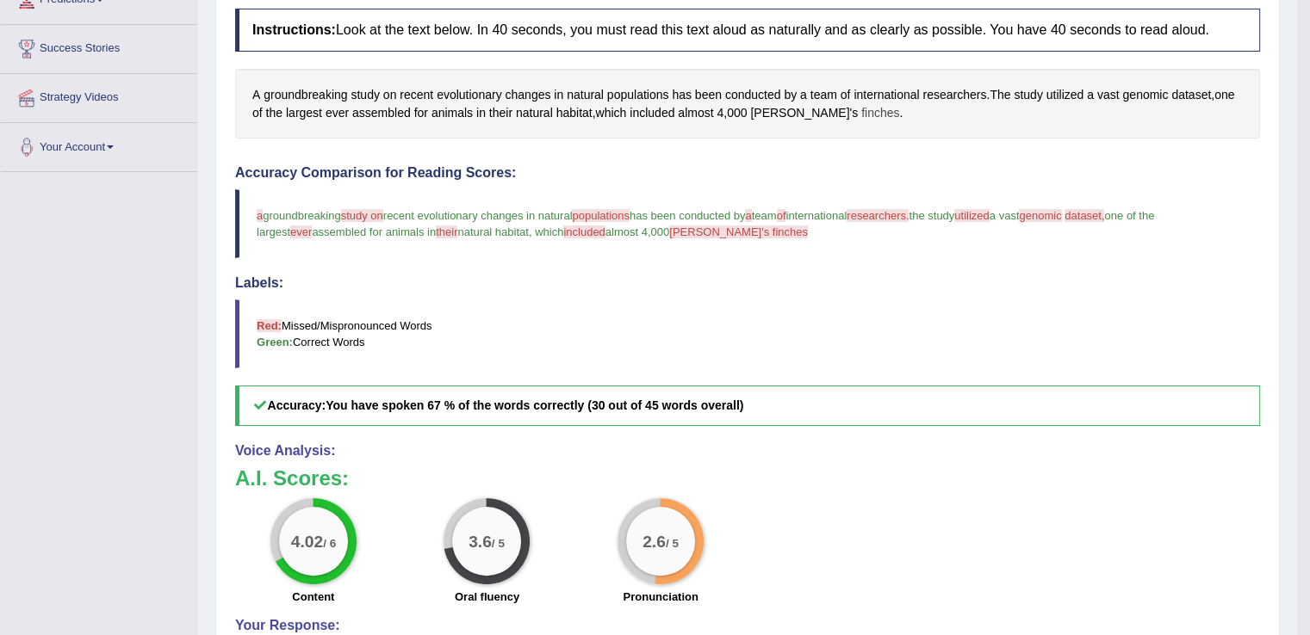
click at [861, 111] on span "finches" at bounding box center [880, 113] width 38 height 18
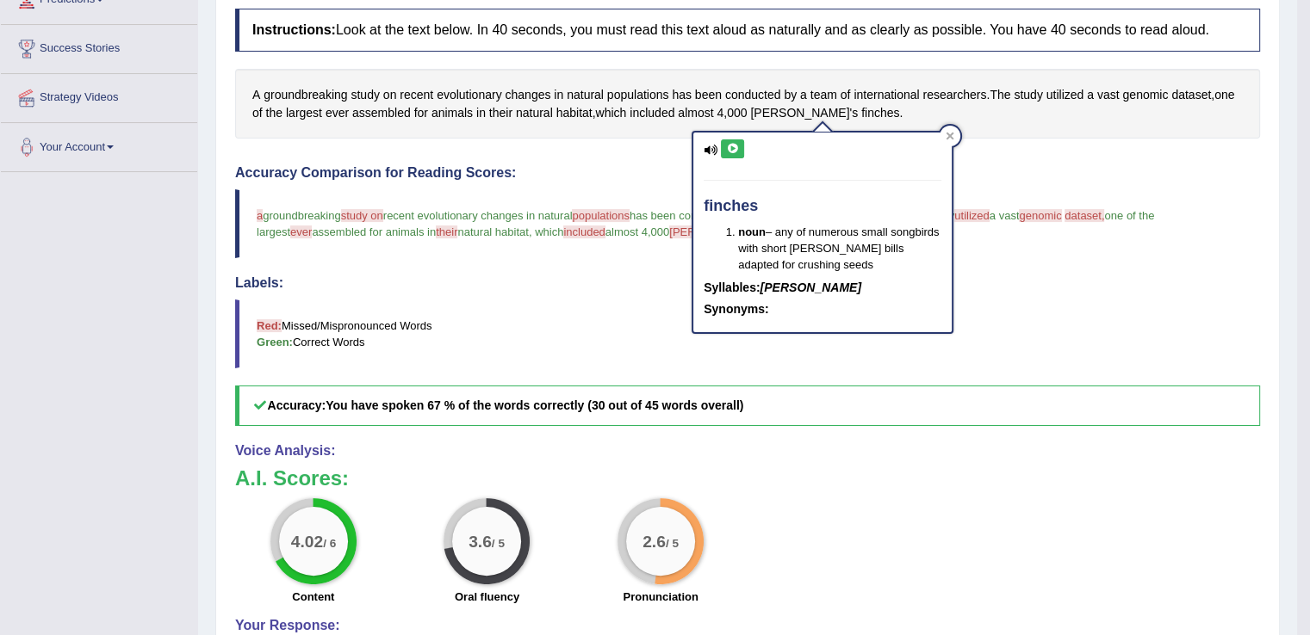
click at [732, 156] on button at bounding box center [732, 148] width 23 height 19
click at [732, 152] on icon at bounding box center [732, 149] width 13 height 10
click at [948, 135] on icon at bounding box center [950, 137] width 8 height 8
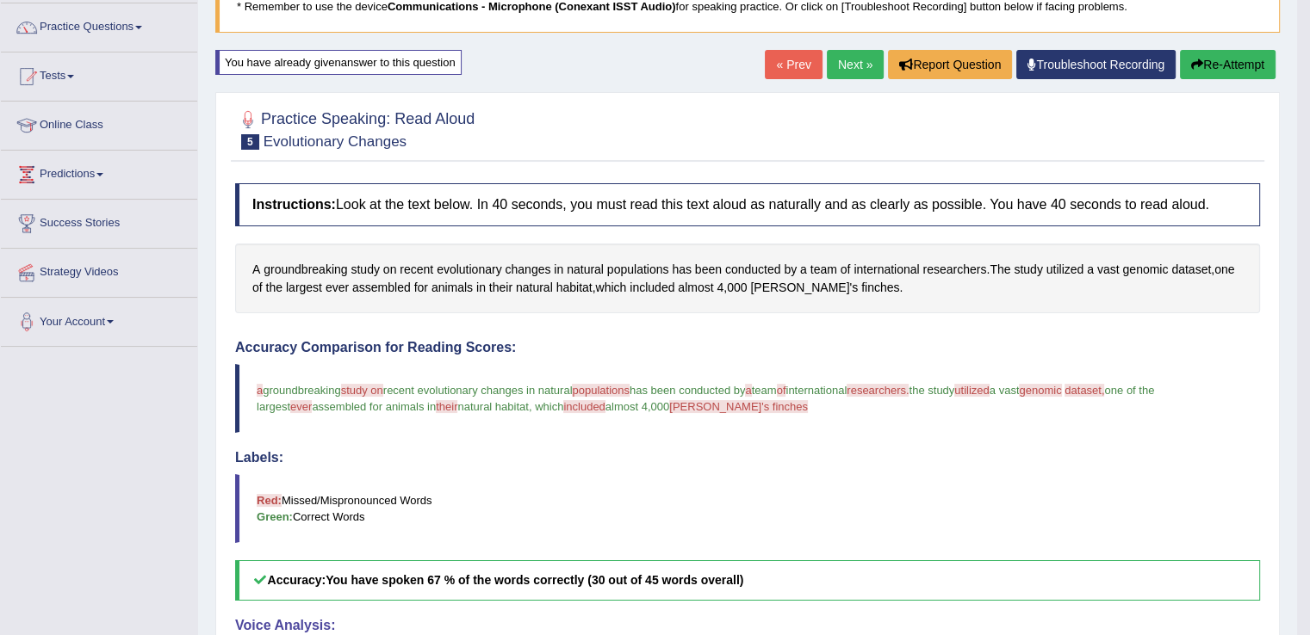
scroll to position [156, 0]
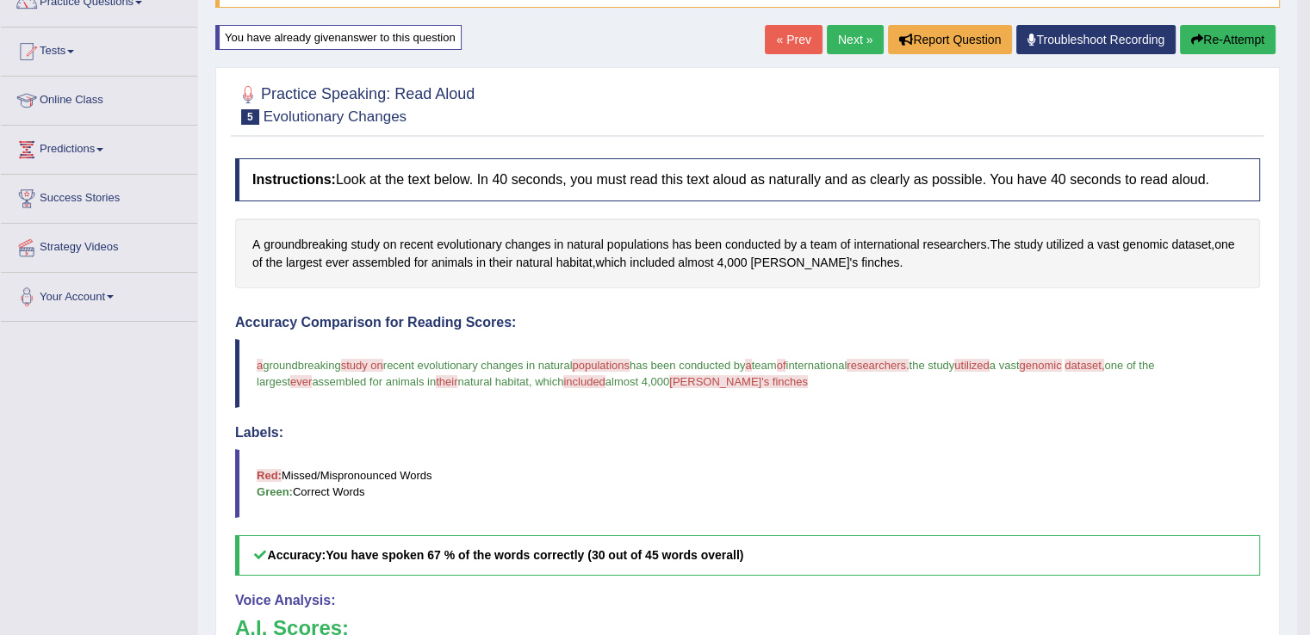
click at [1211, 42] on button "Re-Attempt" at bounding box center [1228, 39] width 96 height 29
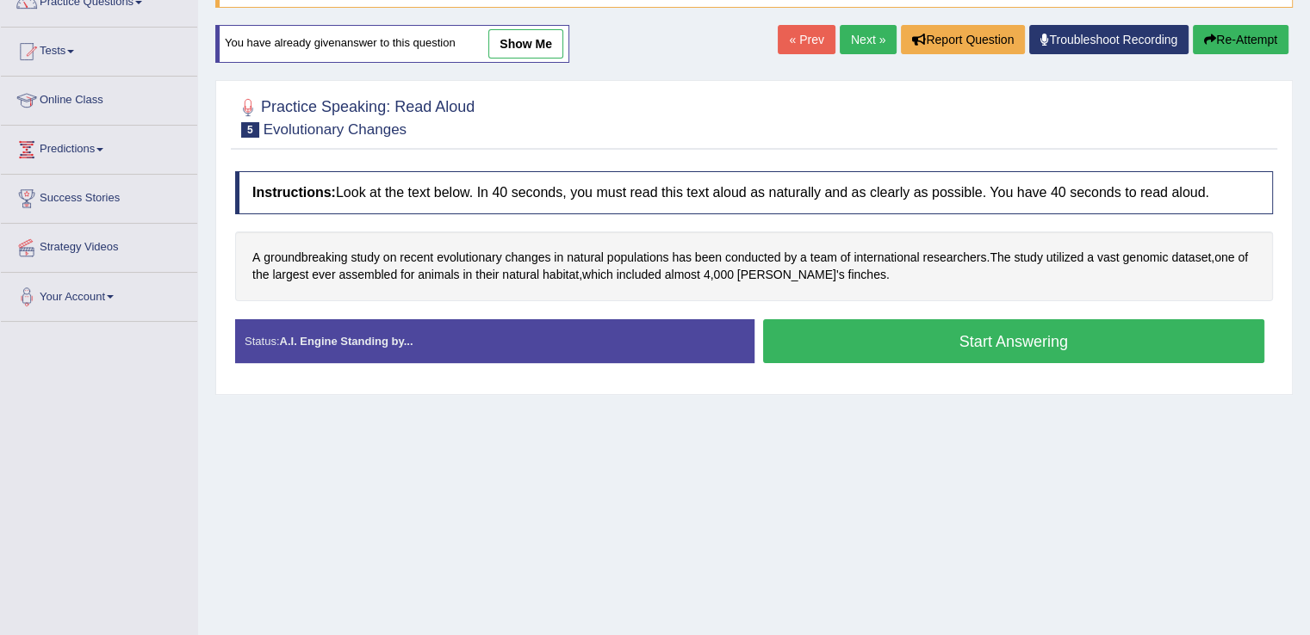
click at [955, 340] on button "Start Answering" at bounding box center [1014, 341] width 502 height 44
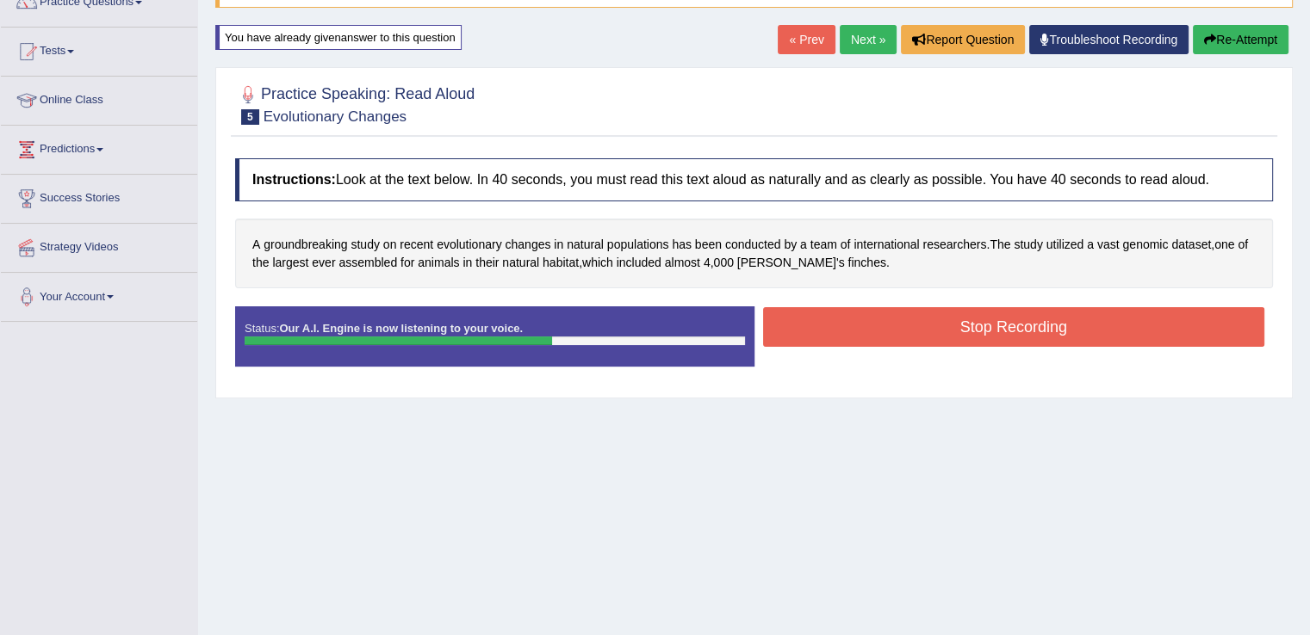
click at [955, 340] on button "Stop Recording" at bounding box center [1014, 327] width 502 height 40
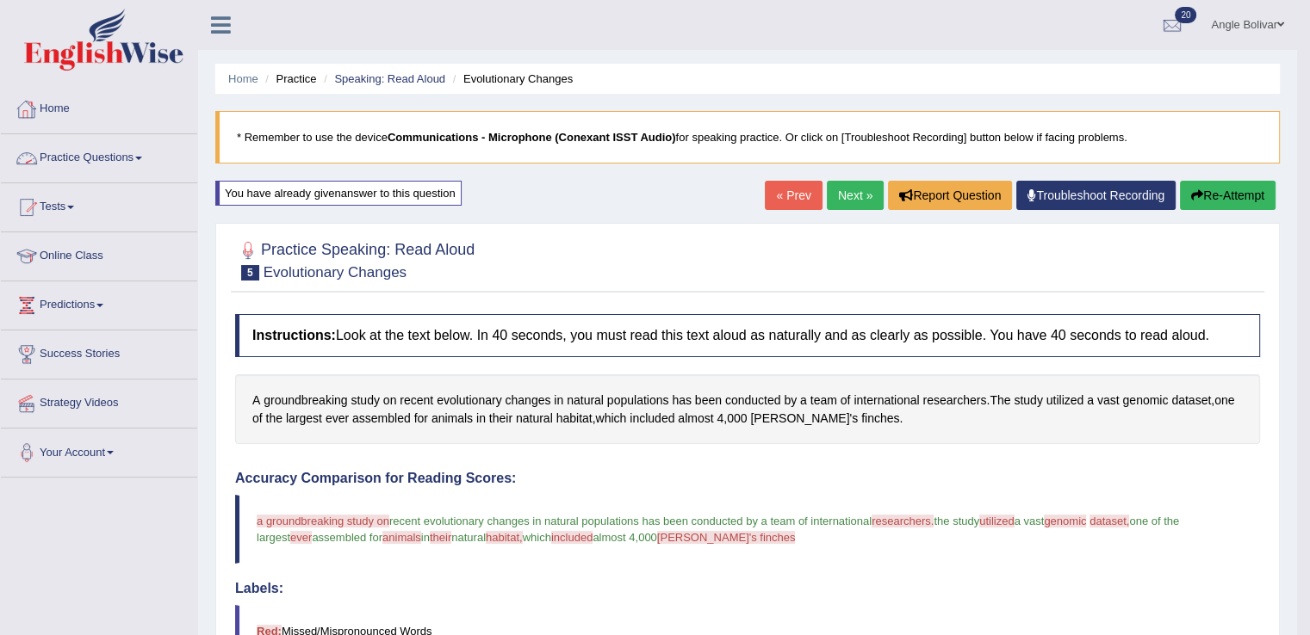
click at [76, 158] on link "Practice Questions" at bounding box center [99, 155] width 196 height 43
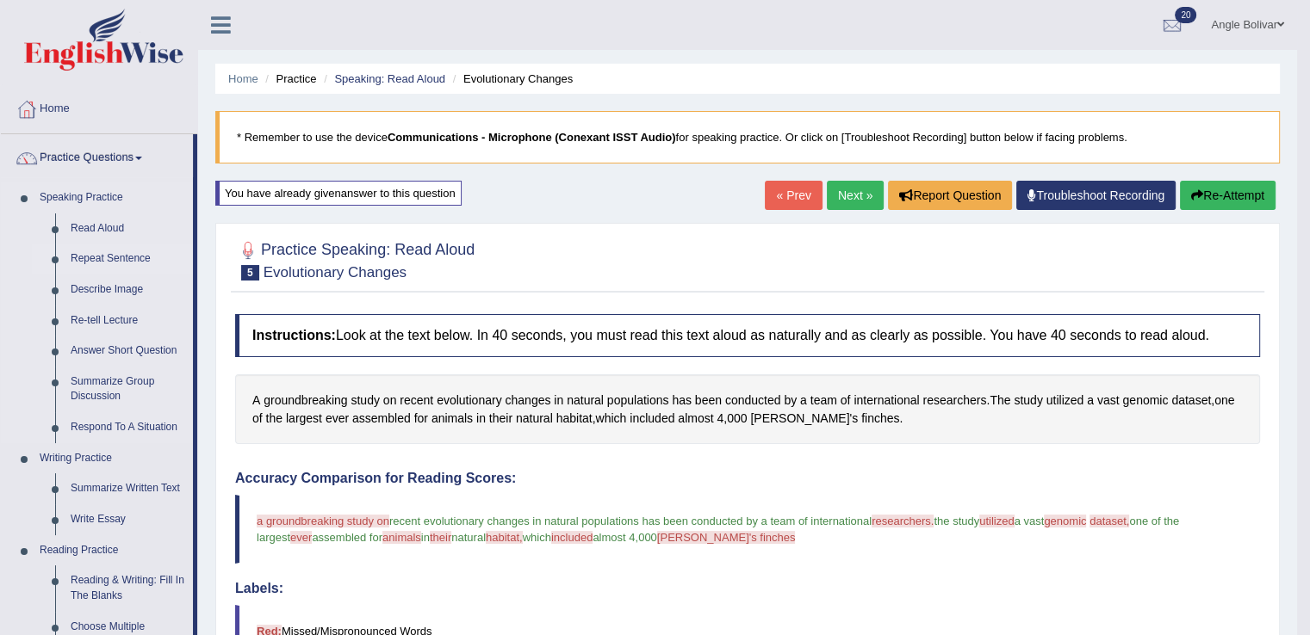
click at [125, 259] on link "Repeat Sentence" at bounding box center [128, 259] width 130 height 31
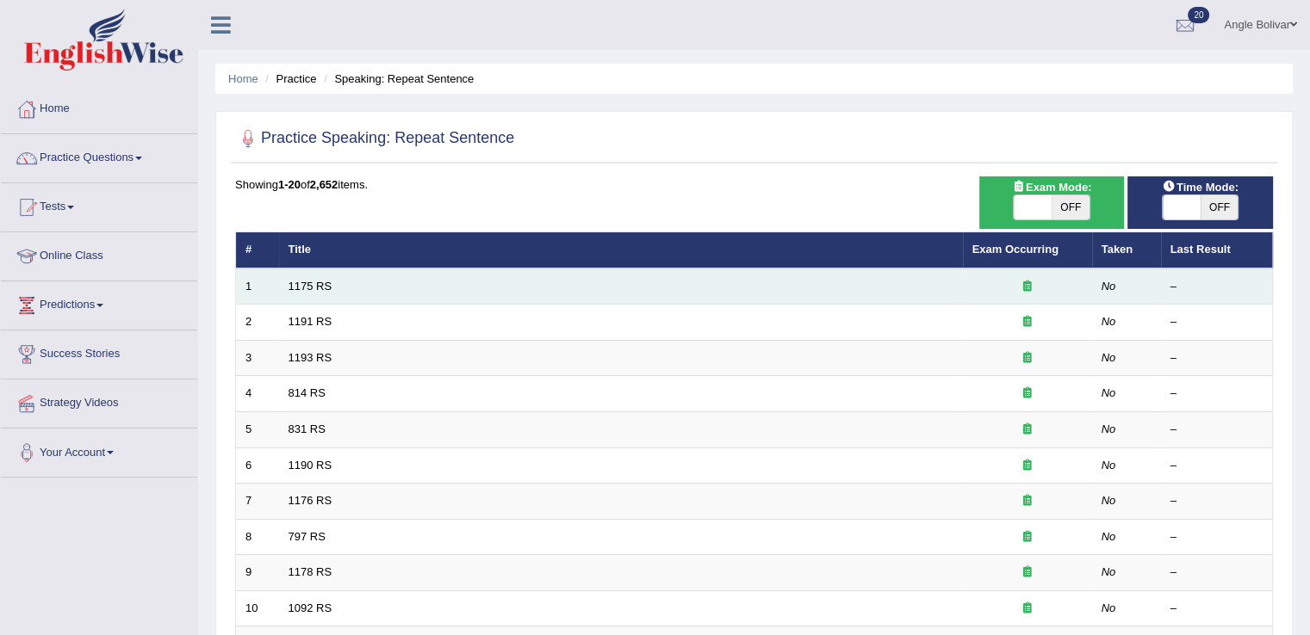
click at [554, 278] on td "1175 RS" at bounding box center [621, 287] width 684 height 36
click at [309, 294] on td "1175 RS" at bounding box center [621, 287] width 684 height 36
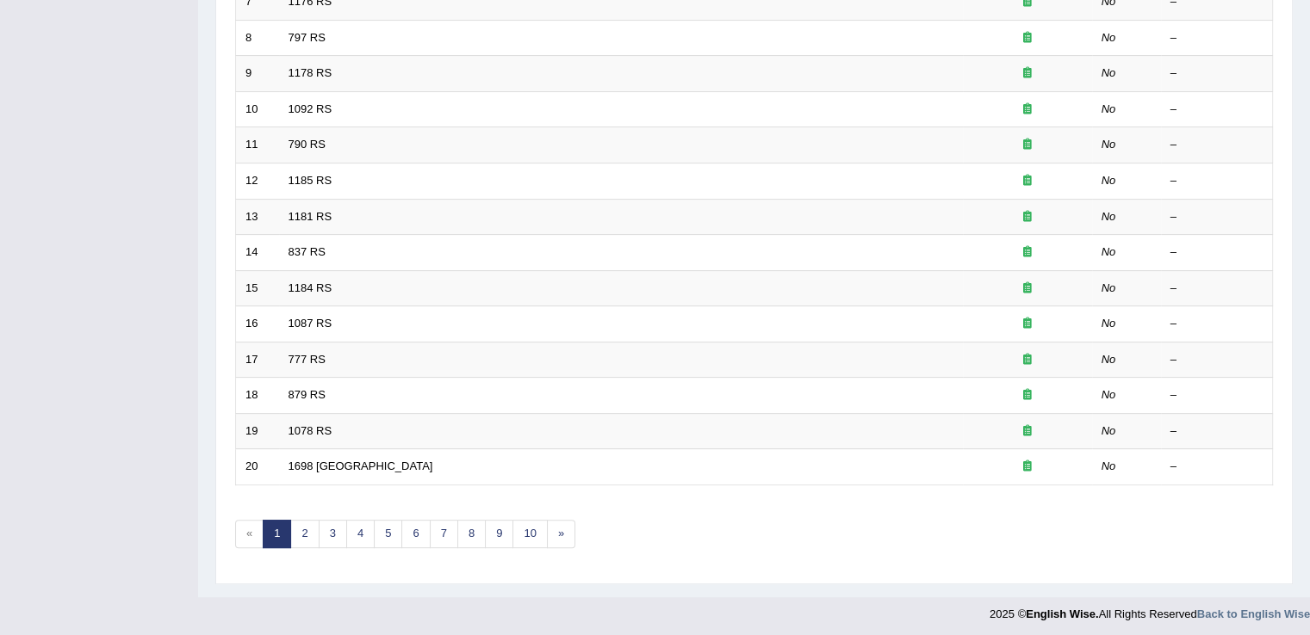
scroll to position [498, 0]
click at [309, 533] on link "2" at bounding box center [304, 535] width 28 height 28
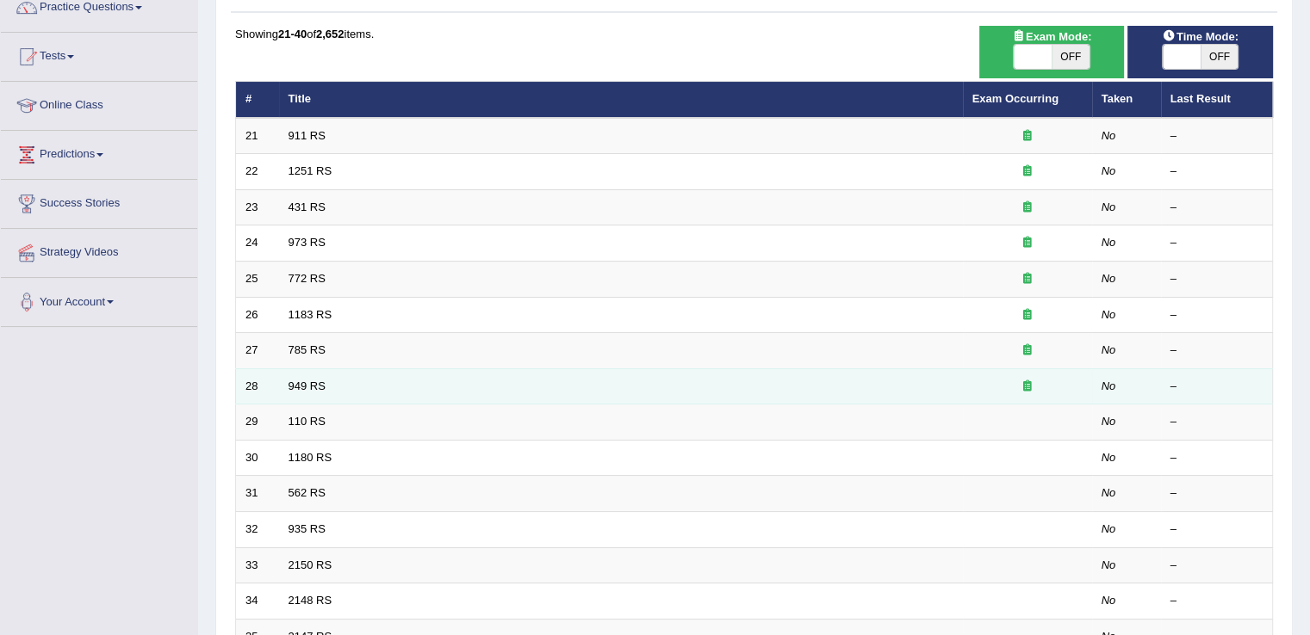
scroll to position [152, 0]
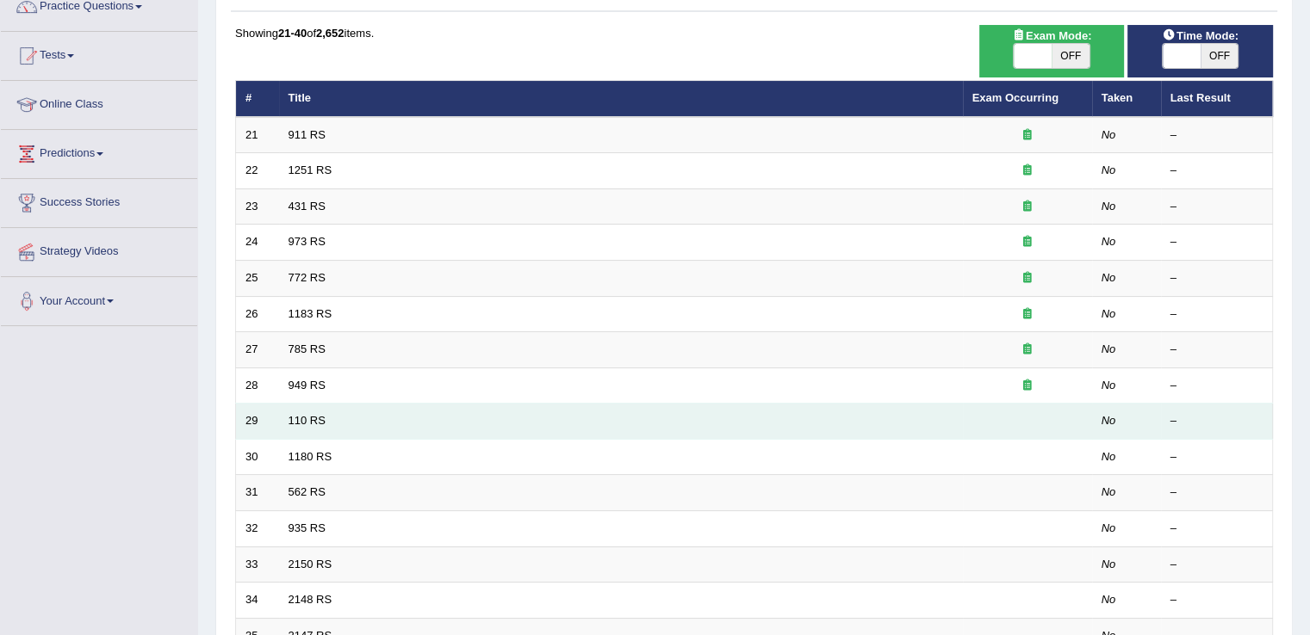
click at [336, 421] on td "110 RS" at bounding box center [621, 422] width 684 height 36
click at [304, 421] on link "110 RS" at bounding box center [306, 420] width 37 height 13
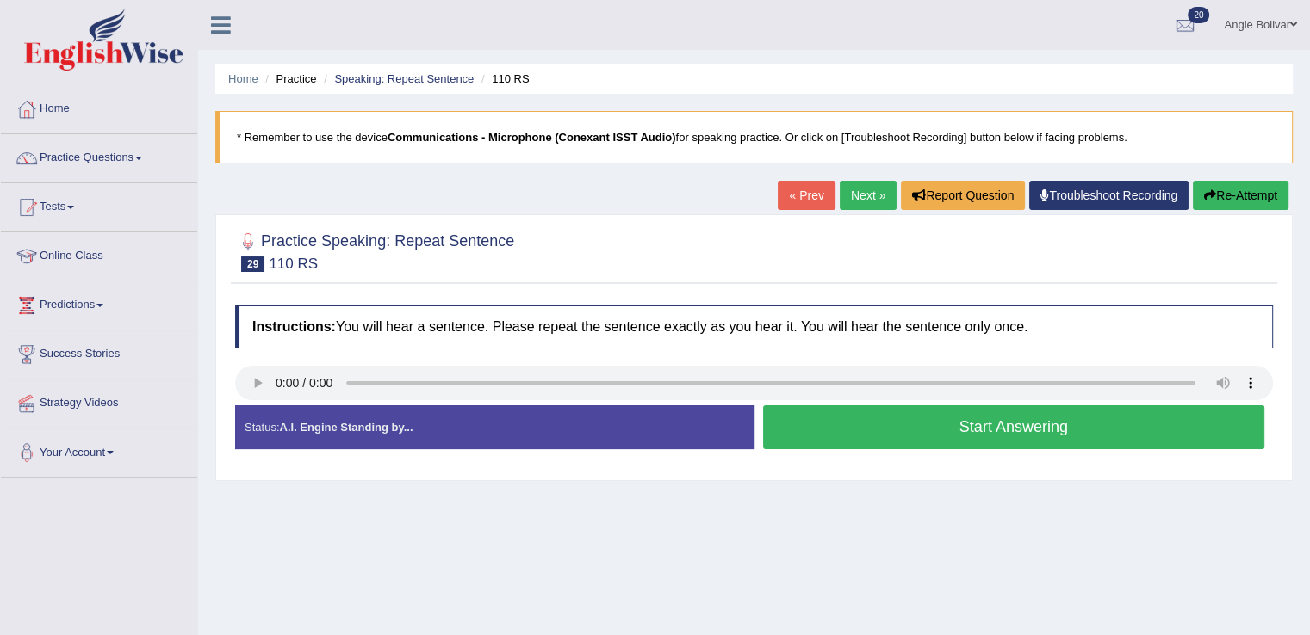
click at [860, 443] on button "Start Answering" at bounding box center [1014, 428] width 502 height 44
click at [938, 431] on button "Start Answering" at bounding box center [1014, 428] width 502 height 44
click at [125, 151] on link "Practice Questions" at bounding box center [99, 155] width 196 height 43
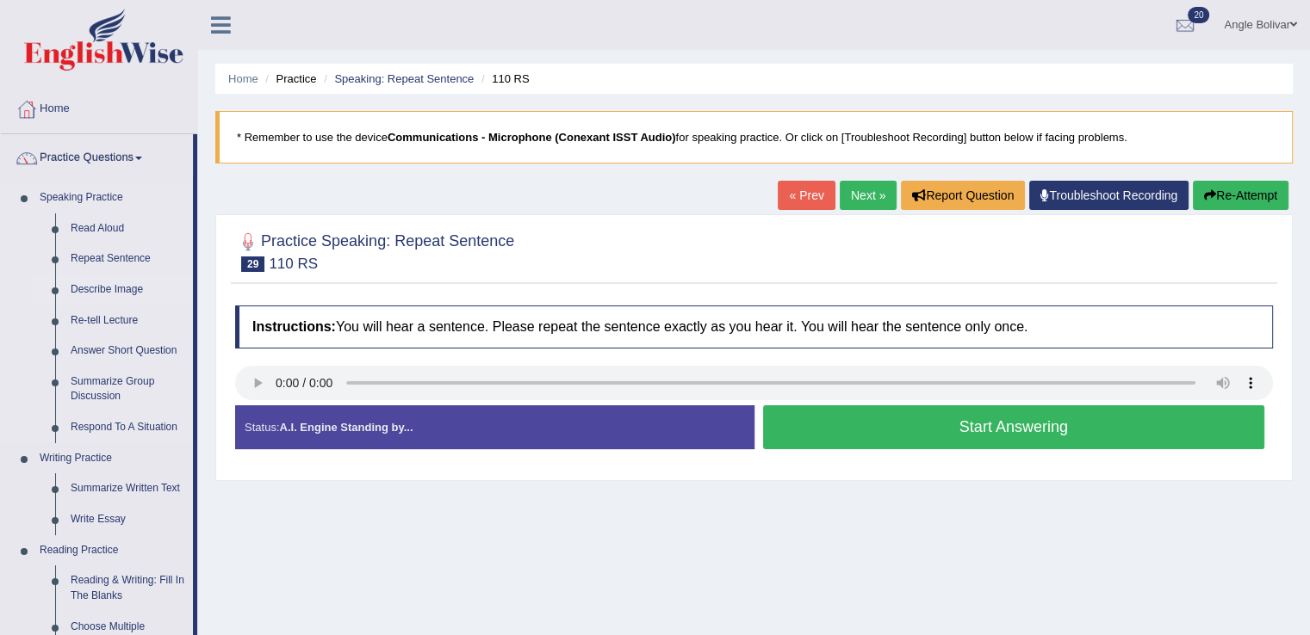
click at [108, 288] on link "Describe Image" at bounding box center [128, 290] width 130 height 31
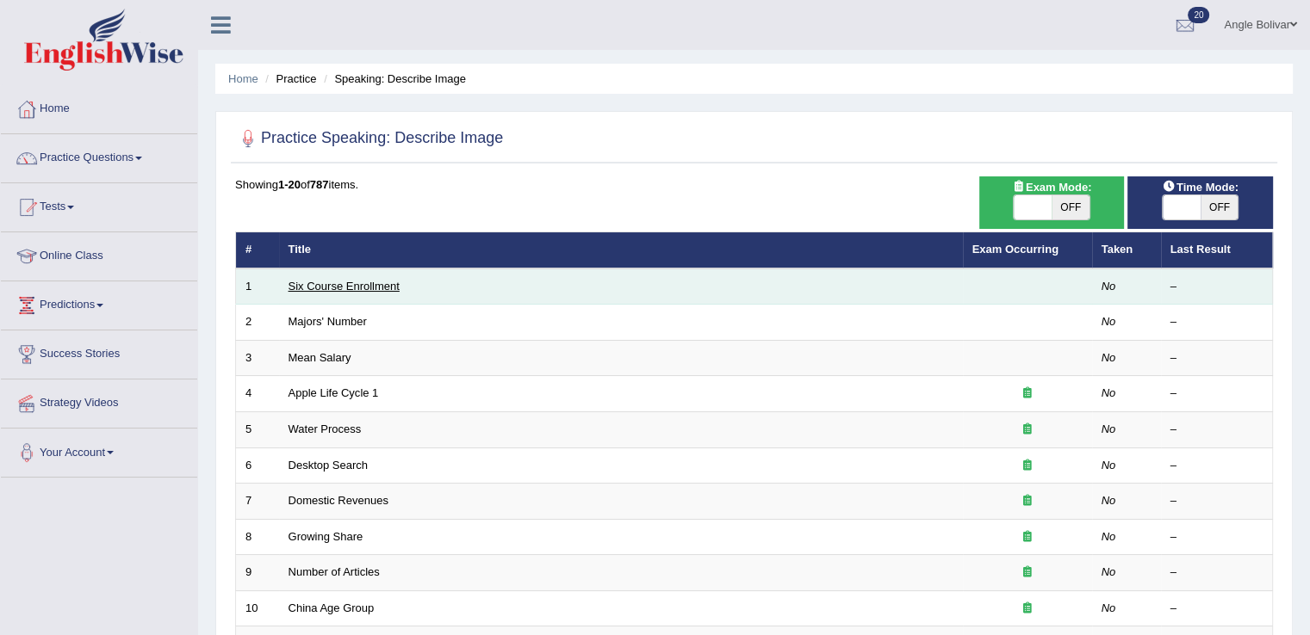
click at [381, 287] on link "Six Course Enrollment" at bounding box center [343, 286] width 111 height 13
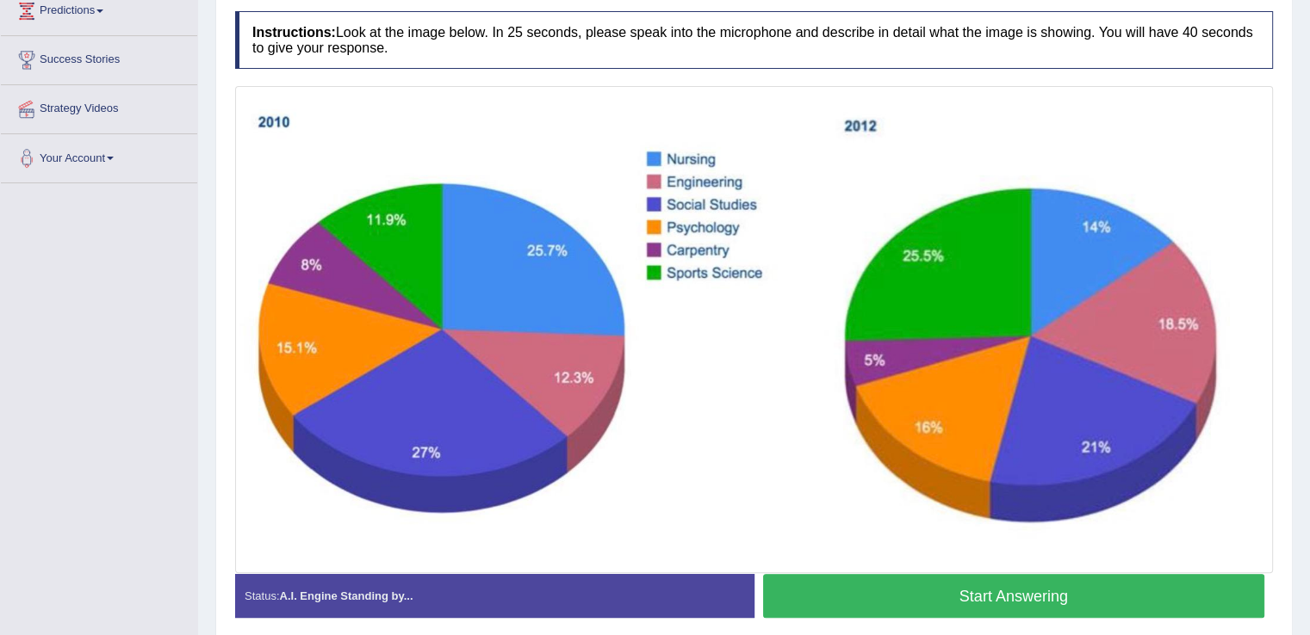
scroll to position [292, 0]
